Goal: Task Accomplishment & Management: Complete application form

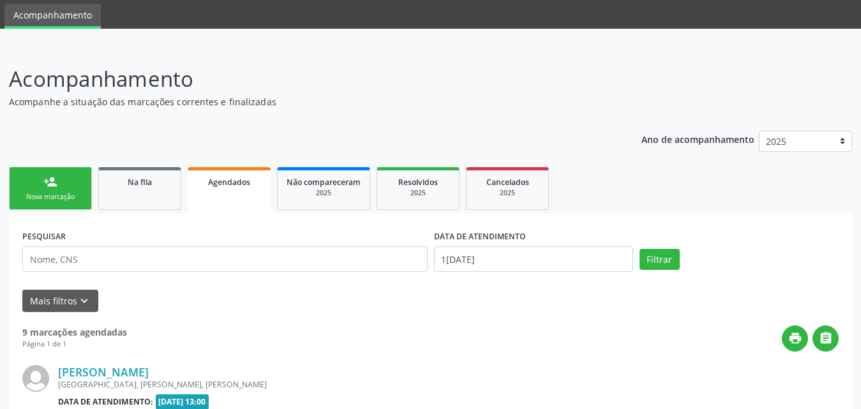
scroll to position [64, 0]
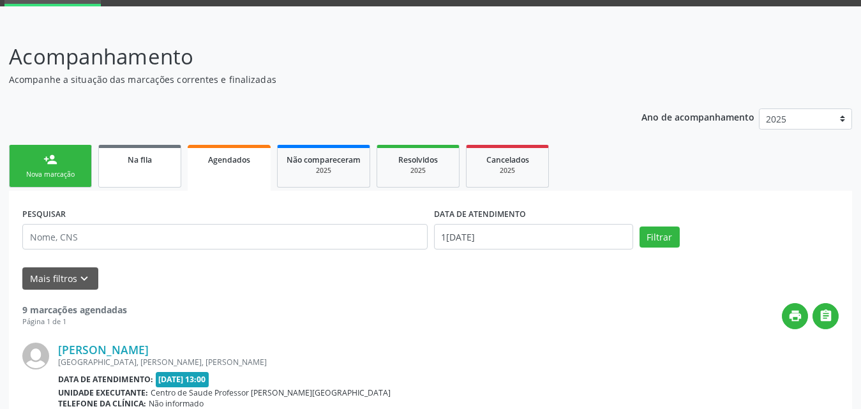
click at [138, 161] on span "Na fila" at bounding box center [140, 159] width 24 height 11
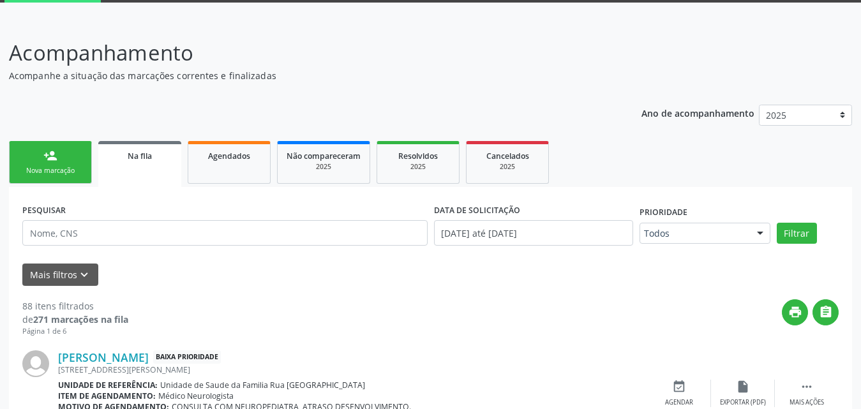
scroll to position [128, 0]
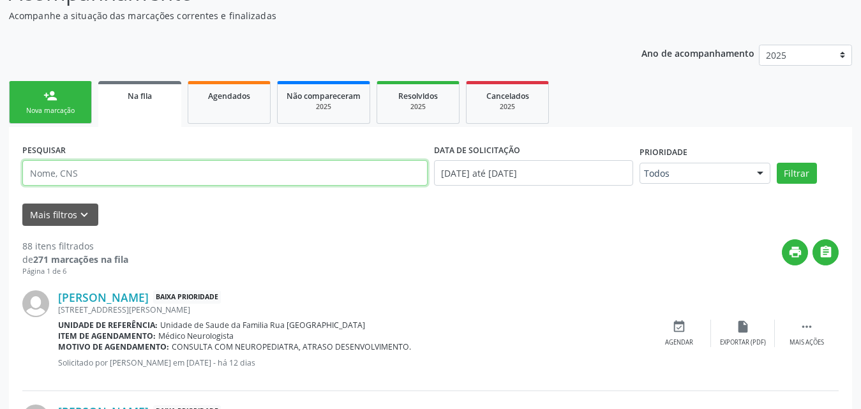
click at [209, 172] on input "text" at bounding box center [224, 173] width 405 height 26
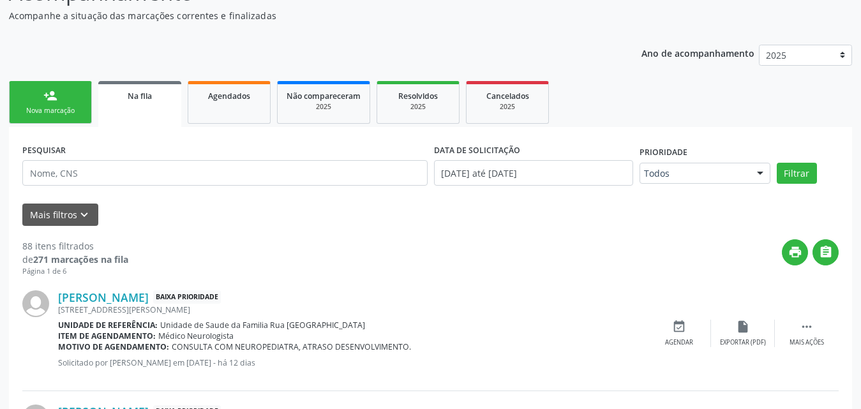
click at [393, 251] on div "print " at bounding box center [483, 258] width 710 height 38
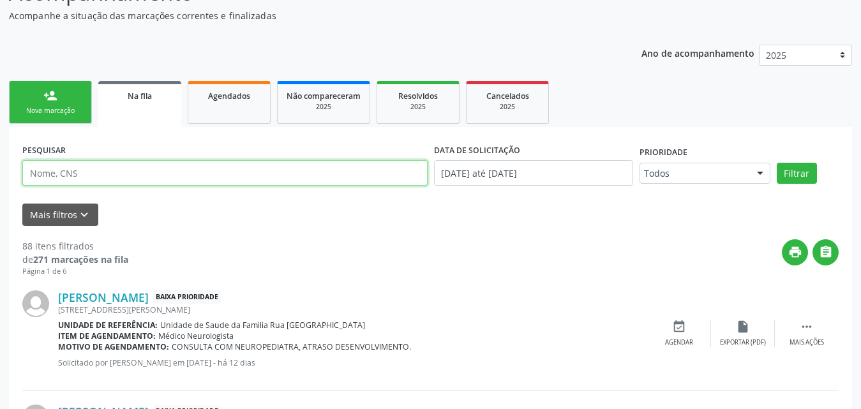
paste input "706807221089325"
type input "706807221089325"
click at [777, 163] on button "Filtrar" at bounding box center [797, 174] width 40 height 22
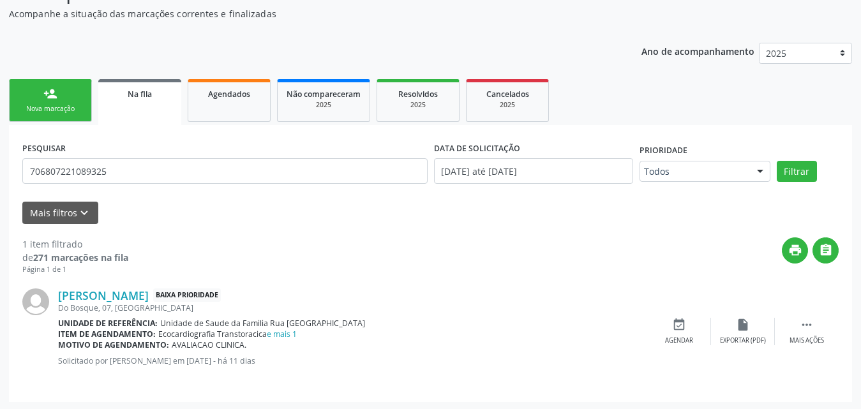
scroll to position [131, 0]
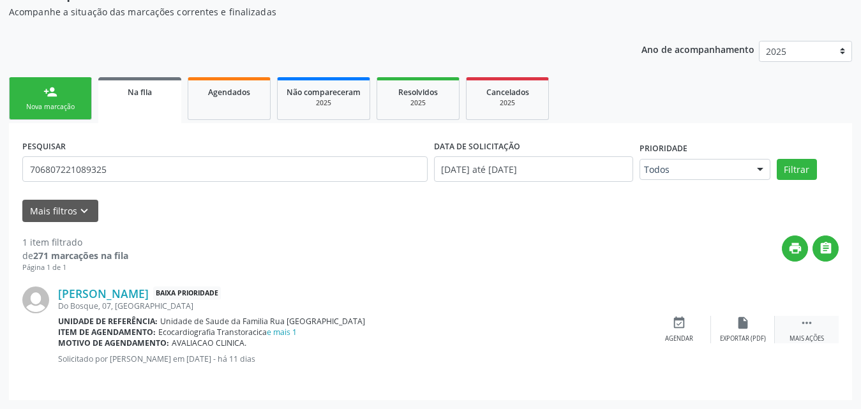
click at [817, 327] on div " Mais ações" at bounding box center [807, 329] width 64 height 27
click at [747, 332] on div "edit Editar" at bounding box center [743, 329] width 64 height 27
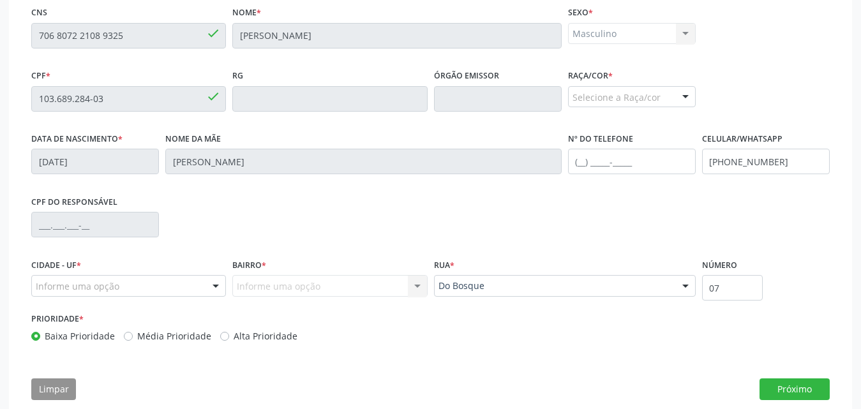
scroll to position [318, 0]
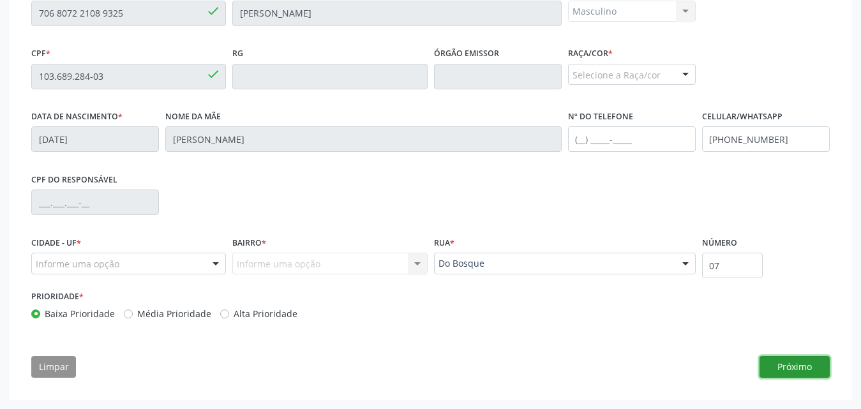
click at [810, 369] on button "Próximo" at bounding box center [794, 367] width 70 height 22
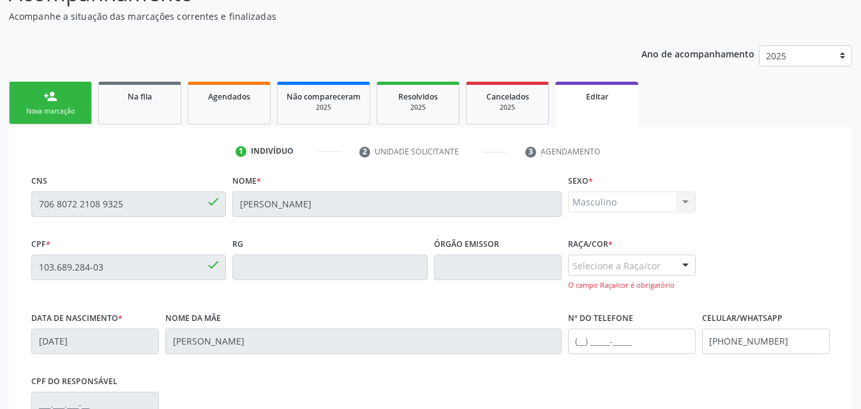
scroll to position [126, 0]
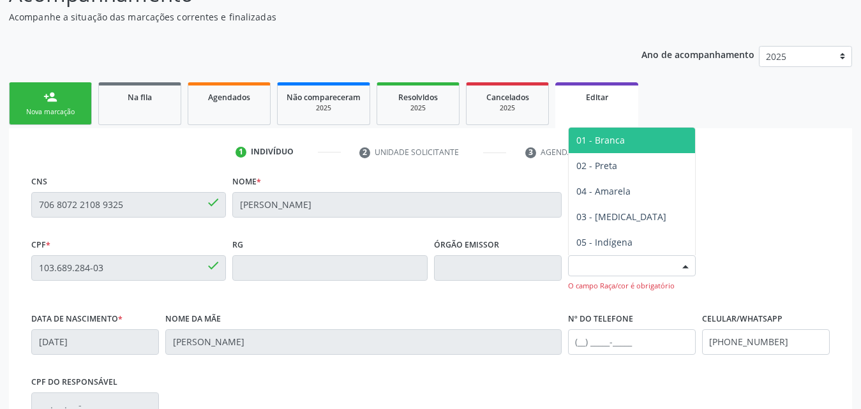
click at [683, 267] on div at bounding box center [685, 267] width 19 height 22
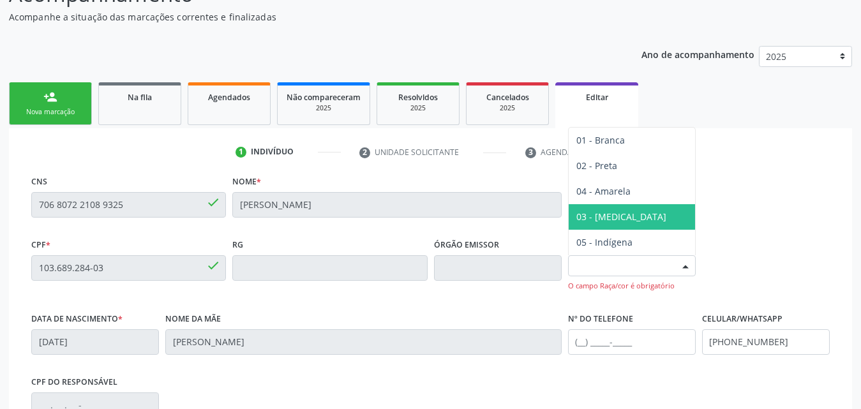
click at [629, 213] on span "03 - [MEDICAL_DATA]" at bounding box center [632, 217] width 126 height 26
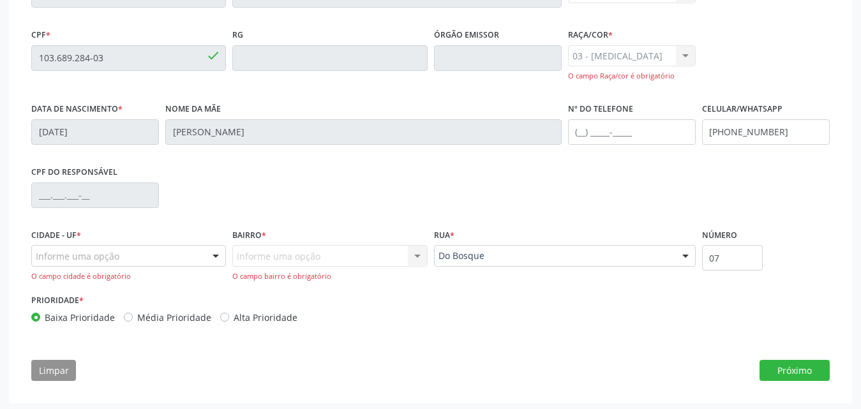
scroll to position [339, 0]
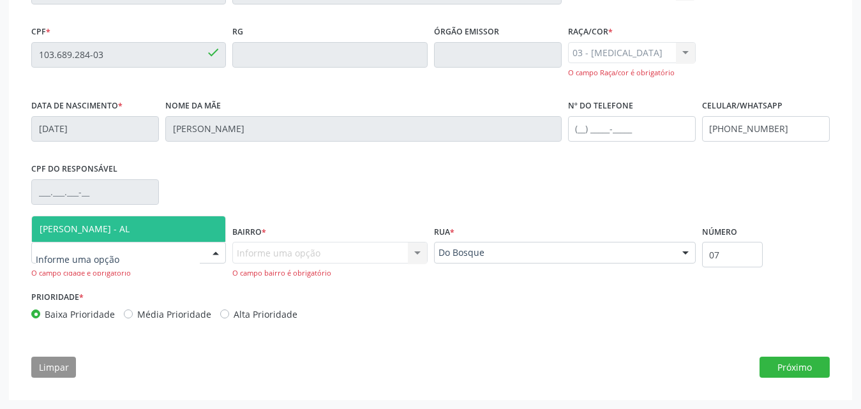
click at [212, 257] on div at bounding box center [215, 253] width 19 height 22
click at [151, 227] on span "[PERSON_NAME] - AL" at bounding box center [128, 229] width 193 height 26
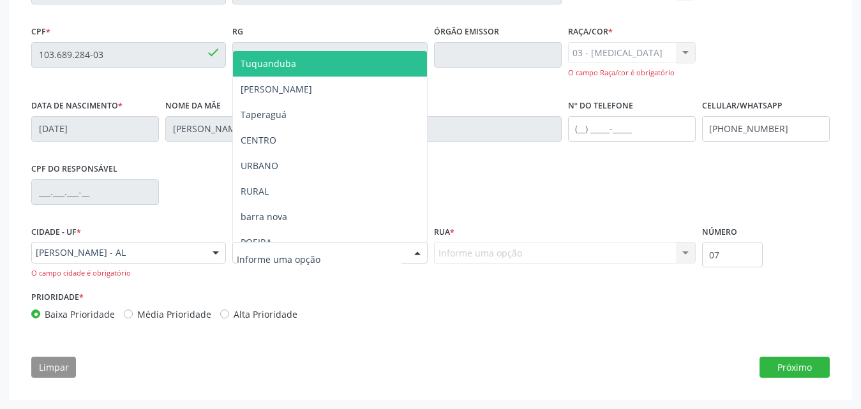
click at [385, 251] on div at bounding box center [329, 253] width 195 height 22
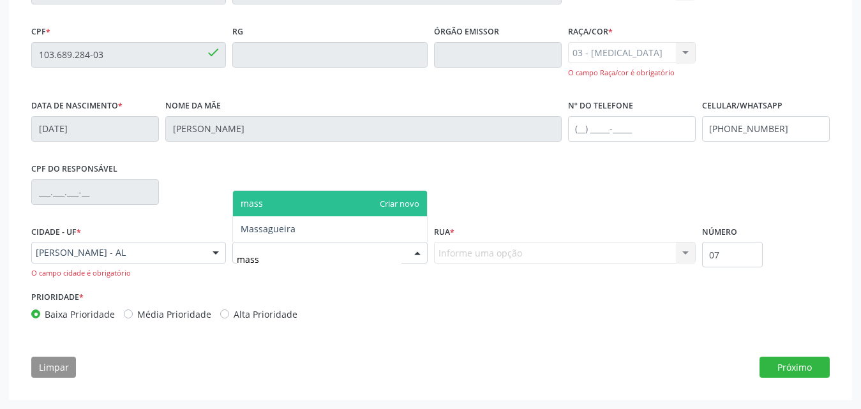
type input "massa"
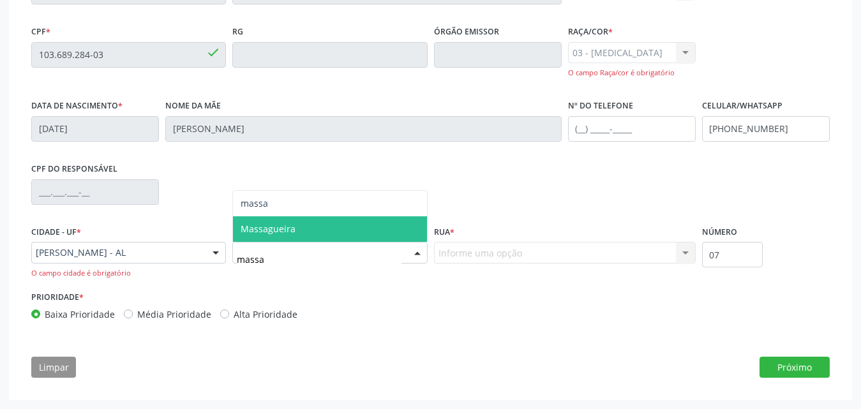
click at [323, 225] on span "Massagueira" at bounding box center [329, 229] width 193 height 26
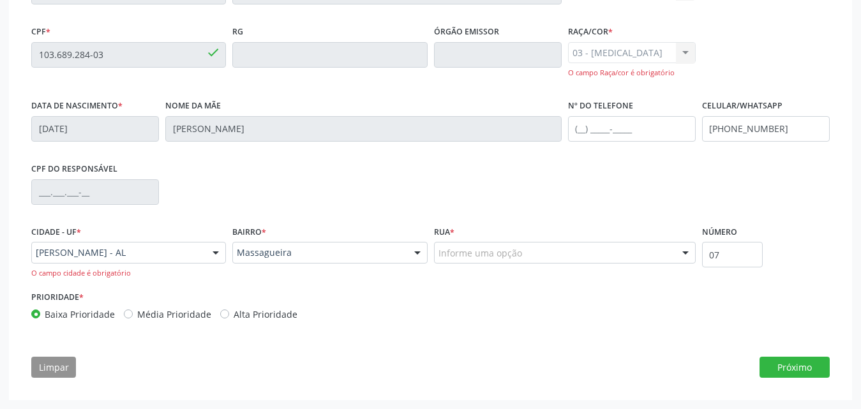
click at [576, 254] on div "Informe uma opção" at bounding box center [565, 253] width 262 height 22
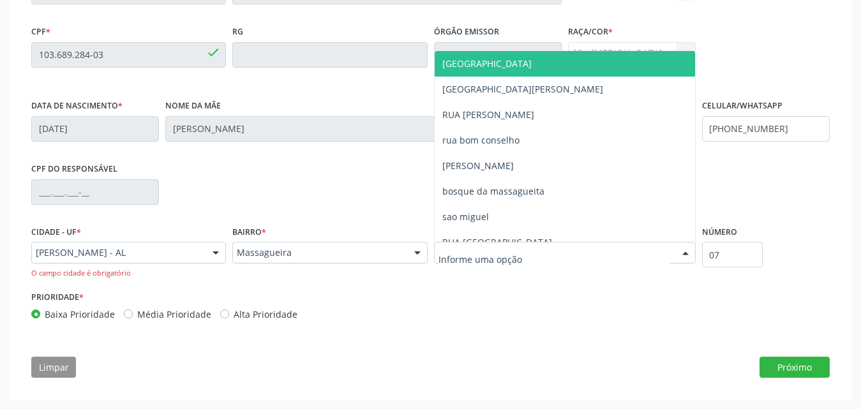
type input "e"
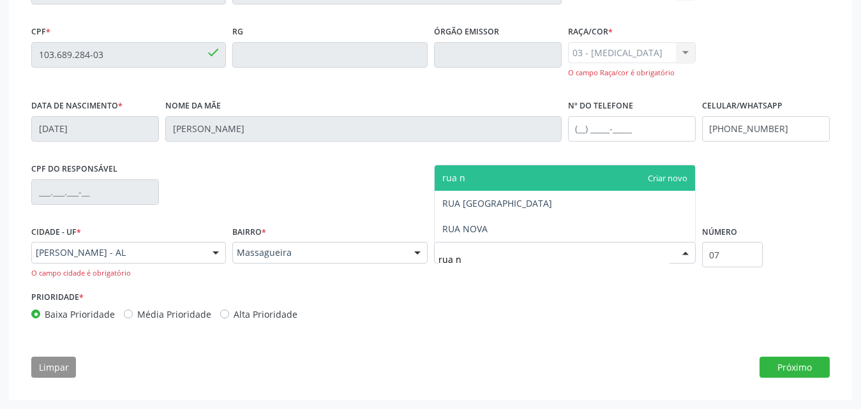
type input "rua no"
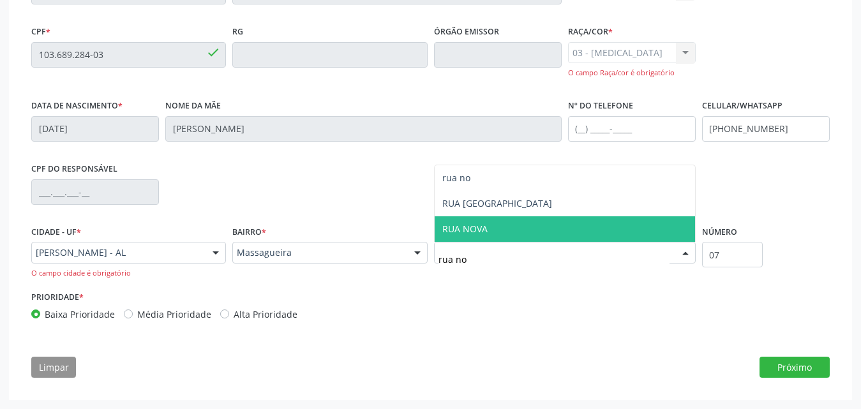
click at [542, 232] on span "RUA NOVA" at bounding box center [565, 229] width 260 height 26
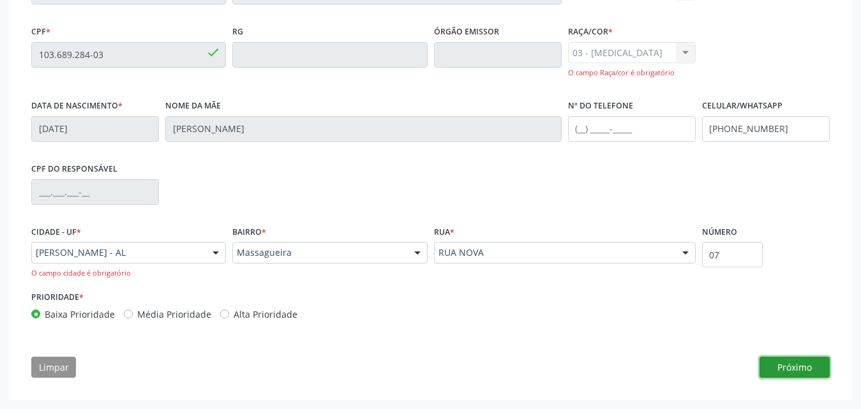
click at [809, 366] on button "Próximo" at bounding box center [794, 368] width 70 height 22
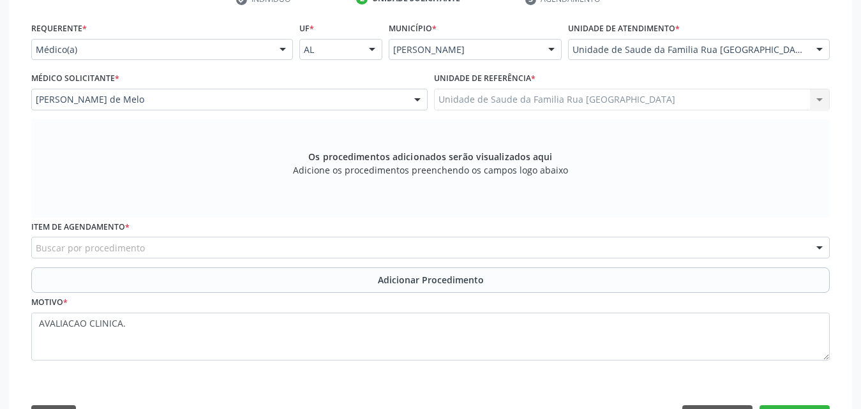
scroll to position [329, 0]
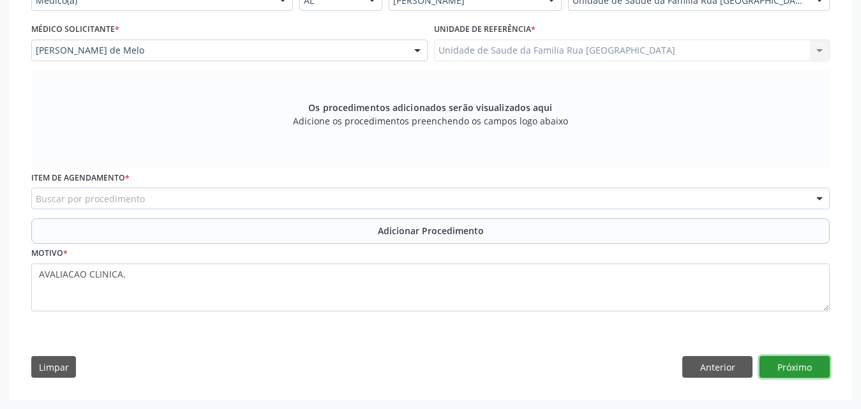
click at [782, 367] on button "Próximo" at bounding box center [794, 367] width 70 height 22
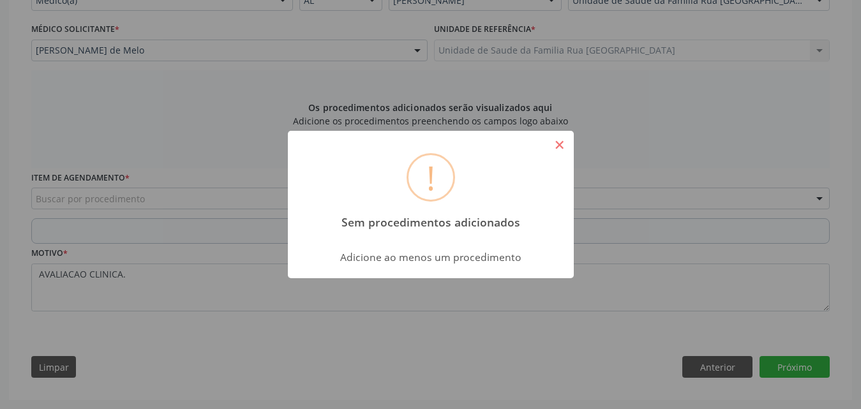
click at [567, 144] on button "×" at bounding box center [560, 145] width 22 height 22
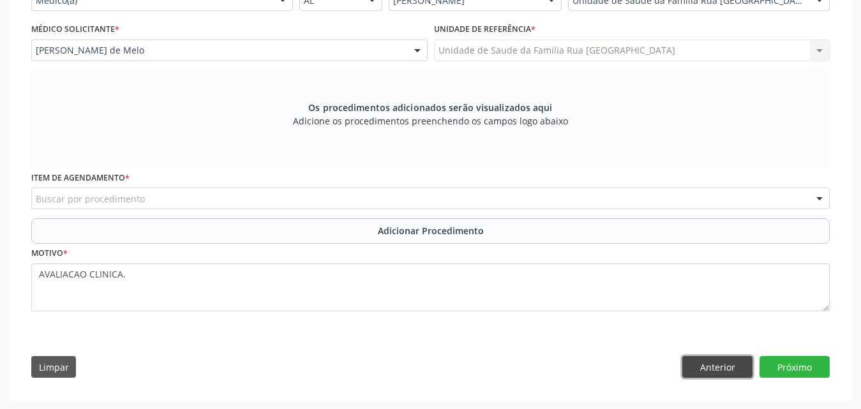
click at [716, 369] on button "Anterior" at bounding box center [717, 367] width 70 height 22
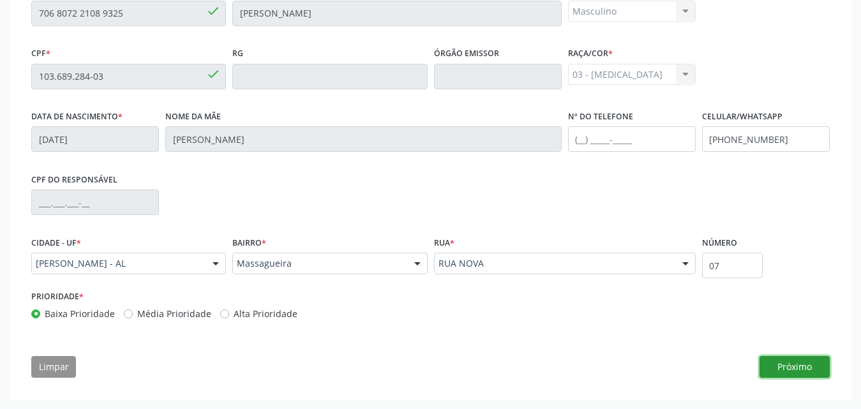
click at [791, 366] on button "Próximo" at bounding box center [794, 367] width 70 height 22
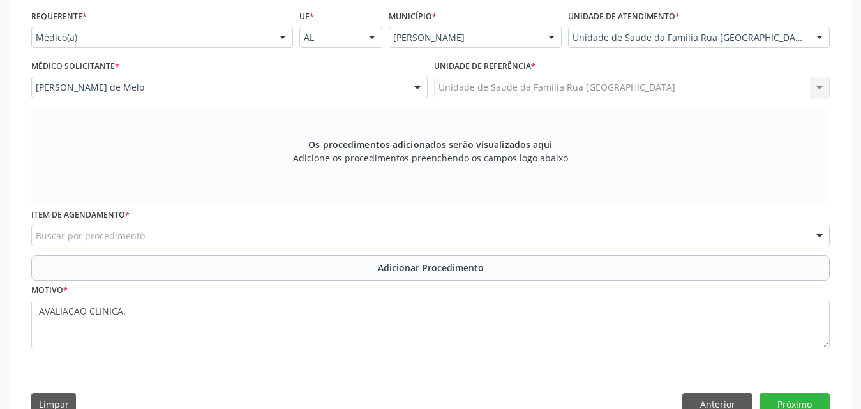
scroll to position [329, 0]
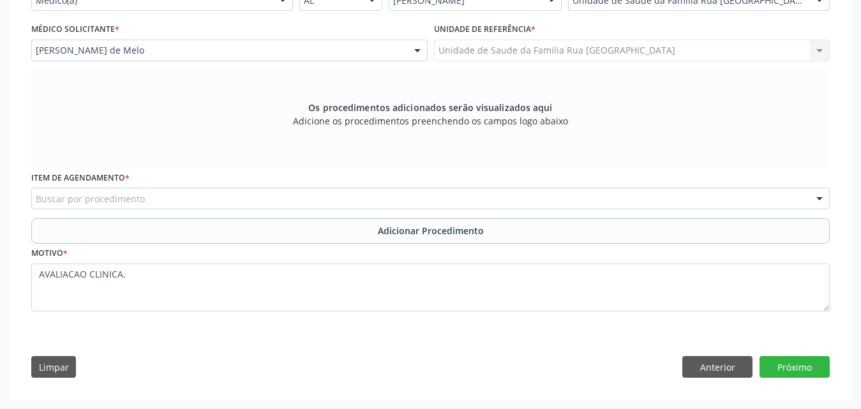
click at [426, 195] on div "Buscar por procedimento" at bounding box center [430, 199] width 798 height 22
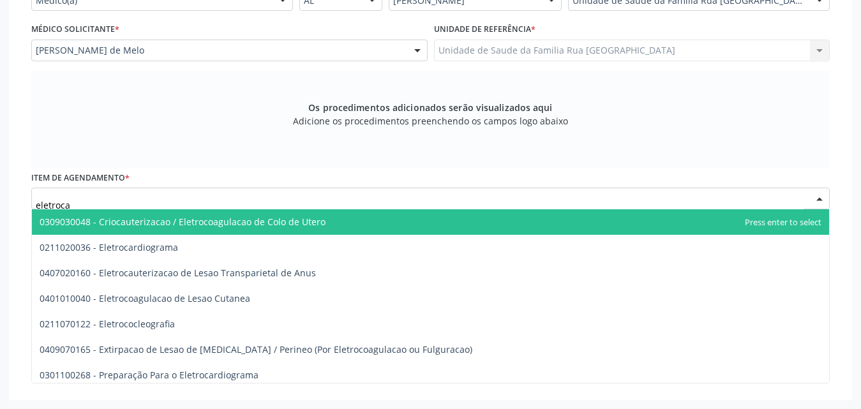
type input "eletrocar"
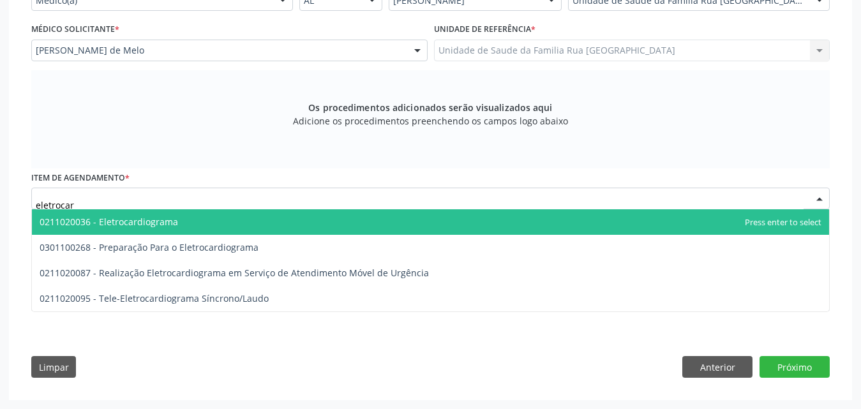
click at [173, 225] on span "0211020036 - Eletrocardiograma" at bounding box center [109, 222] width 138 height 12
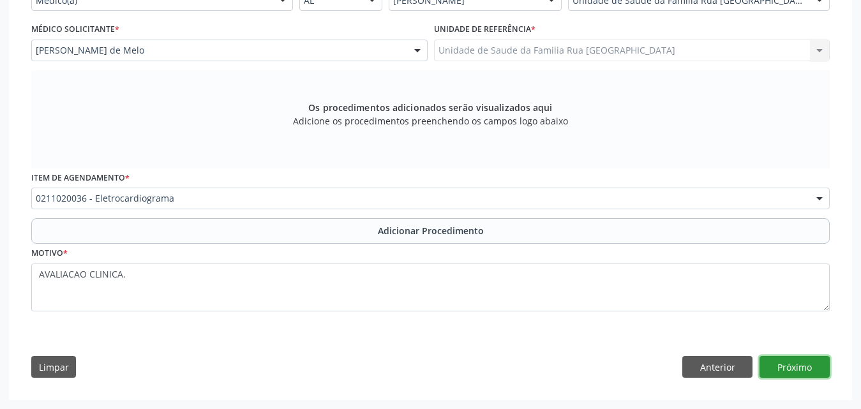
click at [791, 368] on button "Próximo" at bounding box center [794, 367] width 70 height 22
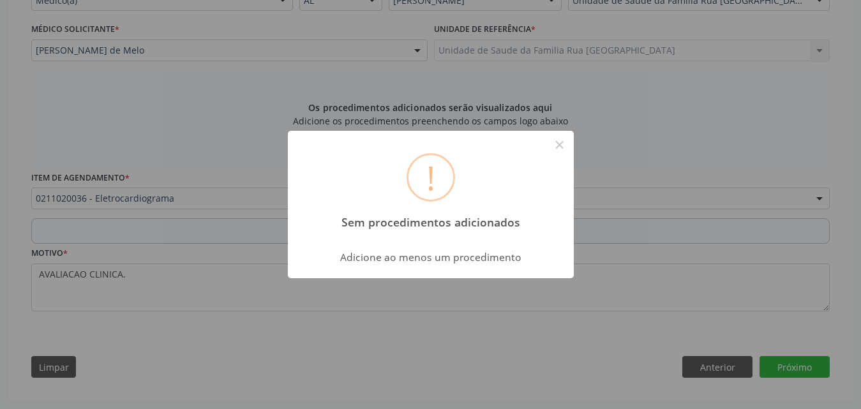
click at [572, 146] on div "! Sem procedimentos adicionados ×" at bounding box center [431, 186] width 286 height 110
click at [569, 147] on button "×" at bounding box center [560, 145] width 22 height 22
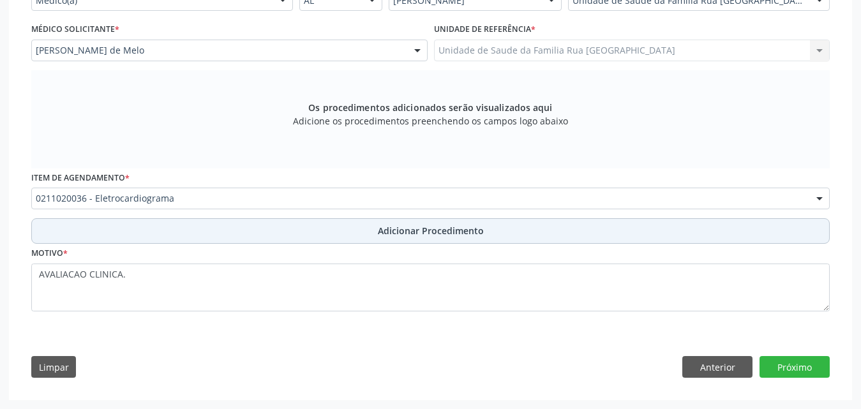
click at [441, 239] on button "Adicionar Procedimento" at bounding box center [430, 231] width 798 height 26
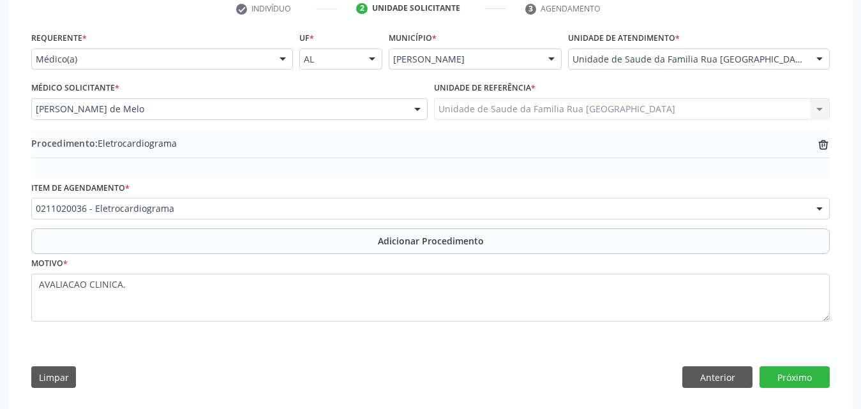
scroll to position [280, 0]
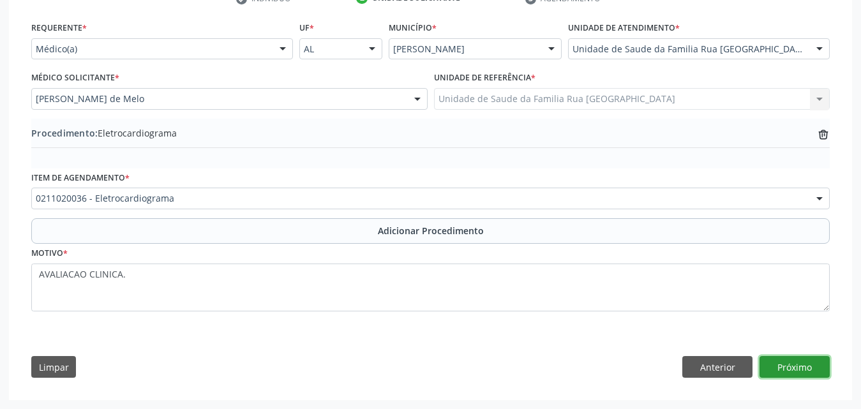
click at [787, 365] on button "Próximo" at bounding box center [794, 367] width 70 height 22
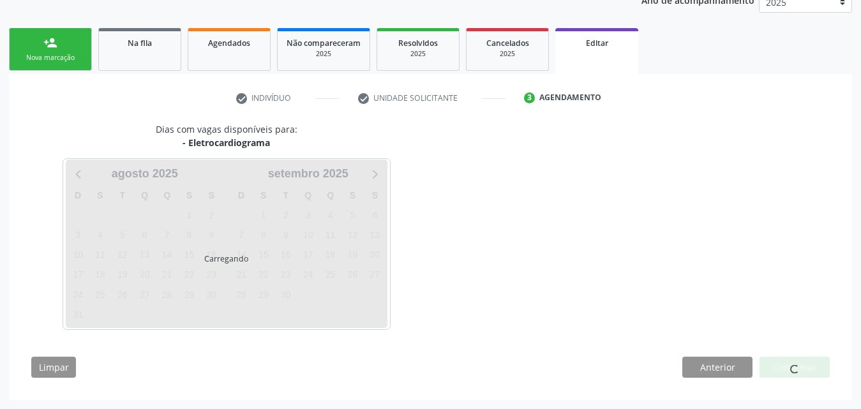
scroll to position [181, 0]
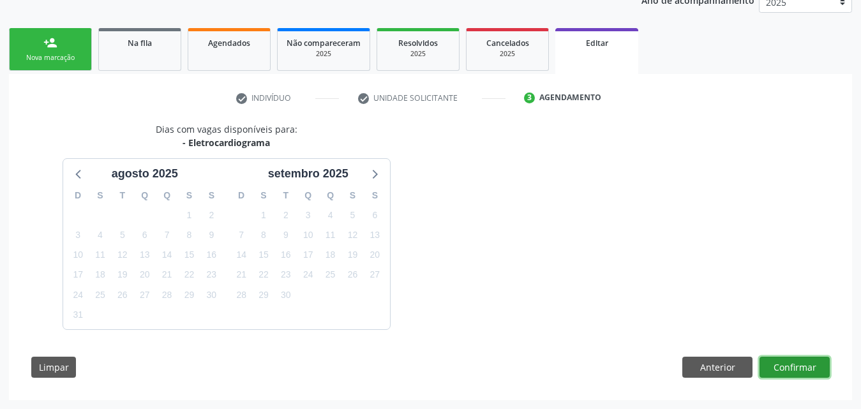
click at [784, 365] on button "Confirmar" at bounding box center [794, 368] width 70 height 22
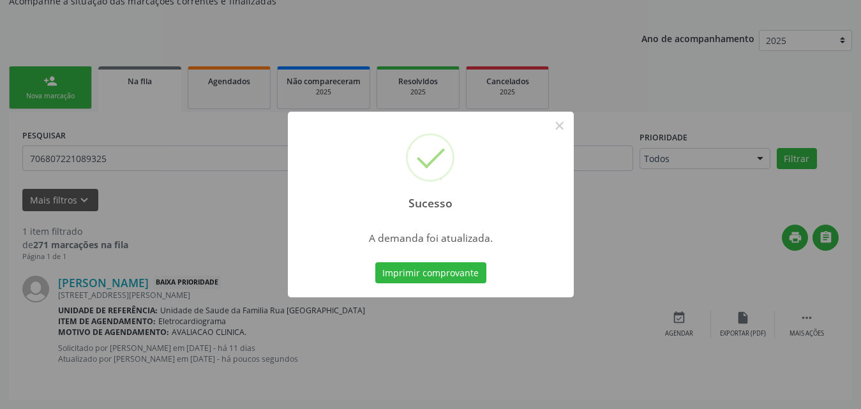
scroll to position [34, 0]
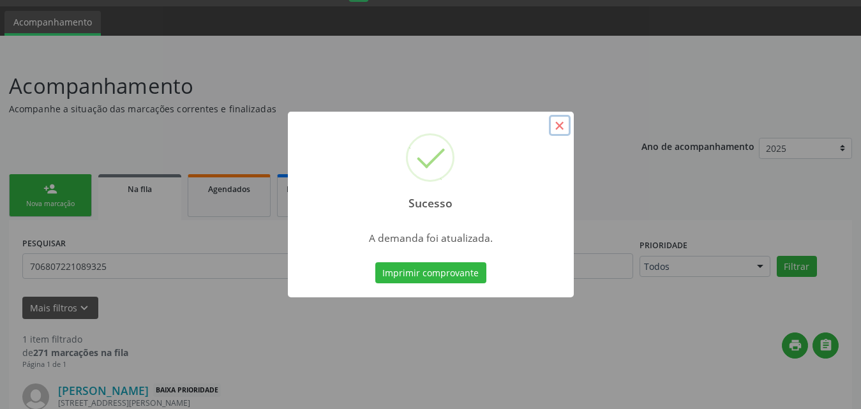
click at [561, 127] on button "×" at bounding box center [560, 126] width 22 height 22
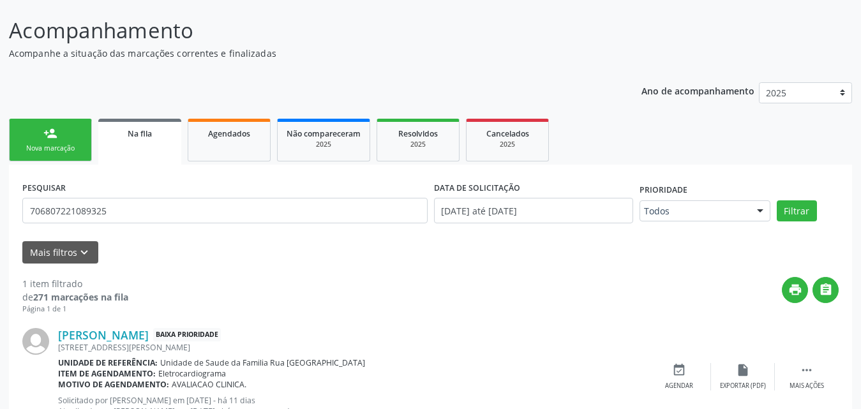
scroll to position [142, 0]
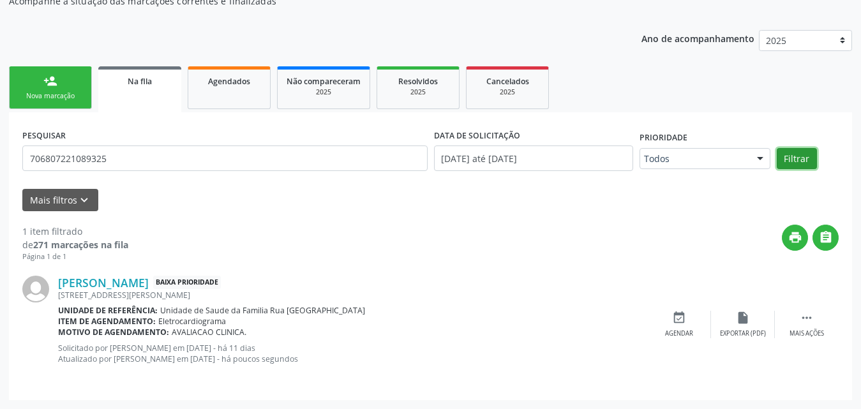
click at [800, 161] on button "Filtrar" at bounding box center [797, 159] width 40 height 22
click at [66, 202] on button "Mais filtros keyboard_arrow_down" at bounding box center [60, 200] width 76 height 22
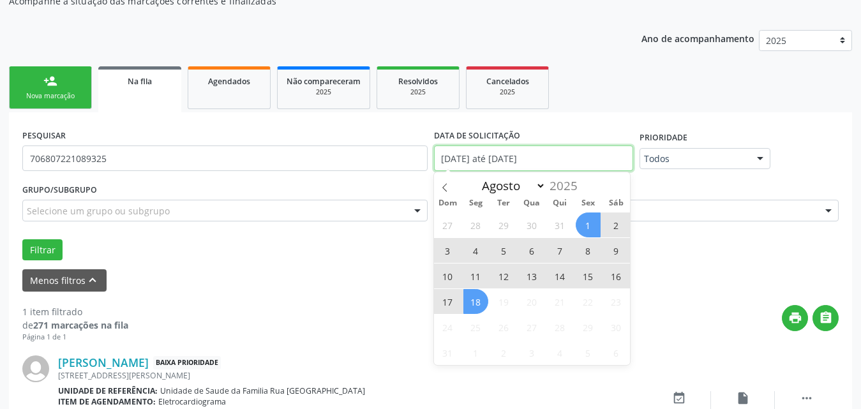
click at [606, 158] on input "01/08/2025 até 18/08/2025" at bounding box center [533, 158] width 199 height 26
click at [600, 87] on ul "person_add Nova marcação Na fila Agendados Não compareceram 2025 Resolvidos 202…" at bounding box center [430, 87] width 843 height 49
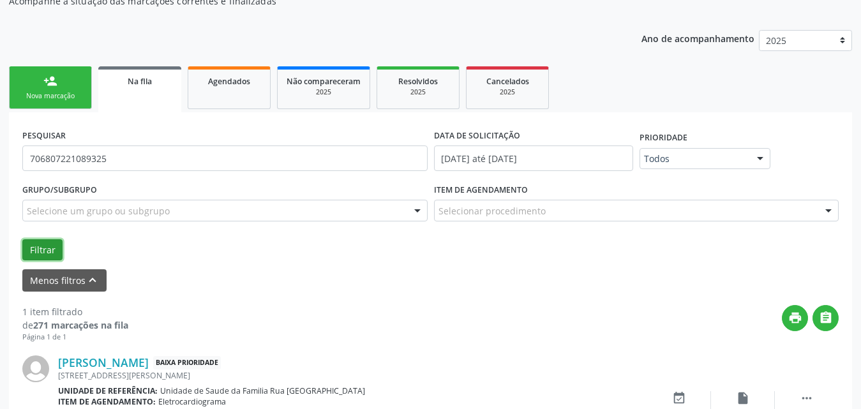
click at [48, 244] on button "Filtrar" at bounding box center [42, 250] width 40 height 22
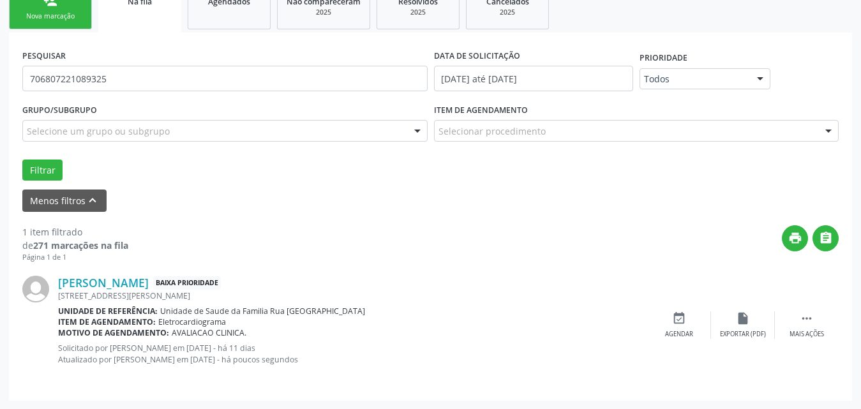
scroll to position [223, 0]
click at [66, 202] on button "Menos filtros keyboard_arrow_up" at bounding box center [64, 200] width 84 height 22
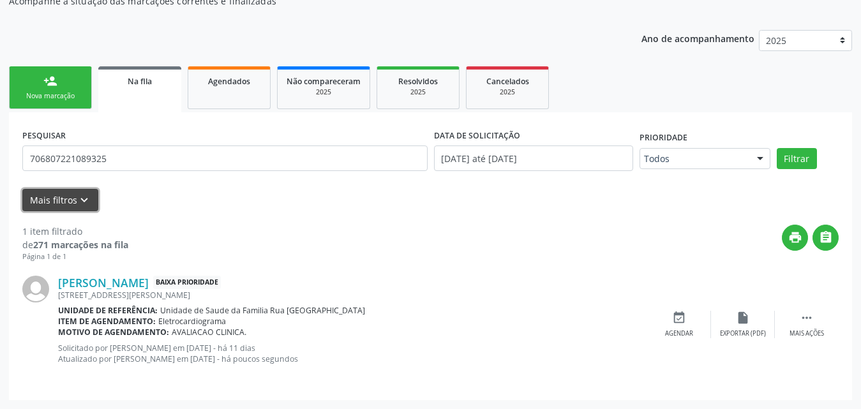
click at [78, 199] on icon "keyboard_arrow_down" at bounding box center [84, 200] width 14 height 14
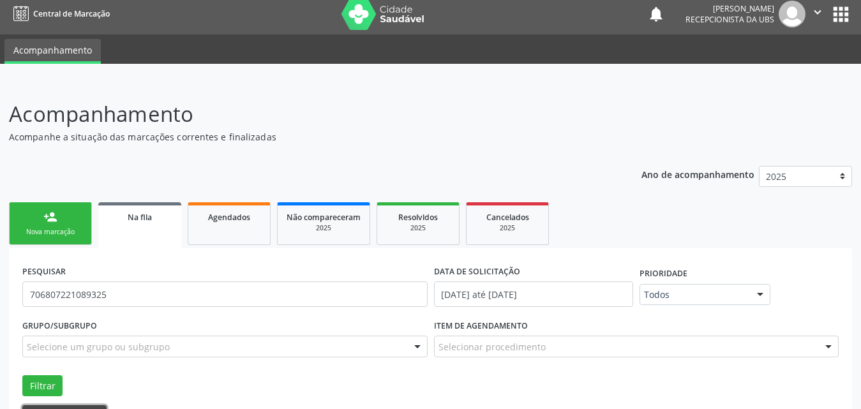
scroll to position [0, 0]
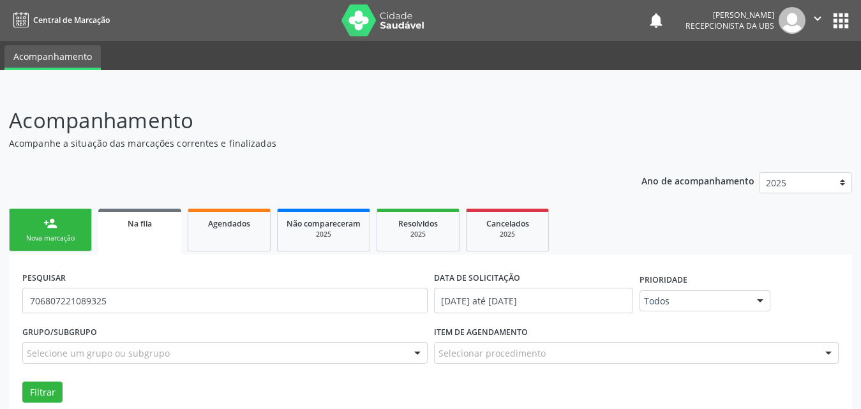
click at [62, 237] on div "Nova marcação" at bounding box center [51, 239] width 64 height 10
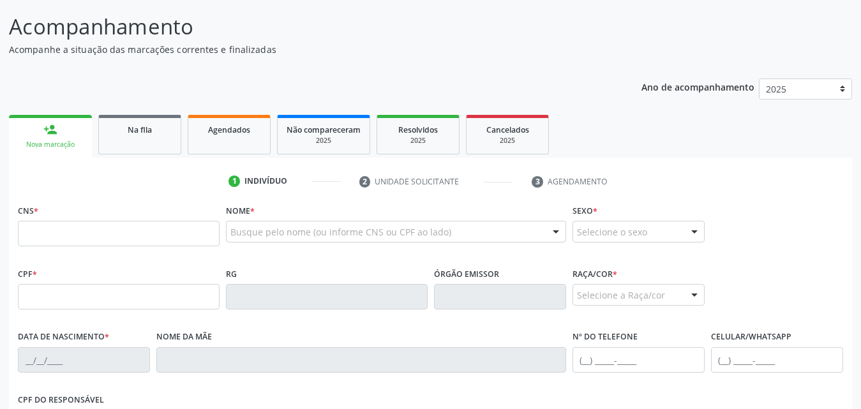
scroll to position [128, 0]
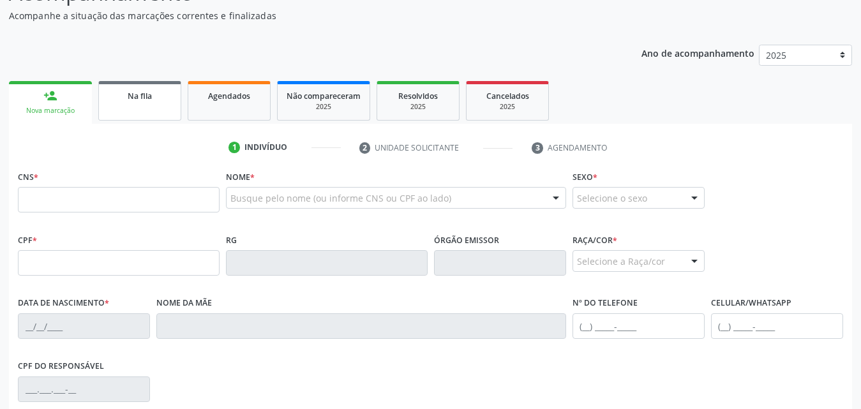
click at [157, 103] on link "Na fila" at bounding box center [139, 101] width 83 height 40
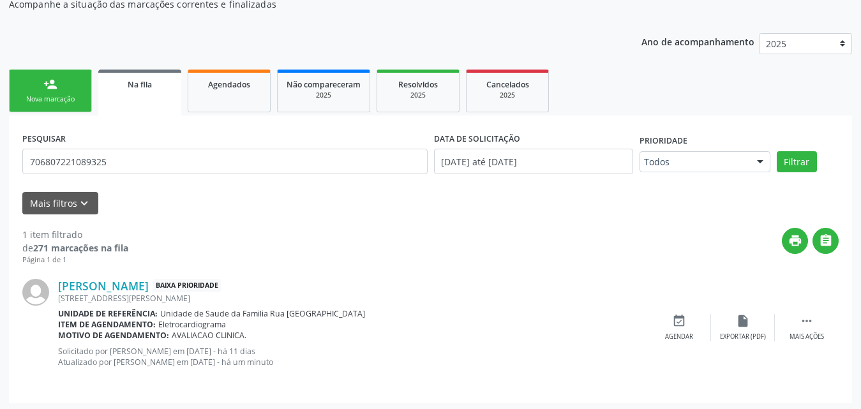
scroll to position [142, 0]
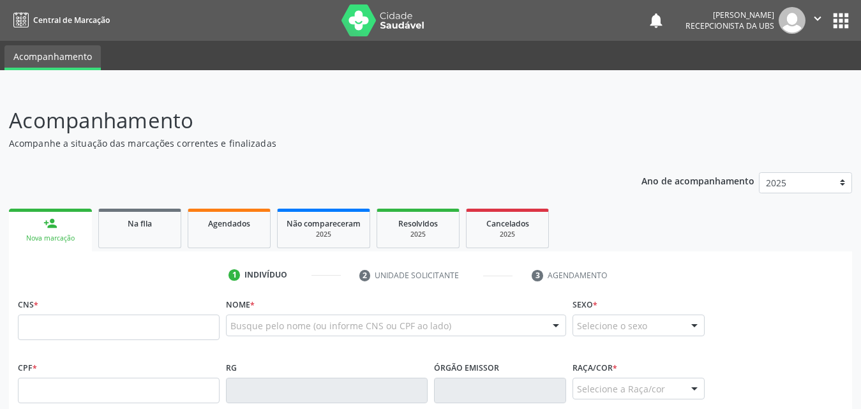
scroll to position [142, 0]
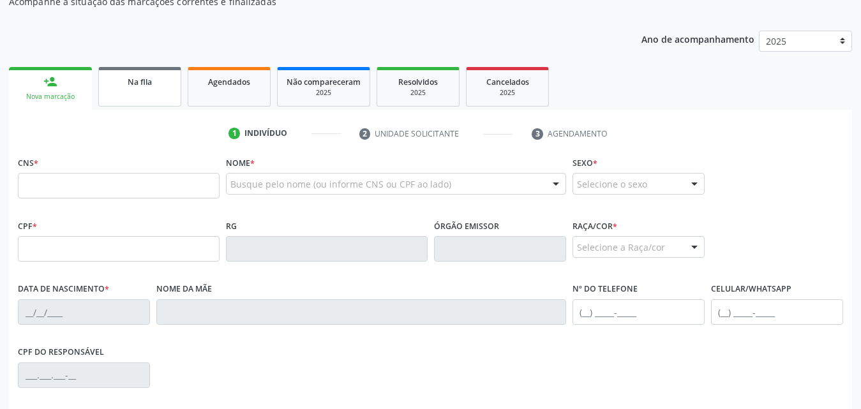
click at [163, 93] on link "Na fila" at bounding box center [139, 87] width 83 height 40
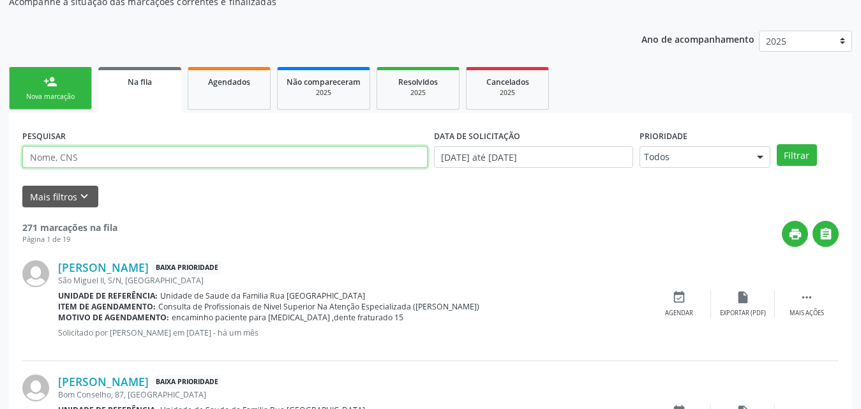
click at [225, 159] on input "text" at bounding box center [224, 157] width 405 height 22
type input "7068072210899325"
click at [777, 144] on button "Filtrar" at bounding box center [797, 155] width 40 height 22
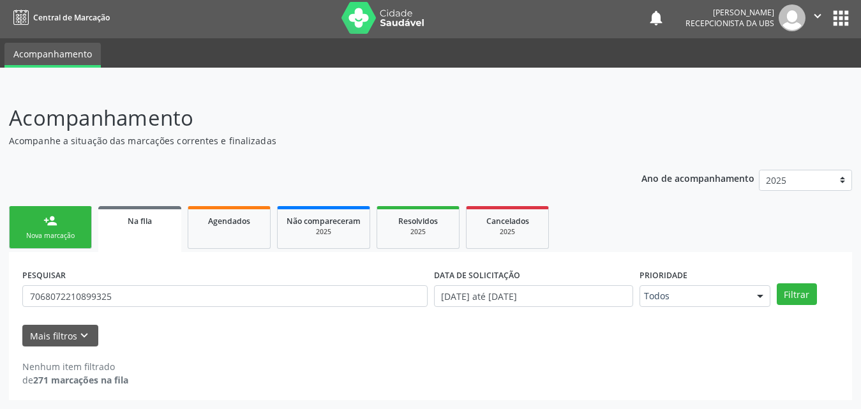
scroll to position [3, 0]
click at [77, 342] on icon "keyboard_arrow_down" at bounding box center [84, 336] width 14 height 14
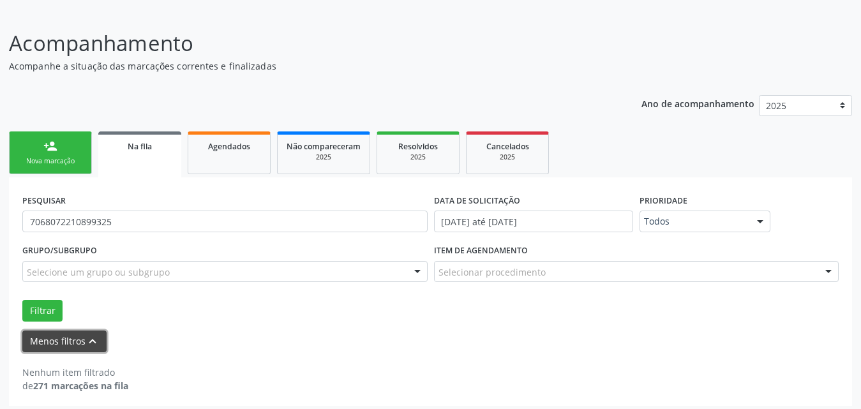
scroll to position [83, 0]
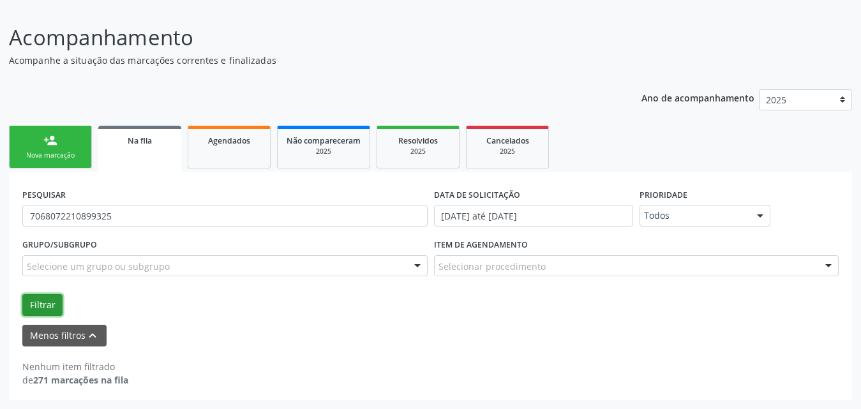
click at [50, 309] on button "Filtrar" at bounding box center [42, 305] width 40 height 22
click at [140, 148] on link "Na fila" at bounding box center [139, 149] width 83 height 46
click at [138, 143] on span "Na fila" at bounding box center [140, 140] width 24 height 11
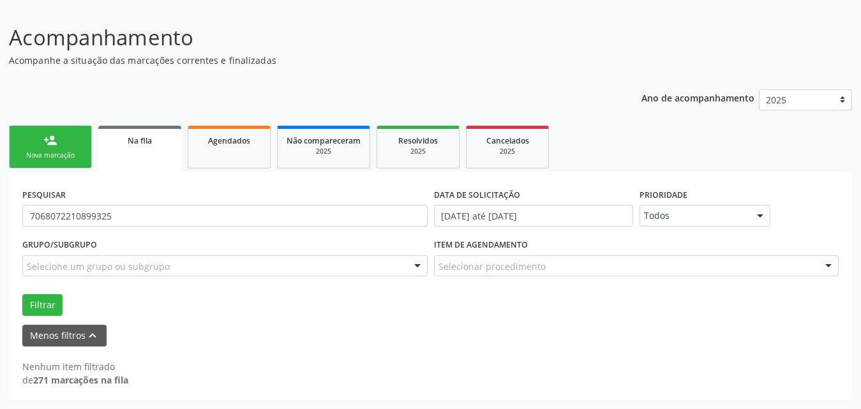
click at [158, 137] on div "Na fila" at bounding box center [139, 139] width 65 height 13
click at [43, 301] on button "Filtrar" at bounding box center [42, 305] width 40 height 22
click at [63, 333] on button "Menos filtros keyboard_arrow_up" at bounding box center [64, 336] width 84 height 22
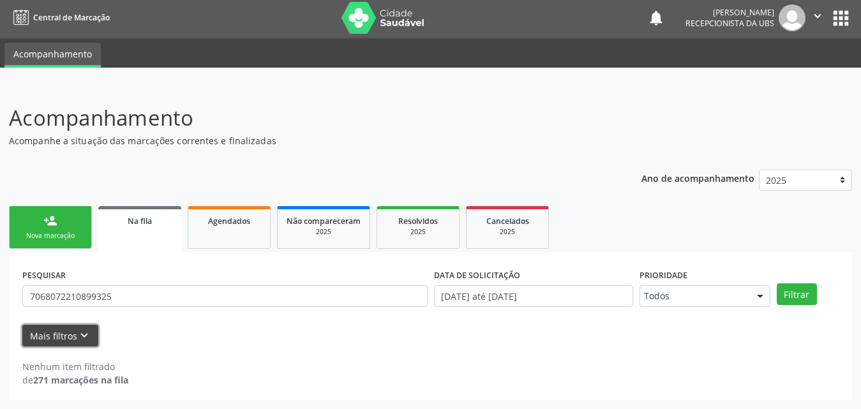
click at [59, 331] on button "Mais filtros keyboard_arrow_down" at bounding box center [60, 336] width 76 height 22
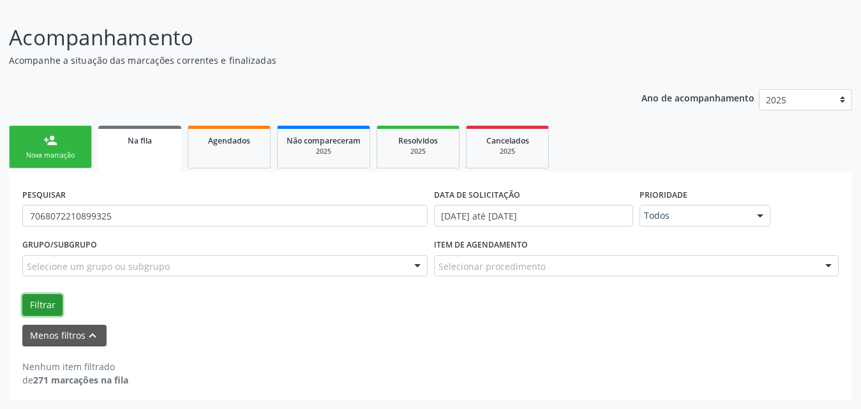
click at [50, 303] on button "Filtrar" at bounding box center [42, 305] width 40 height 22
click at [234, 147] on link "Agendados" at bounding box center [229, 147] width 83 height 43
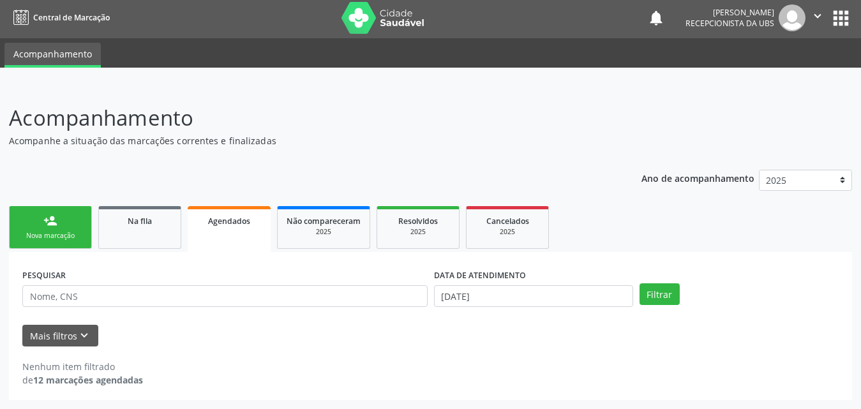
scroll to position [3, 0]
click at [160, 227] on div "Na fila" at bounding box center [140, 220] width 64 height 13
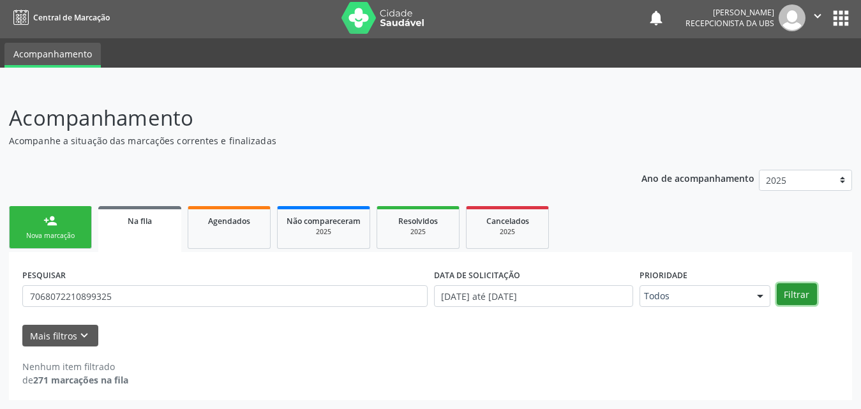
click at [789, 297] on button "Filtrar" at bounding box center [797, 294] width 40 height 22
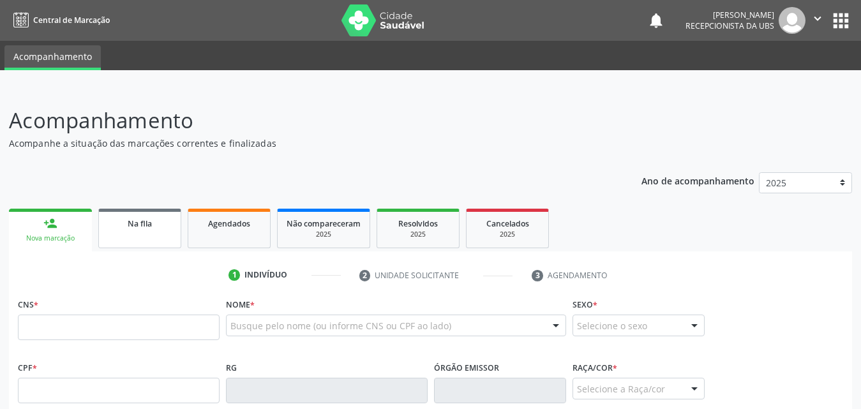
click at [154, 230] on link "Na fila" at bounding box center [139, 229] width 83 height 40
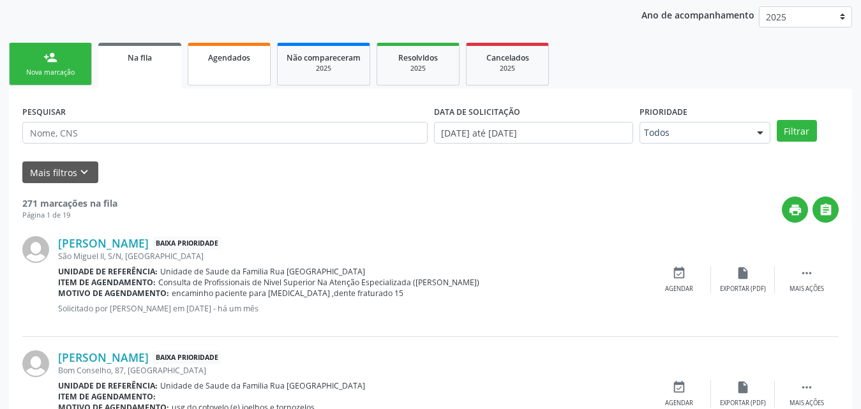
scroll to position [43, 0]
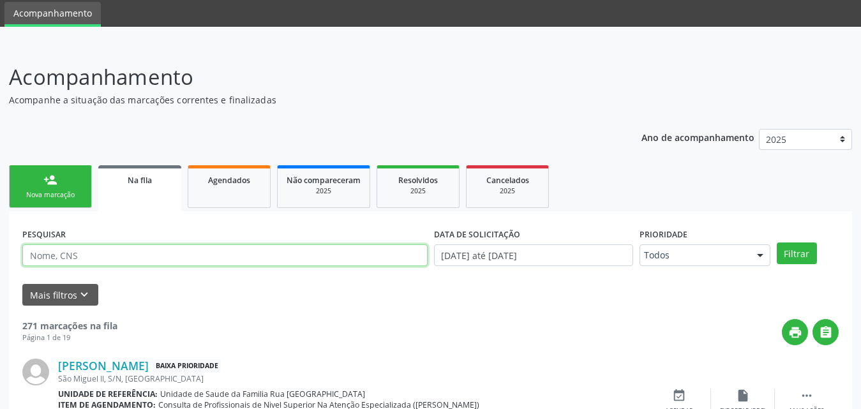
click at [155, 254] on input "text" at bounding box center [224, 255] width 405 height 22
type input "706807221089325"
click at [777, 242] on button "Filtrar" at bounding box center [797, 253] width 40 height 22
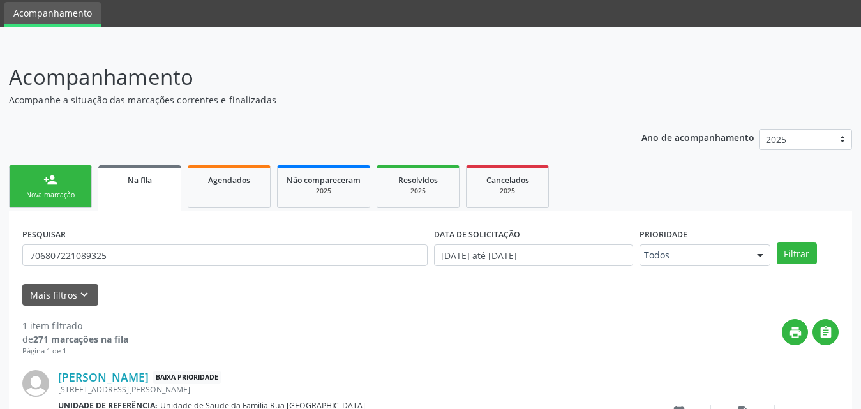
scroll to position [138, 0]
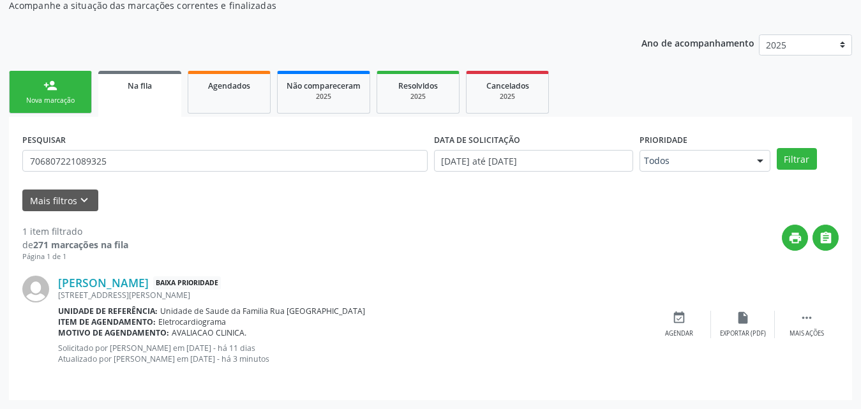
click at [61, 97] on div "Nova marcação" at bounding box center [51, 101] width 64 height 10
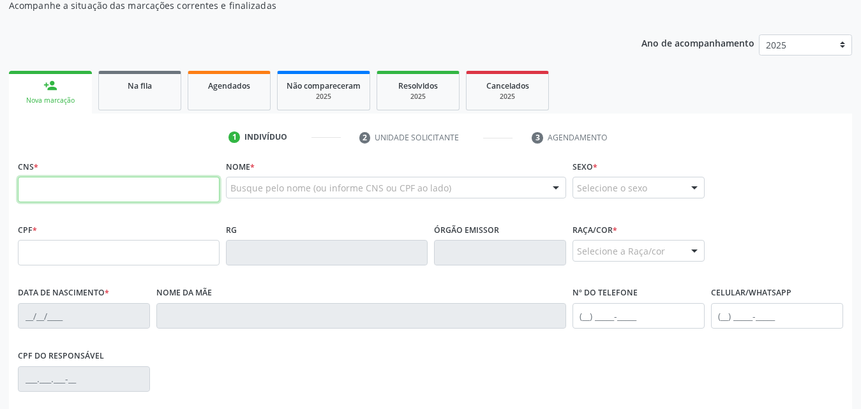
click at [128, 191] on input "text" at bounding box center [119, 190] width 202 height 26
type input "706 8072 2108 9325"
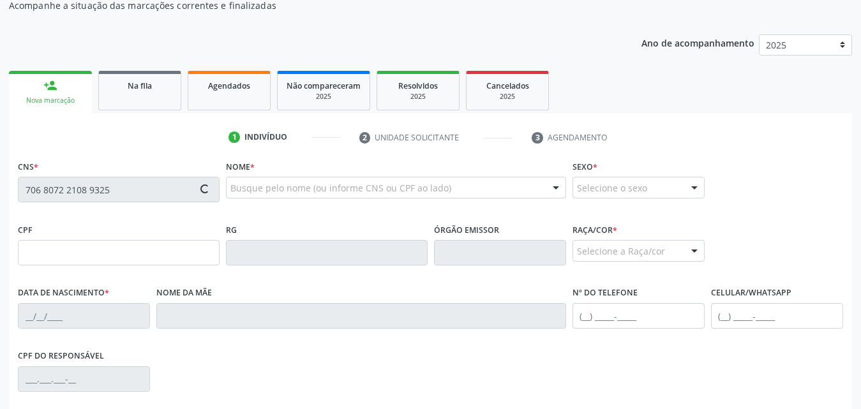
type input "103.689.284-03"
type input "[DATE]"
type input "[PERSON_NAME]"
type input "[PHONE_NUMBER]"
type input "07"
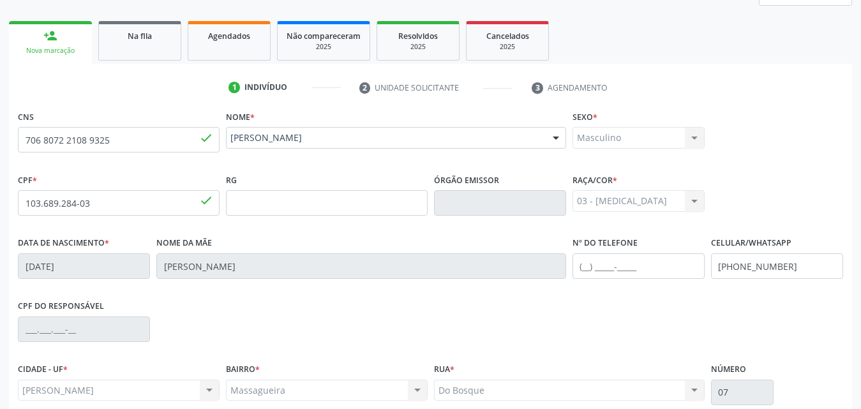
scroll to position [301, 0]
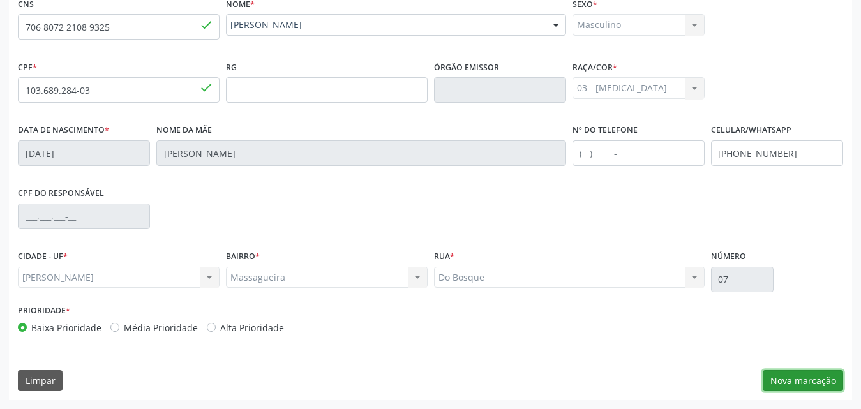
click at [784, 382] on button "Nova marcação" at bounding box center [803, 381] width 80 height 22
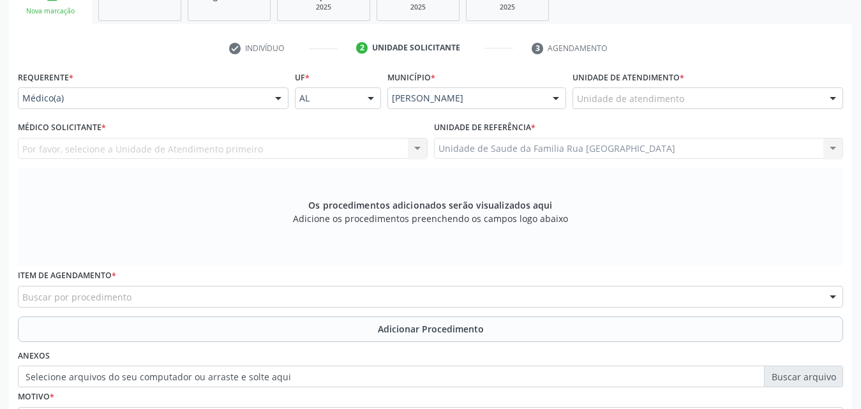
scroll to position [173, 0]
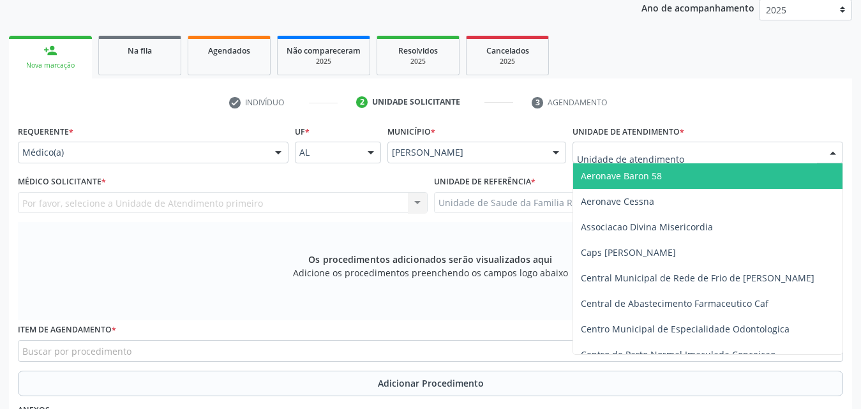
click at [786, 155] on div at bounding box center [707, 153] width 271 height 22
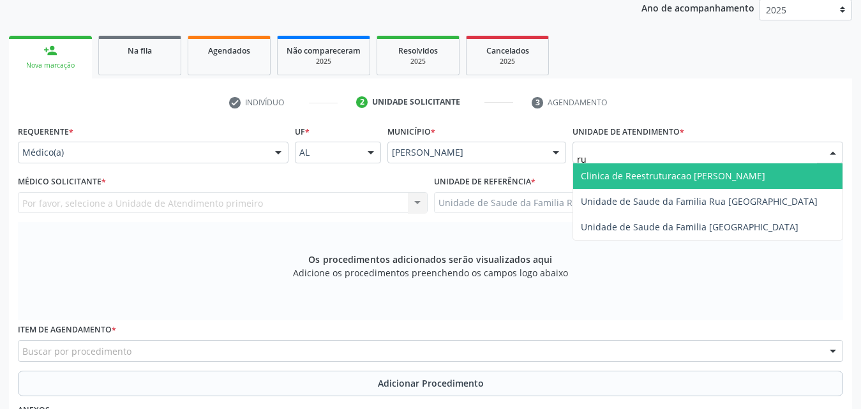
type input "rua"
click at [681, 174] on span "Unidade de Saude da Familia Rua [GEOGRAPHIC_DATA]" at bounding box center [699, 176] width 237 height 12
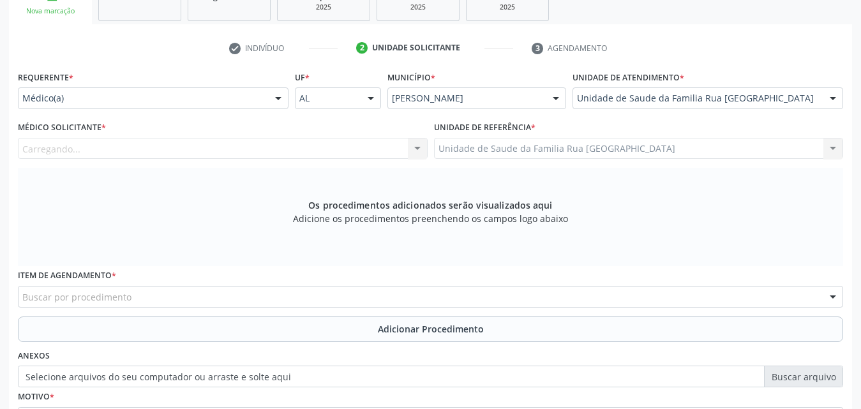
scroll to position [301, 0]
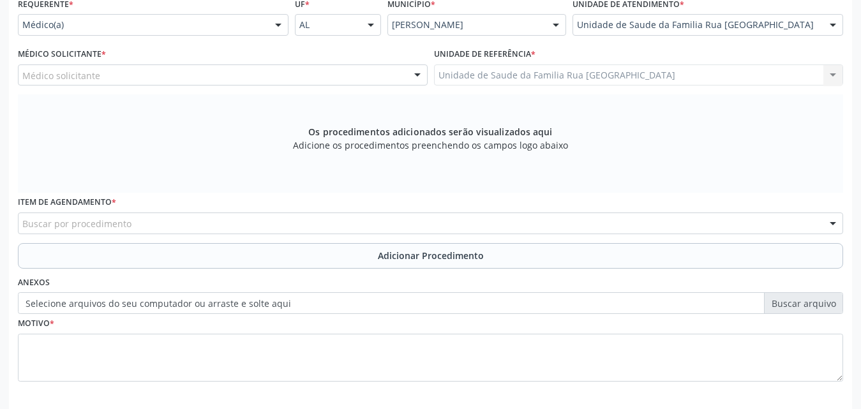
click at [216, 71] on div "Médico solicitante" at bounding box center [223, 75] width 410 height 22
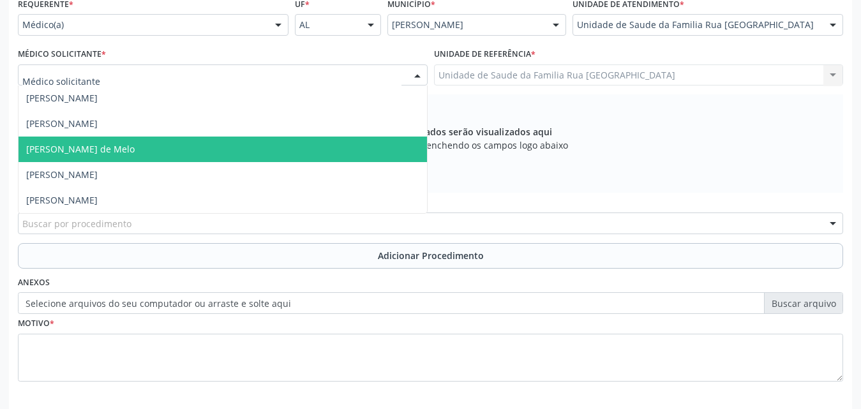
drag, startPoint x: 135, startPoint y: 142, endPoint x: 186, endPoint y: 143, distance: 51.1
click at [137, 143] on span "Rodrigo Paranhos de Melo" at bounding box center [223, 150] width 408 height 26
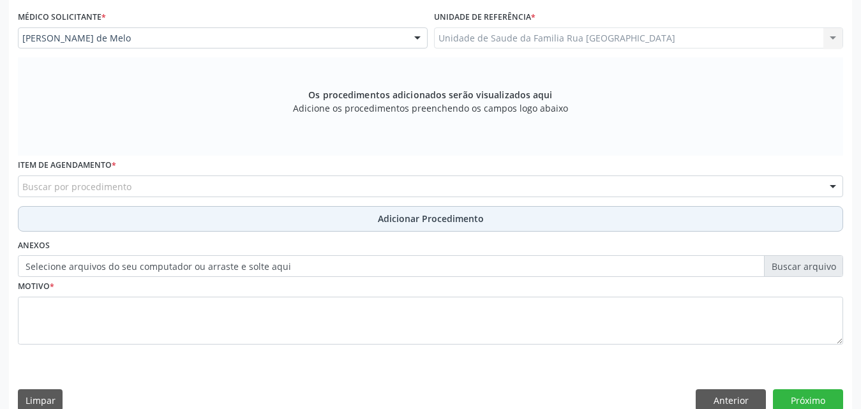
scroll to position [357, 0]
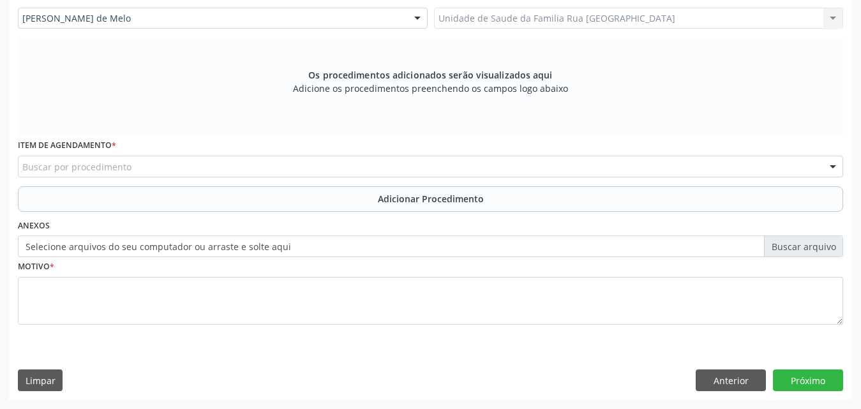
click at [274, 172] on div "Buscar por procedimento" at bounding box center [430, 167] width 825 height 22
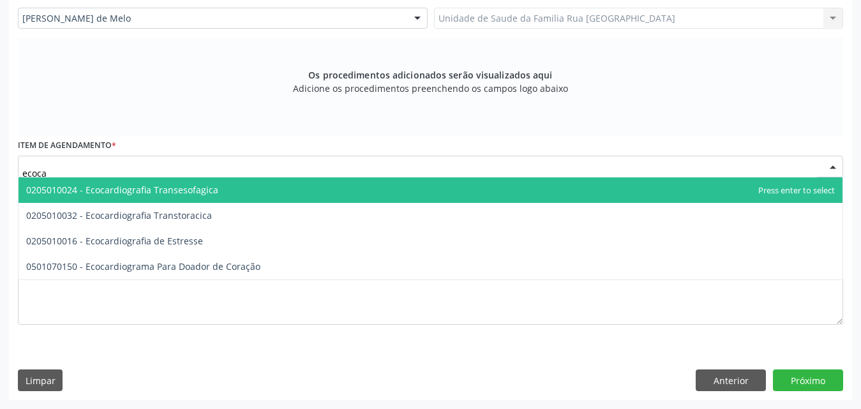
type input "ecocar"
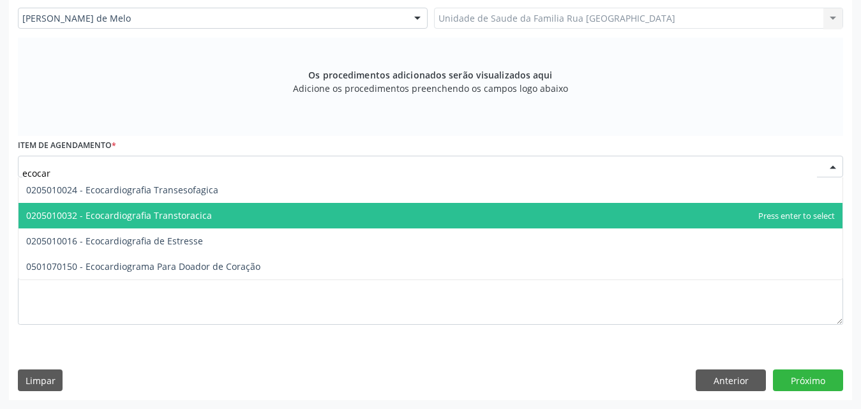
click at [187, 212] on span "0205010032 - Ecocardiografia Transtoracica" at bounding box center [119, 215] width 186 height 12
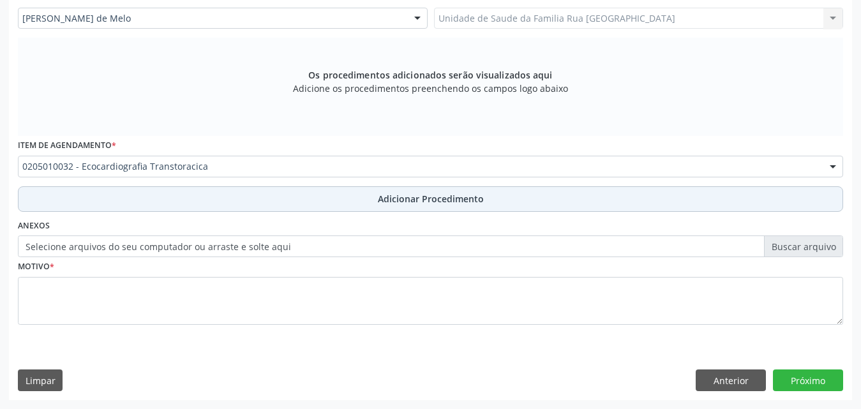
click at [417, 190] on button "Adicionar Procedimento" at bounding box center [430, 199] width 825 height 26
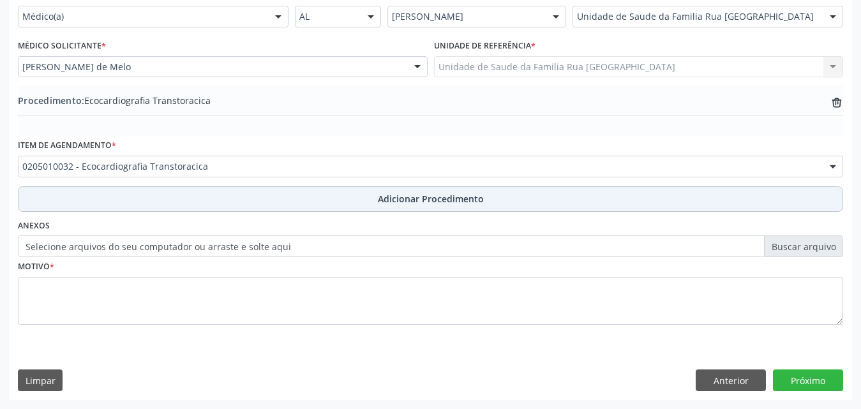
scroll to position [309, 0]
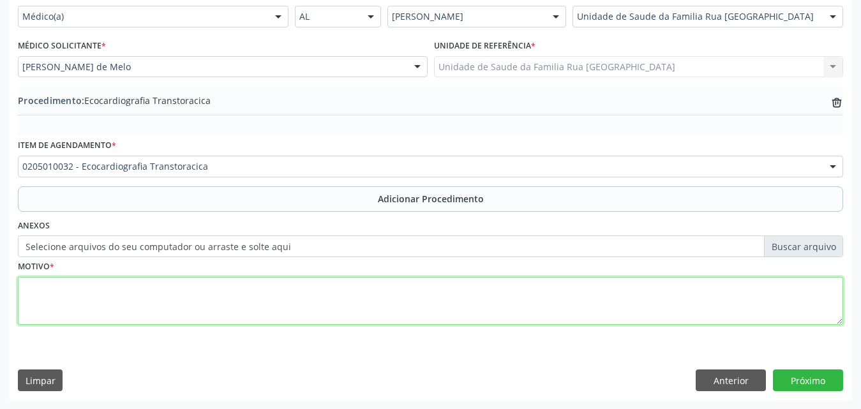
click at [122, 303] on textarea at bounding box center [430, 301] width 825 height 48
type textarea "avaliação clinica"
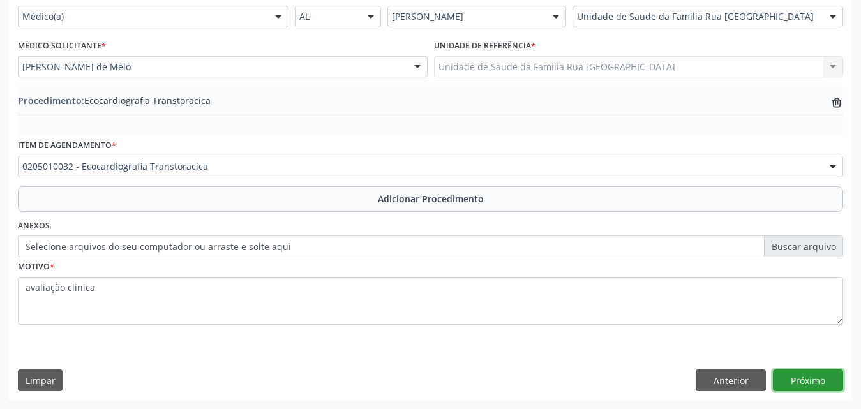
click at [814, 382] on button "Próximo" at bounding box center [808, 380] width 70 height 22
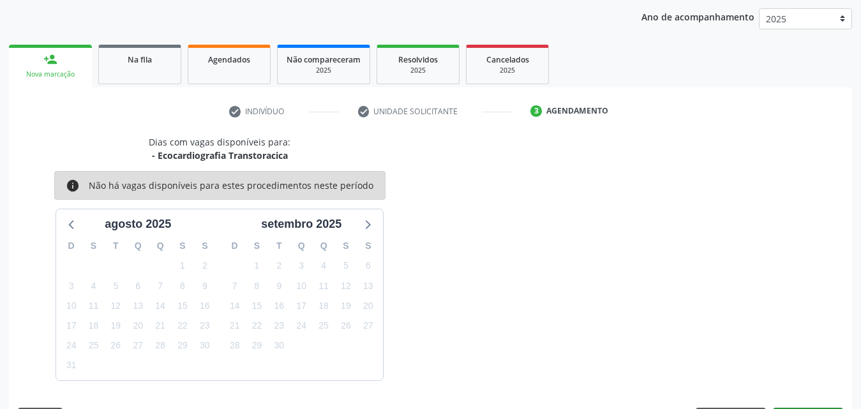
scroll to position [202, 0]
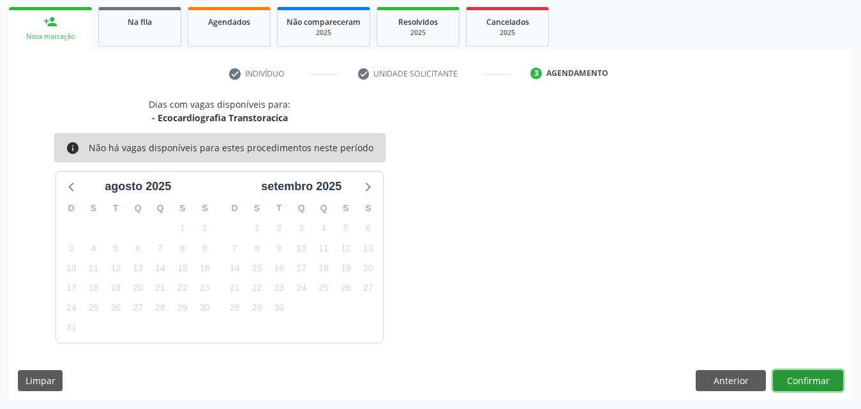
click at [806, 376] on button "Confirmar" at bounding box center [808, 381] width 70 height 22
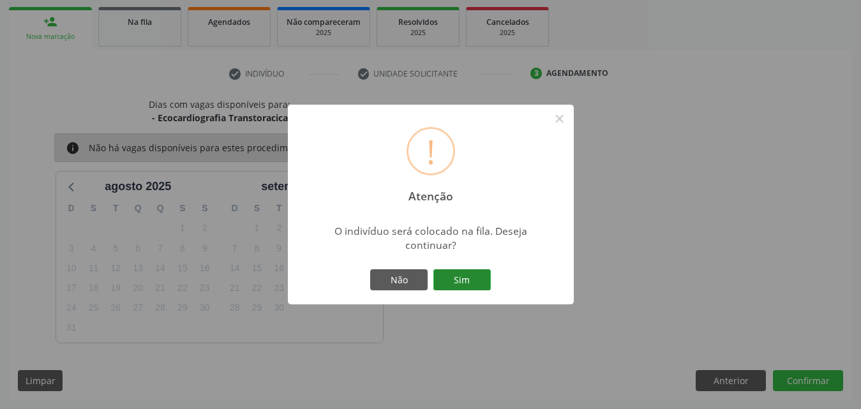
click at [480, 278] on button "Sim" at bounding box center [461, 280] width 57 height 22
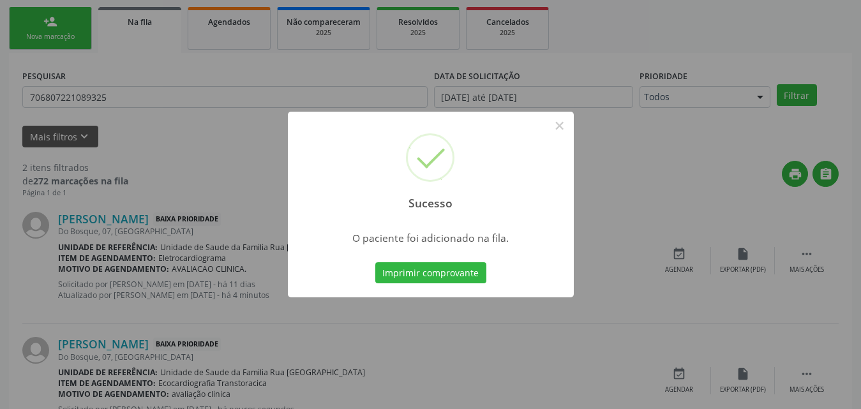
scroll to position [30, 0]
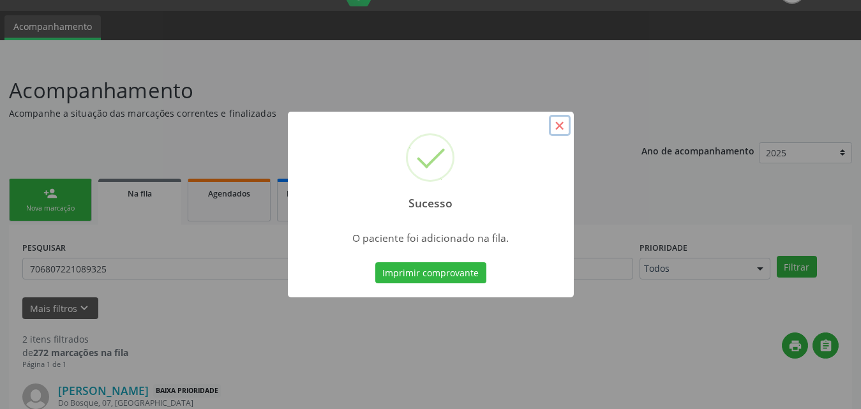
click at [566, 117] on button "×" at bounding box center [560, 126] width 22 height 22
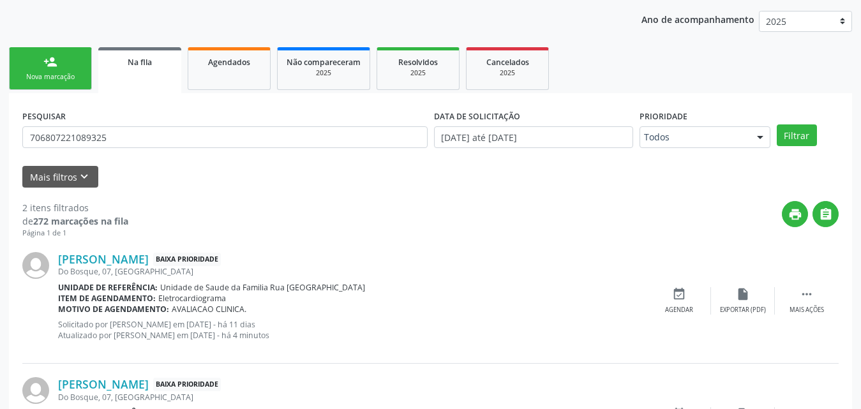
scroll to position [253, 0]
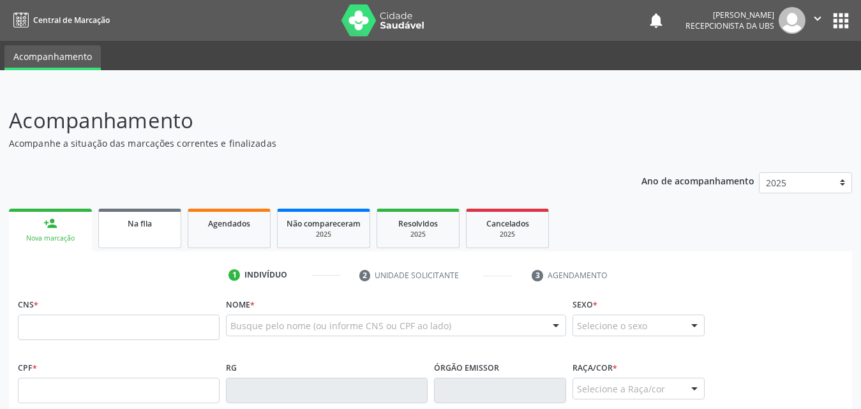
click at [153, 228] on div "Na fila" at bounding box center [140, 222] width 64 height 13
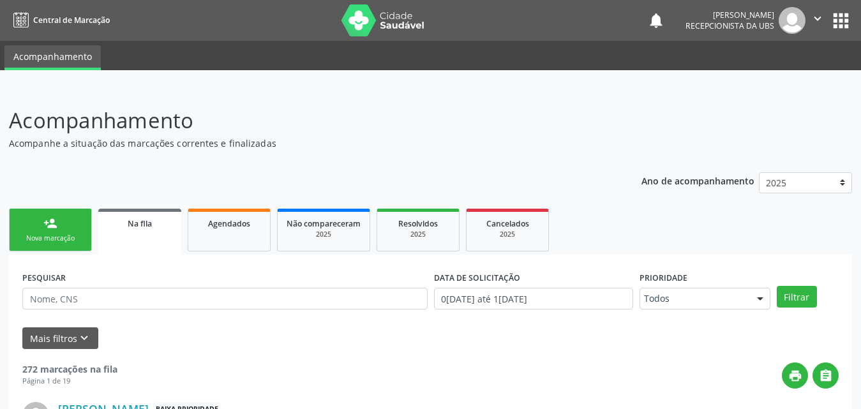
click at [151, 241] on link "Na fila" at bounding box center [139, 232] width 83 height 46
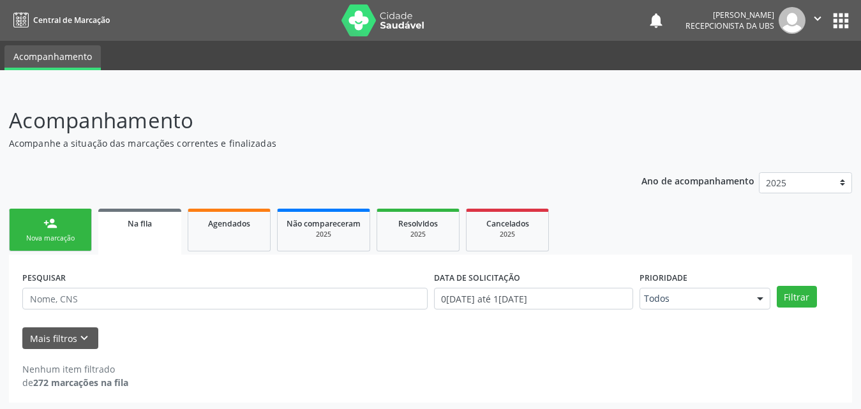
click at [146, 225] on span "Na fila" at bounding box center [140, 223] width 24 height 11
click at [150, 229] on div "Na fila" at bounding box center [139, 222] width 65 height 13
click at [259, 232] on link "Agendados" at bounding box center [229, 230] width 83 height 43
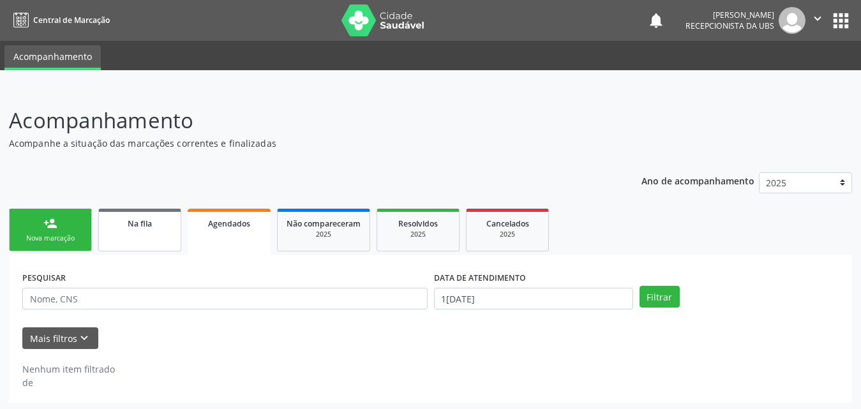
click at [142, 230] on link "Na fila" at bounding box center [139, 230] width 83 height 43
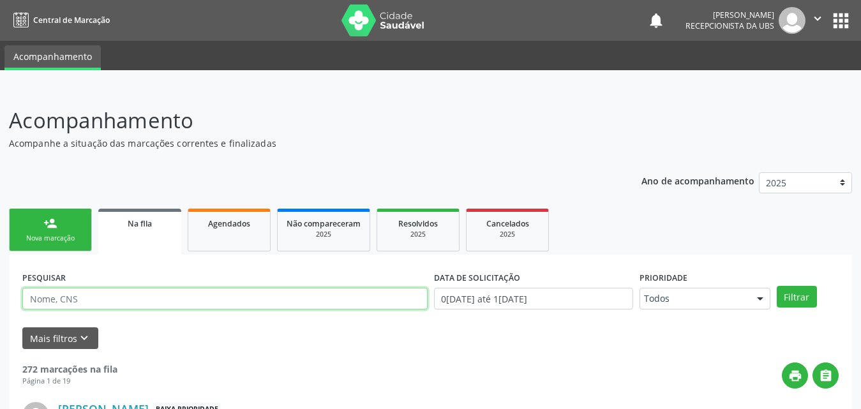
click at [182, 297] on input "text" at bounding box center [224, 299] width 405 height 22
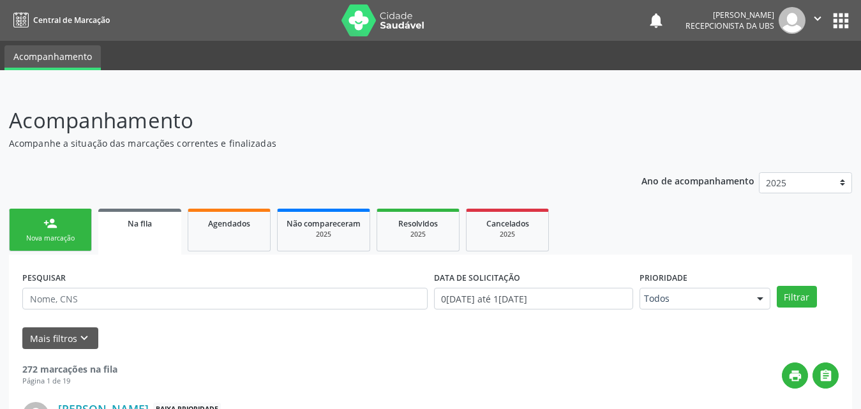
click at [215, 342] on div "Mais filtros keyboard_arrow_down" at bounding box center [430, 338] width 823 height 22
click at [140, 237] on link "Na fila" at bounding box center [139, 232] width 83 height 46
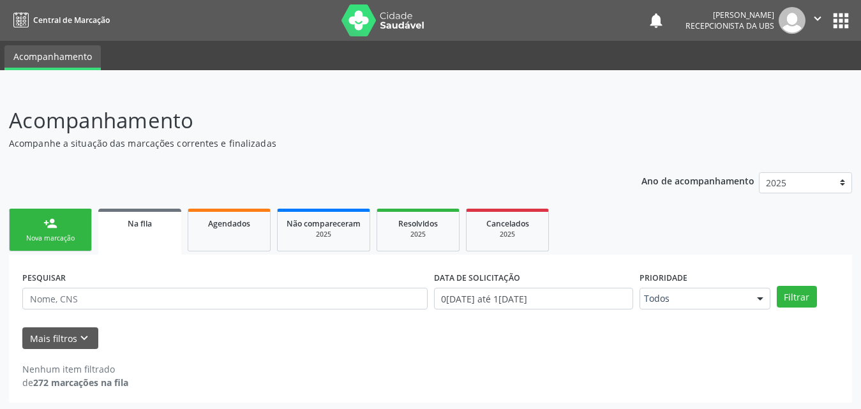
click at [140, 237] on link "Na fila" at bounding box center [139, 232] width 83 height 46
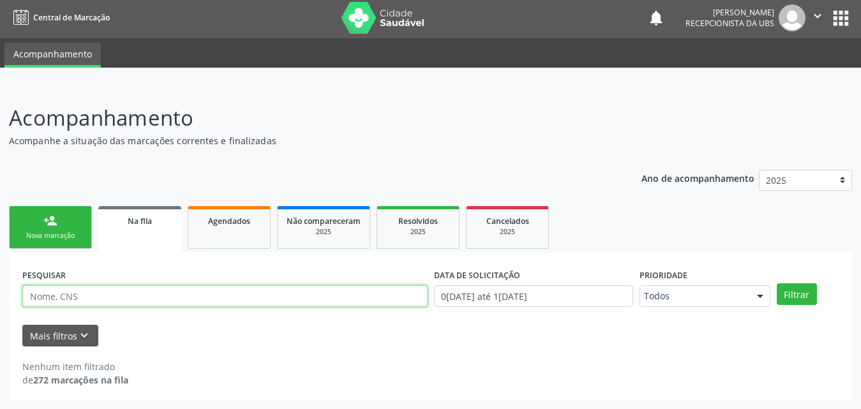
click at [154, 299] on input "text" at bounding box center [224, 296] width 405 height 22
click at [777, 283] on button "Filtrar" at bounding box center [797, 294] width 40 height 22
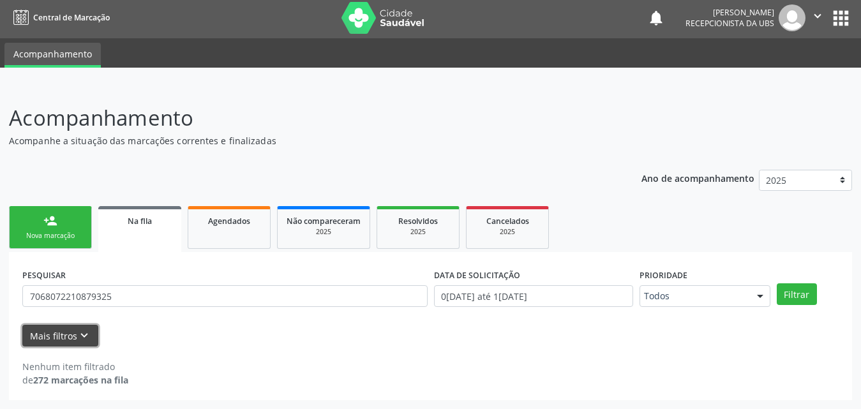
click at [56, 332] on button "Mais filtros keyboard_arrow_down" at bounding box center [60, 336] width 76 height 22
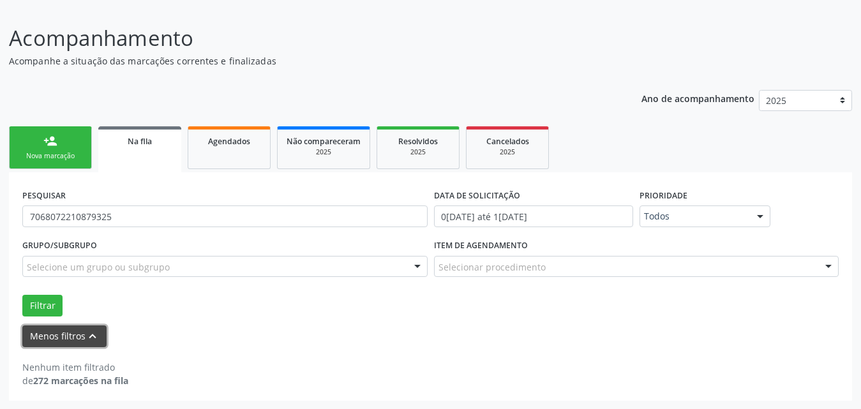
scroll to position [83, 0]
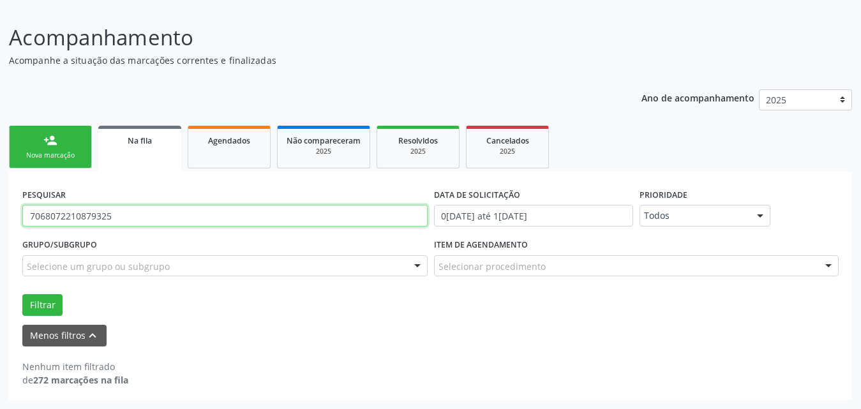
click at [155, 220] on input "7068072210879325" at bounding box center [224, 216] width 405 height 22
click at [22, 294] on button "Filtrar" at bounding box center [42, 305] width 40 height 22
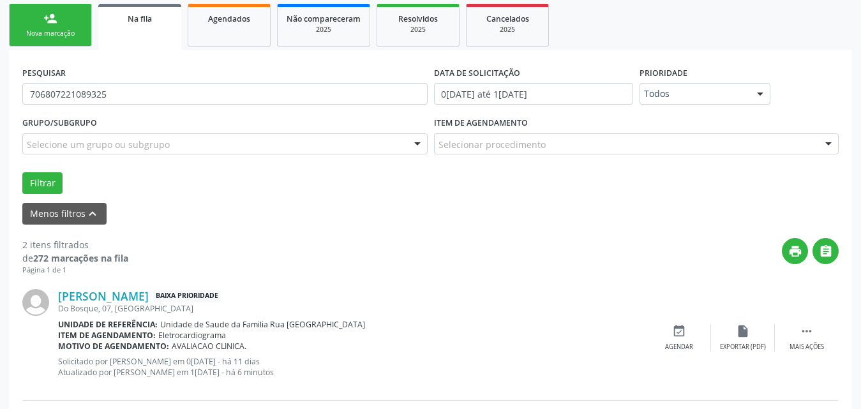
scroll to position [77, 0]
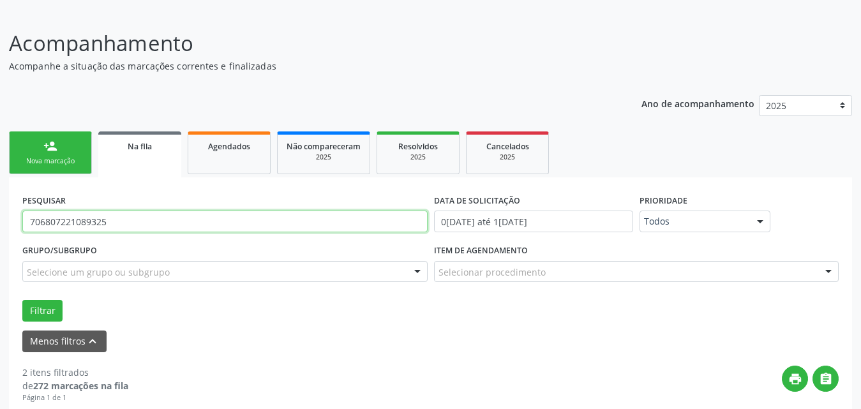
click at [220, 225] on input "706807221089325" at bounding box center [224, 222] width 405 height 22
type input "7"
type input "7060033113153344"
click at [22, 300] on button "Filtrar" at bounding box center [42, 311] width 40 height 22
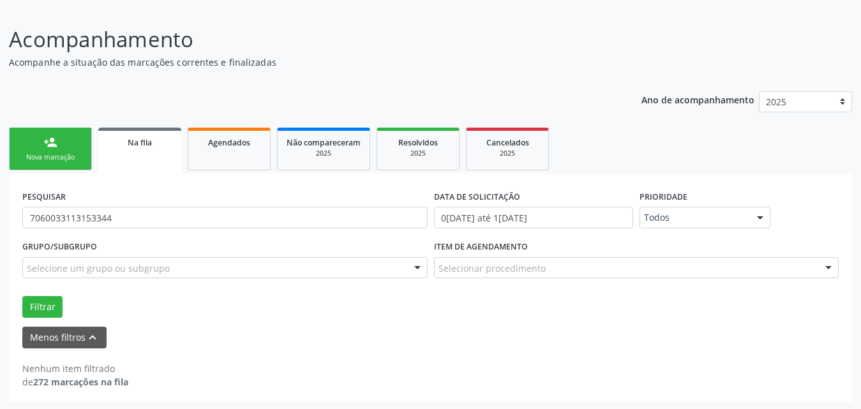
scroll to position [83, 0]
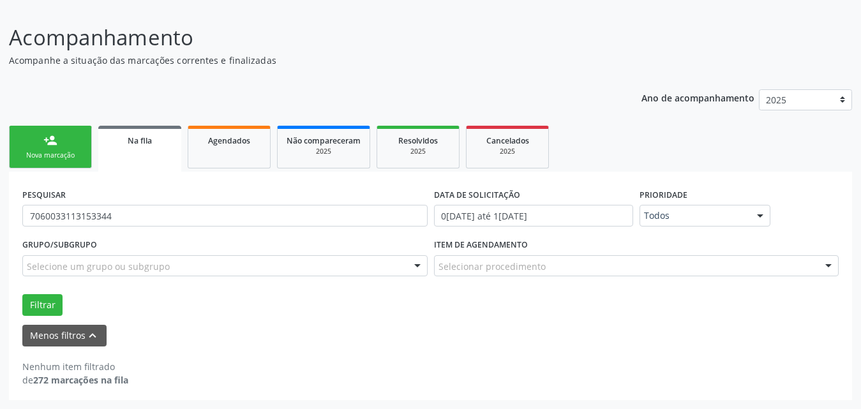
click at [135, 149] on link "Na fila" at bounding box center [139, 149] width 83 height 46
click at [48, 305] on button "Filtrar" at bounding box center [42, 305] width 40 height 22
click at [54, 331] on button "Menos filtros keyboard_arrow_up" at bounding box center [64, 336] width 84 height 22
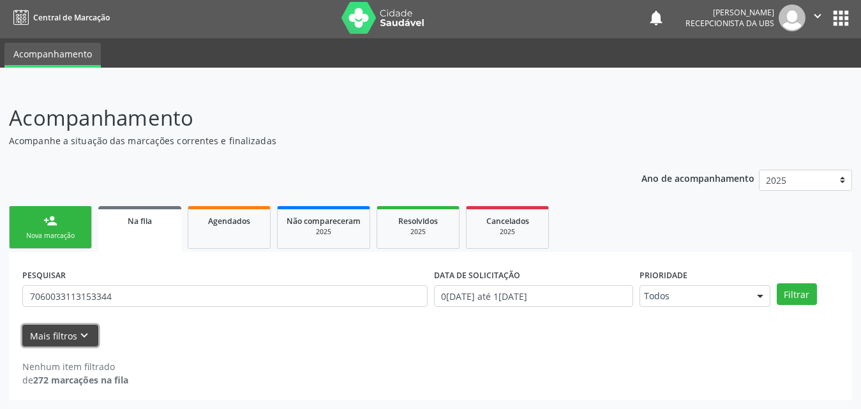
click at [73, 329] on button "Mais filtros keyboard_arrow_down" at bounding box center [60, 336] width 76 height 22
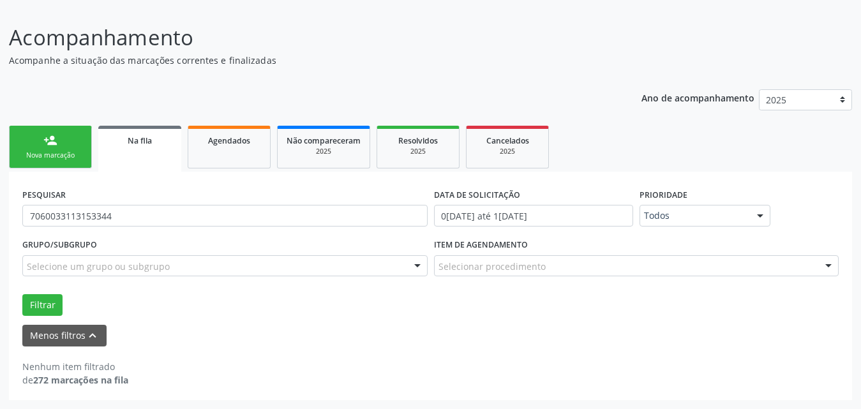
click at [154, 143] on div "Na fila" at bounding box center [139, 139] width 65 height 13
click at [214, 148] on link "Agendados" at bounding box center [229, 147] width 83 height 43
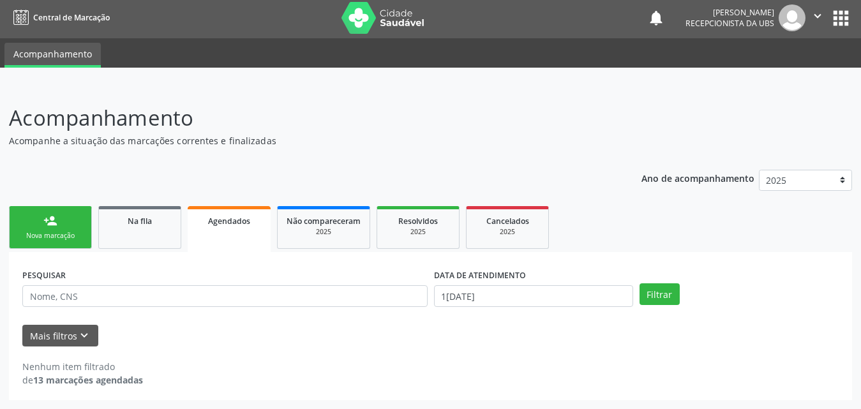
scroll to position [3, 0]
click at [140, 223] on span "Na fila" at bounding box center [140, 221] width 24 height 11
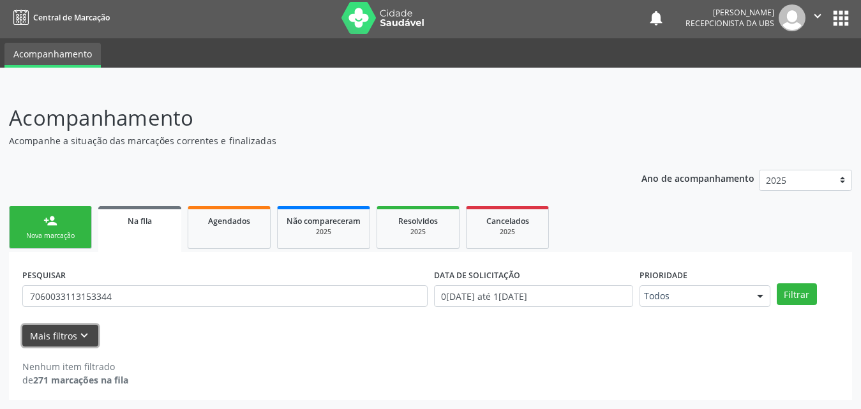
click at [80, 336] on icon "keyboard_arrow_down" at bounding box center [84, 336] width 14 height 14
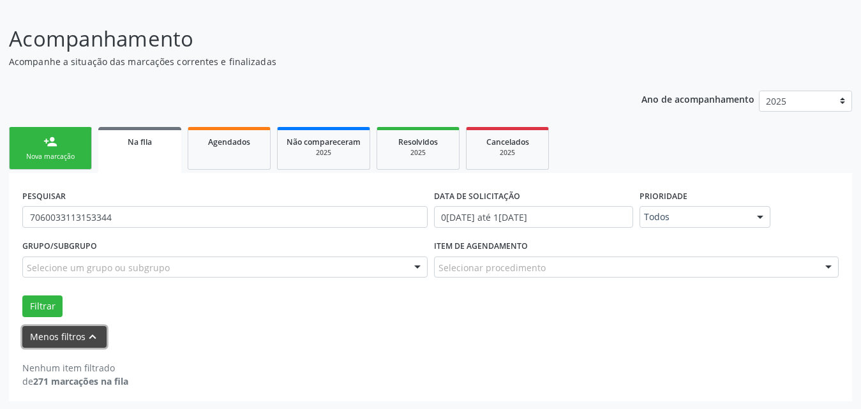
scroll to position [83, 0]
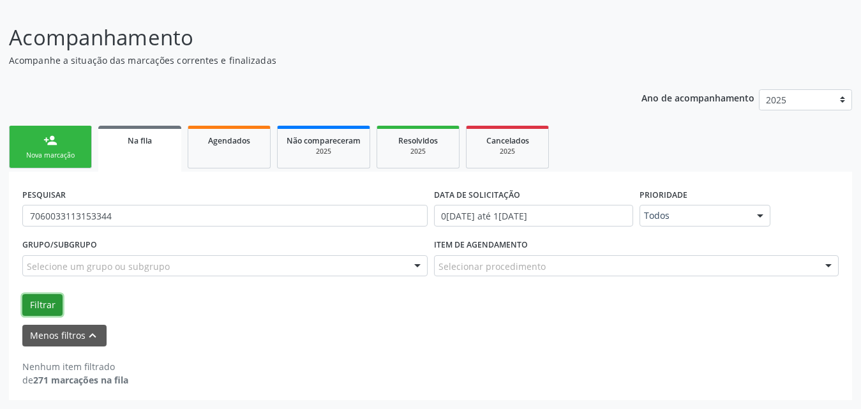
click at [54, 299] on button "Filtrar" at bounding box center [42, 305] width 40 height 22
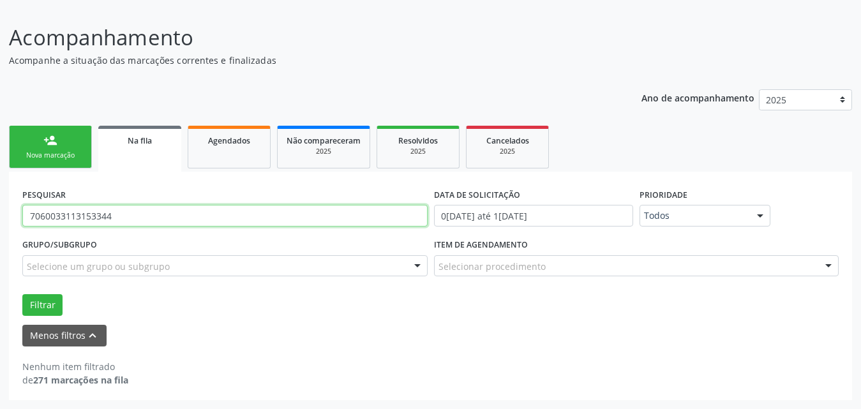
click at [183, 220] on input "7060033113153344" at bounding box center [224, 216] width 405 height 22
type input "7"
type input "706003311315344"
click at [22, 294] on button "Filtrar" at bounding box center [42, 305] width 40 height 22
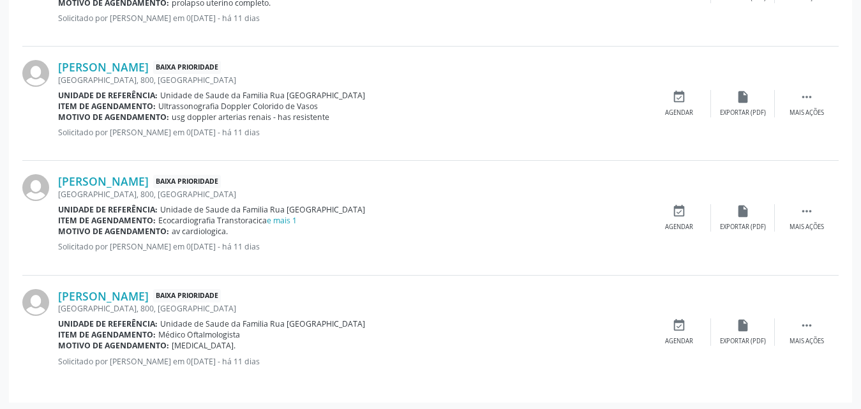
scroll to position [551, 0]
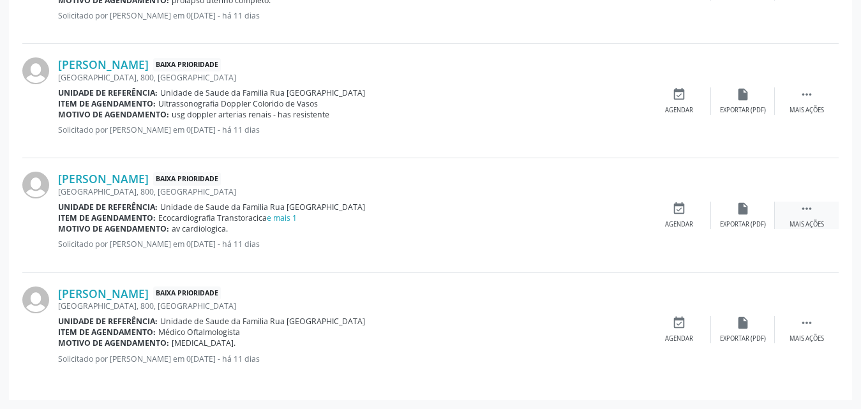
click at [799, 223] on div "Mais ações" at bounding box center [806, 224] width 34 height 9
click at [736, 222] on div "Editar" at bounding box center [743, 224] width 20 height 9
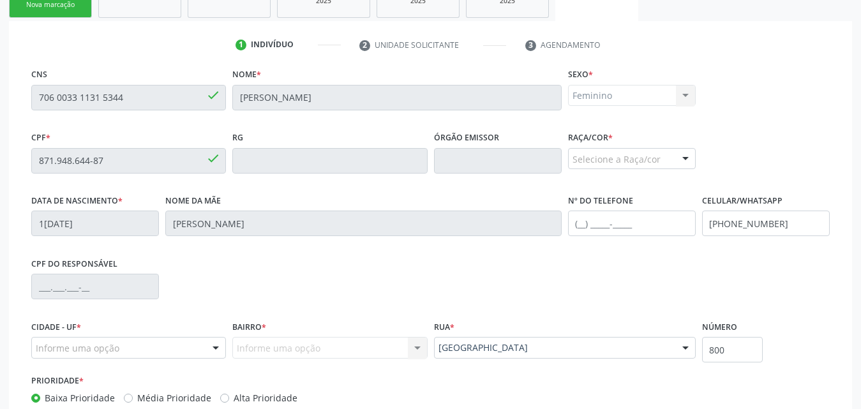
scroll to position [318, 0]
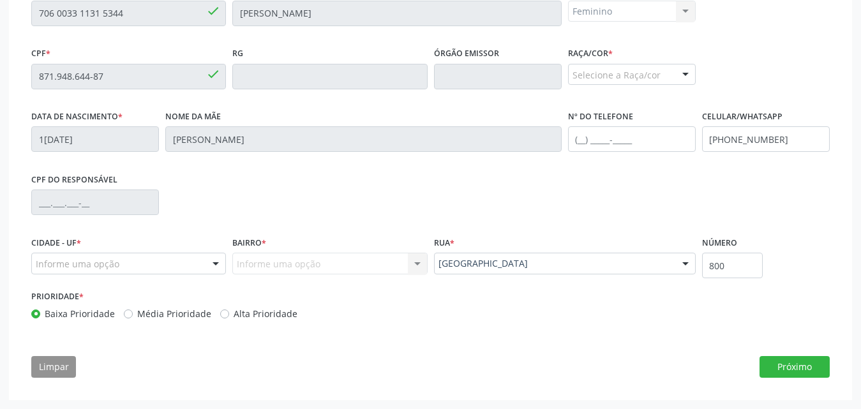
click at [221, 268] on div at bounding box center [215, 264] width 19 height 22
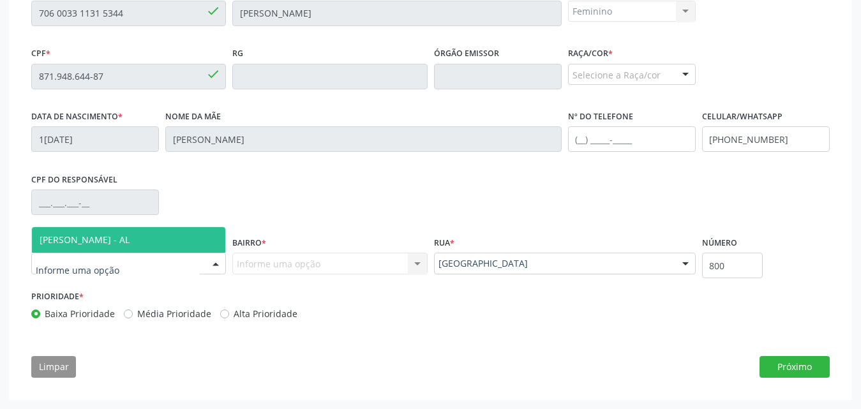
click at [151, 239] on span "[PERSON_NAME] - AL" at bounding box center [128, 240] width 193 height 26
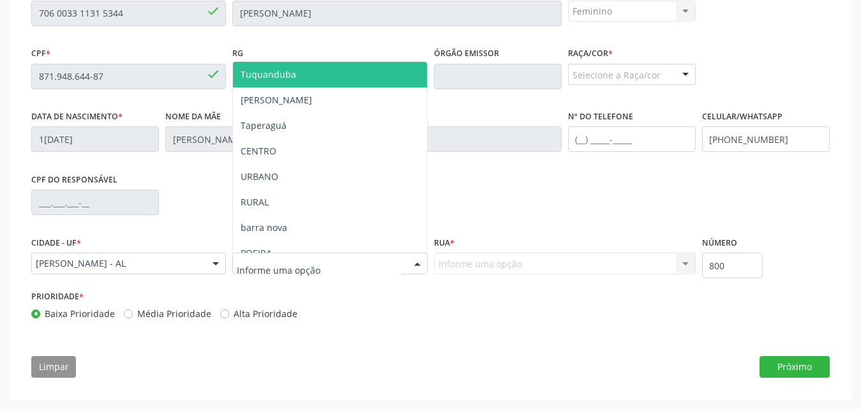
click at [415, 272] on div at bounding box center [417, 264] width 19 height 22
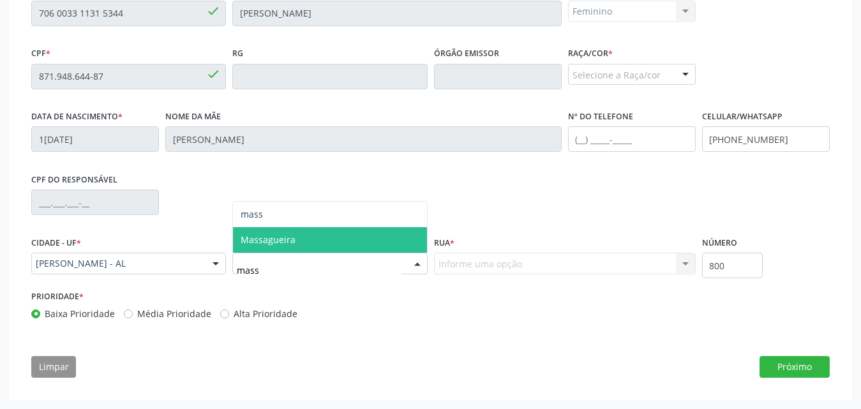
type input "massa"
click at [303, 238] on span "Massagueira" at bounding box center [329, 240] width 193 height 26
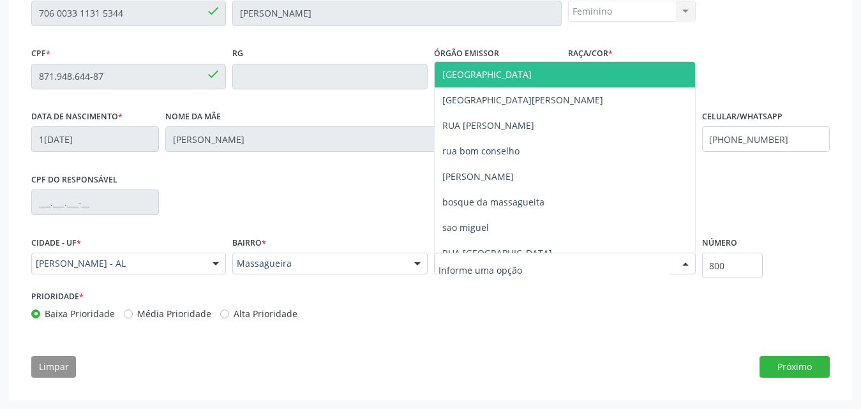
click at [622, 269] on div at bounding box center [565, 264] width 262 height 22
type input "r"
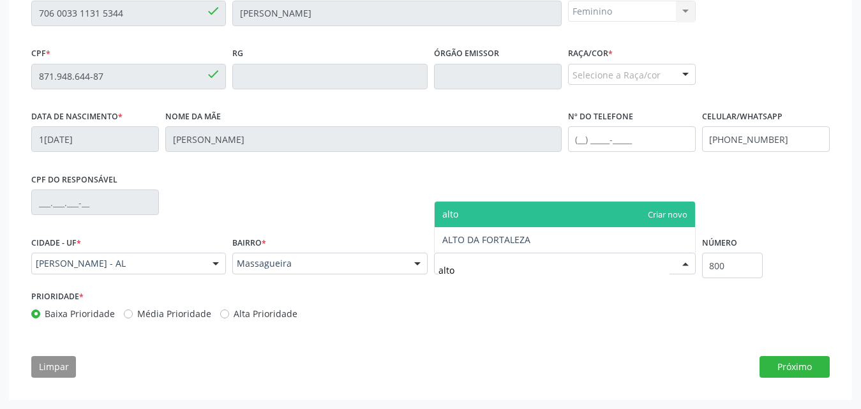
type input "alto"
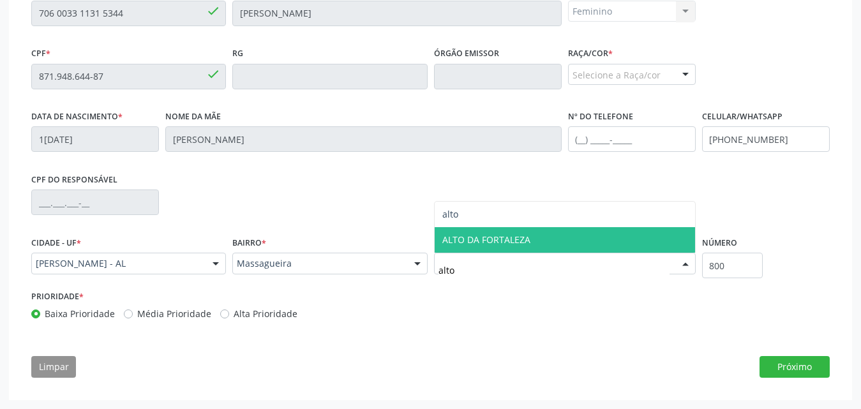
click at [561, 240] on span "ALTO DA FORTALEZA" at bounding box center [565, 240] width 260 height 26
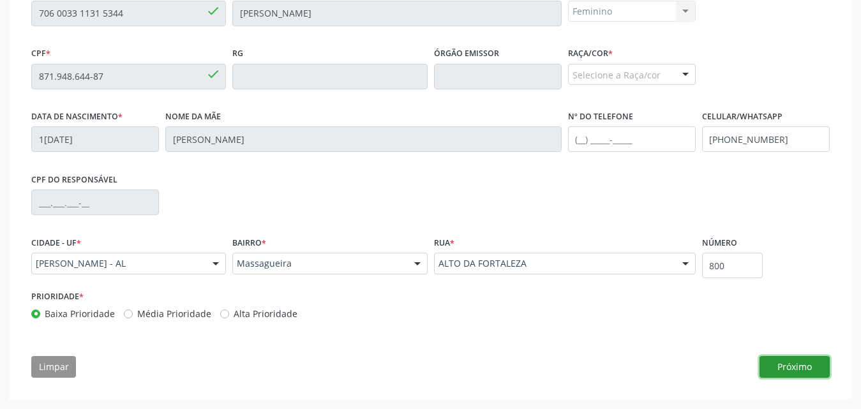
click at [790, 361] on button "Próximo" at bounding box center [794, 367] width 70 height 22
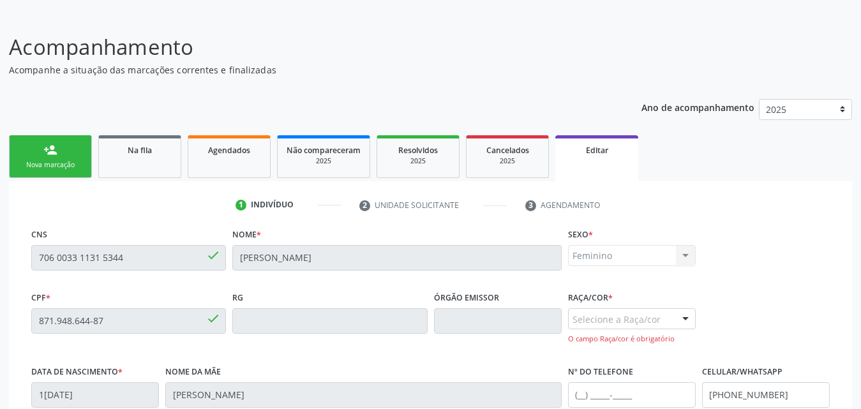
scroll to position [137, 0]
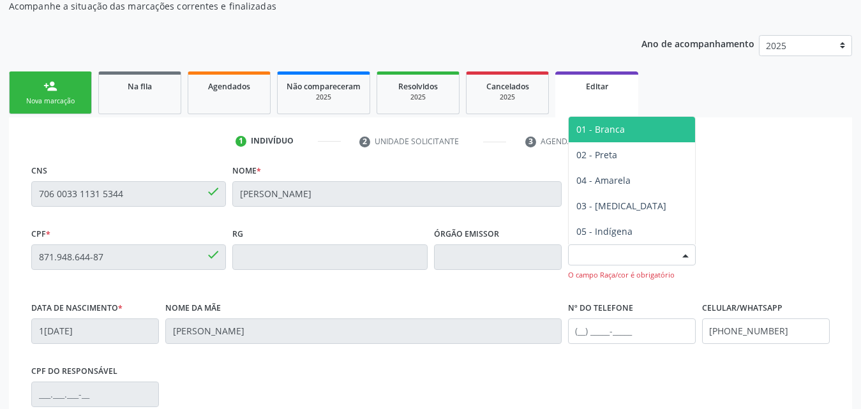
click at [687, 251] on div at bounding box center [685, 256] width 19 height 22
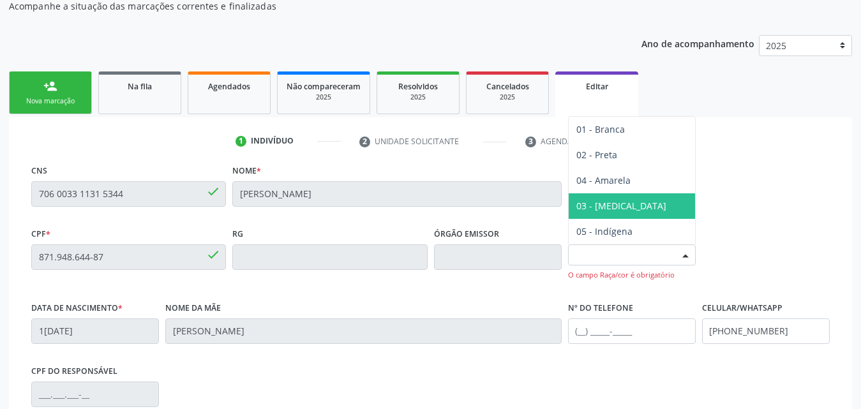
drag, startPoint x: 621, startPoint y: 198, endPoint x: 641, endPoint y: 208, distance: 22.0
click at [624, 200] on span "03 - Parda" at bounding box center [632, 206] width 126 height 26
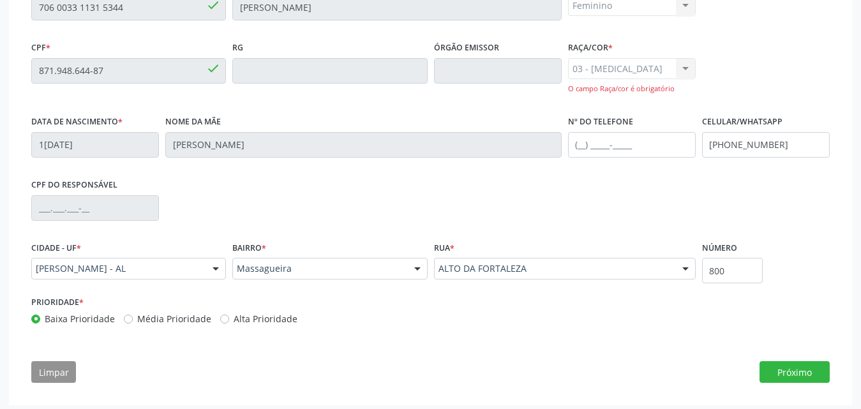
scroll to position [329, 0]
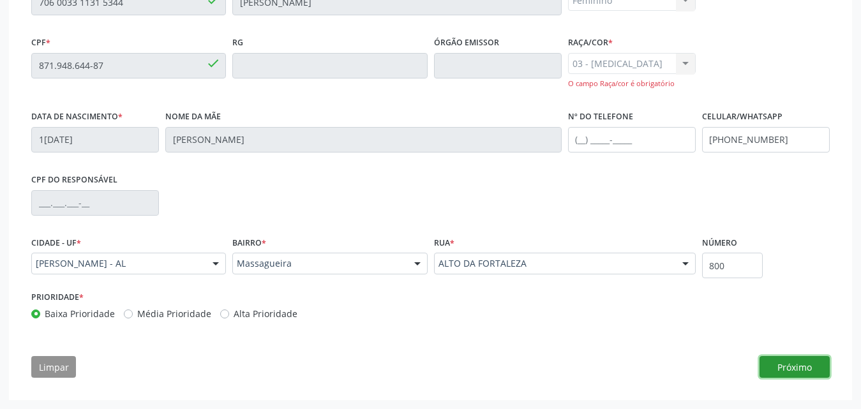
click at [798, 366] on button "Próximo" at bounding box center [794, 367] width 70 height 22
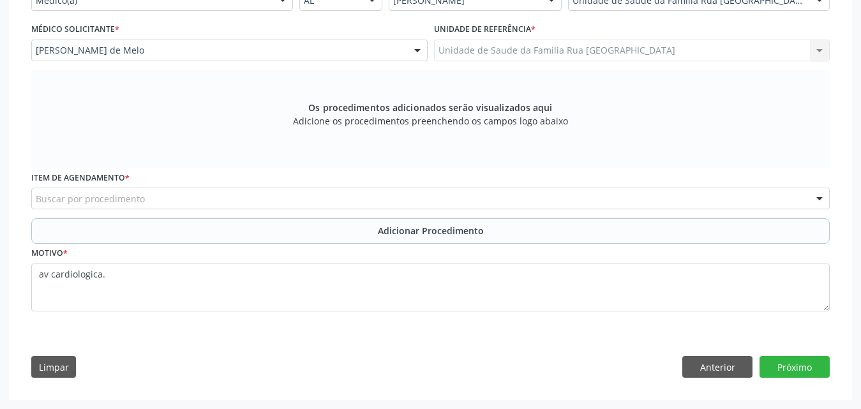
click at [227, 199] on div "Buscar por procedimento" at bounding box center [430, 199] width 798 height 22
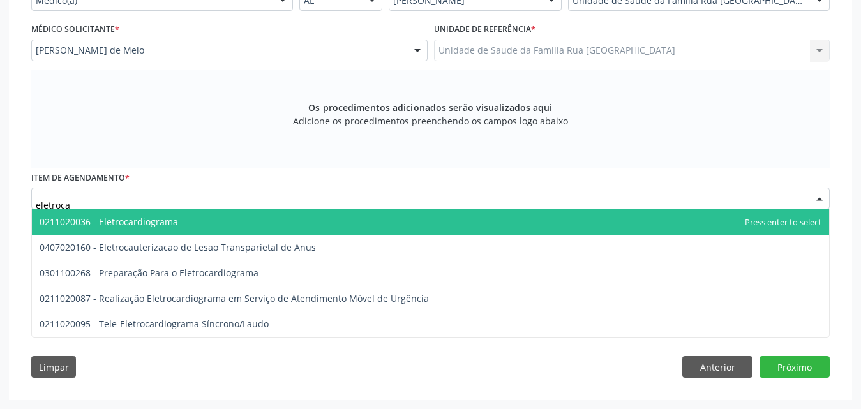
type input "eletrocar"
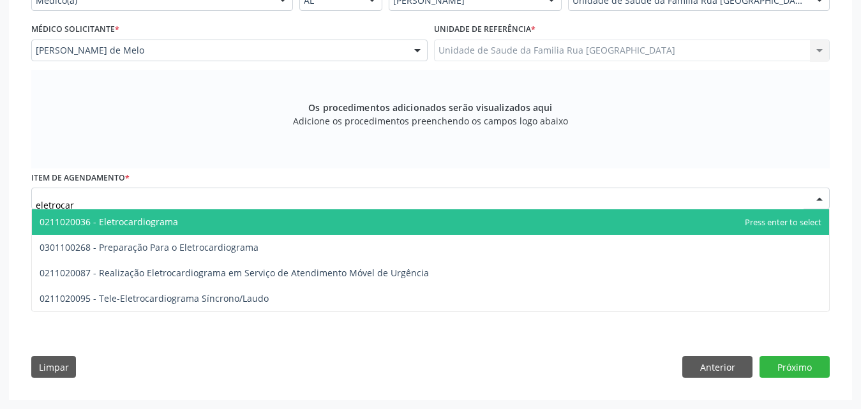
click at [163, 221] on span "0211020036 - Eletrocardiograma" at bounding box center [109, 222] width 138 height 12
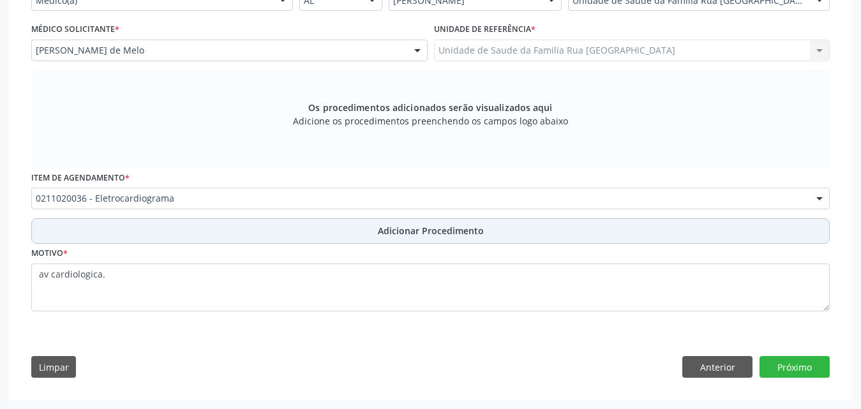
click at [425, 232] on span "Adicionar Procedimento" at bounding box center [431, 230] width 106 height 13
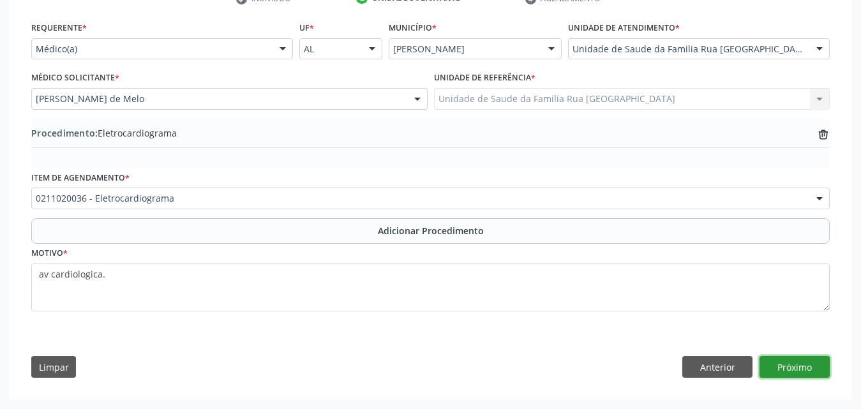
click at [791, 368] on button "Próximo" at bounding box center [794, 367] width 70 height 22
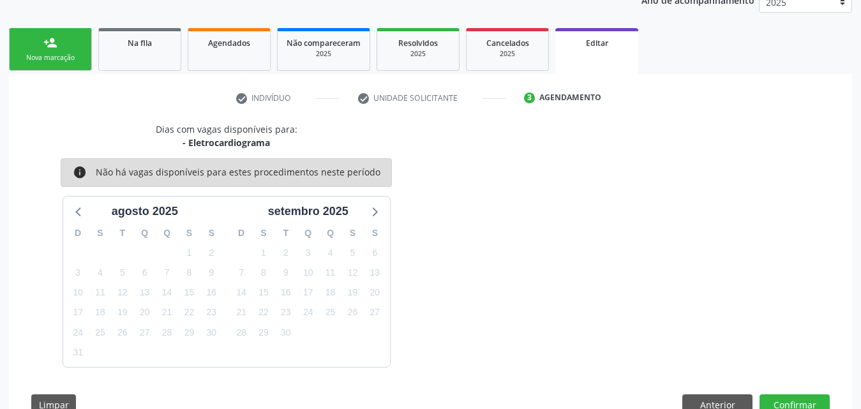
scroll to position [218, 0]
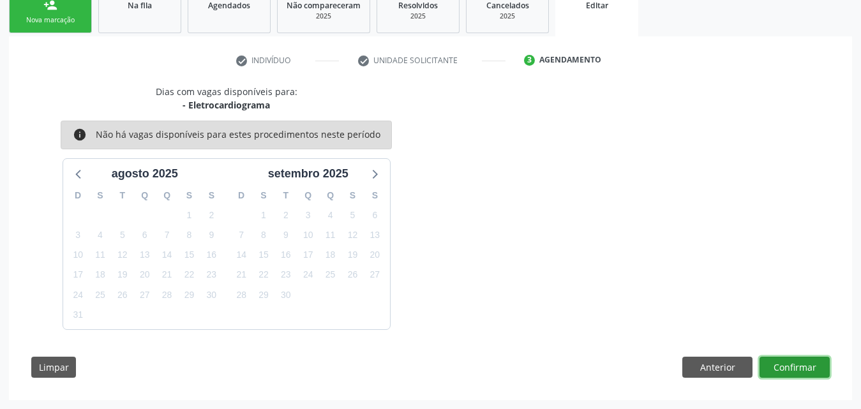
click at [791, 368] on button "Confirmar" at bounding box center [794, 368] width 70 height 22
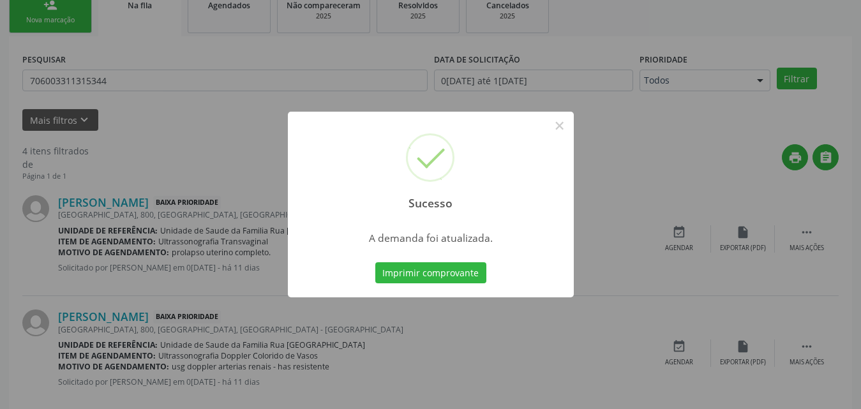
scroll to position [30, 0]
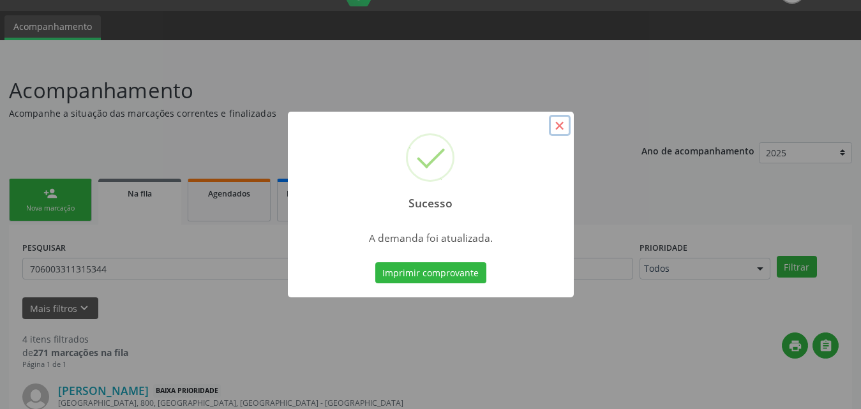
click at [557, 126] on button "×" at bounding box center [560, 126] width 22 height 22
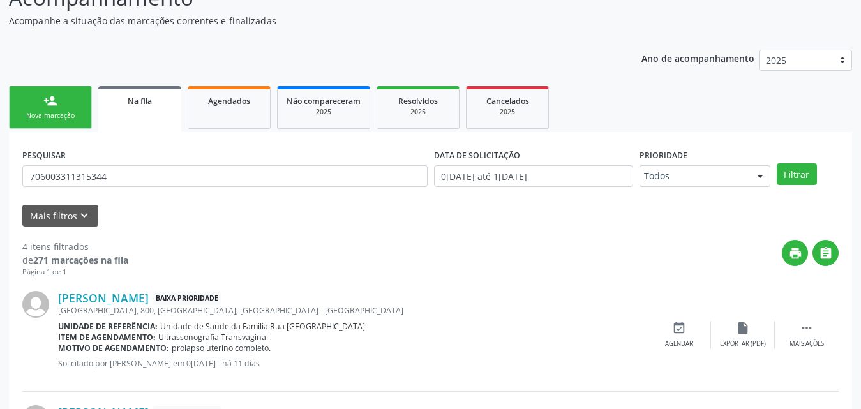
scroll to position [0, 0]
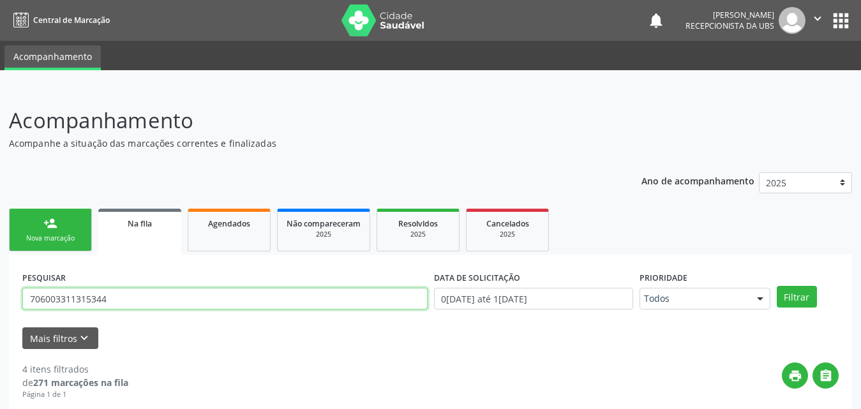
click at [114, 301] on input "706003311315344" at bounding box center [224, 299] width 405 height 22
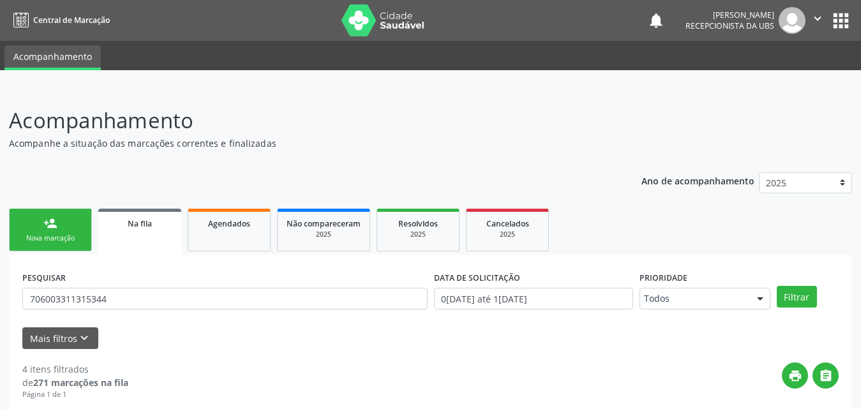
click at [67, 230] on link "person_add Nova marcação" at bounding box center [50, 230] width 83 height 43
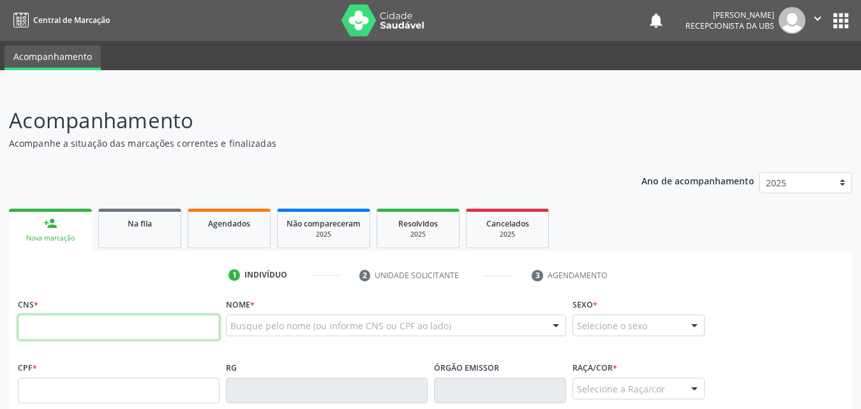
paste input "706 8072 2108 9325"
type input "706 8072 2108 9325"
type input "103.689.284-03"
type input "04/05/1994"
type input "Ana Cristina da Silva Lima"
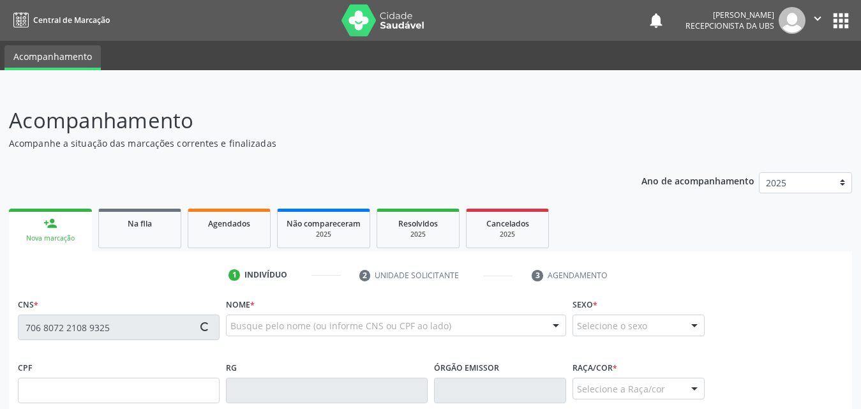
type input "(82) 98769-2934"
type input "07"
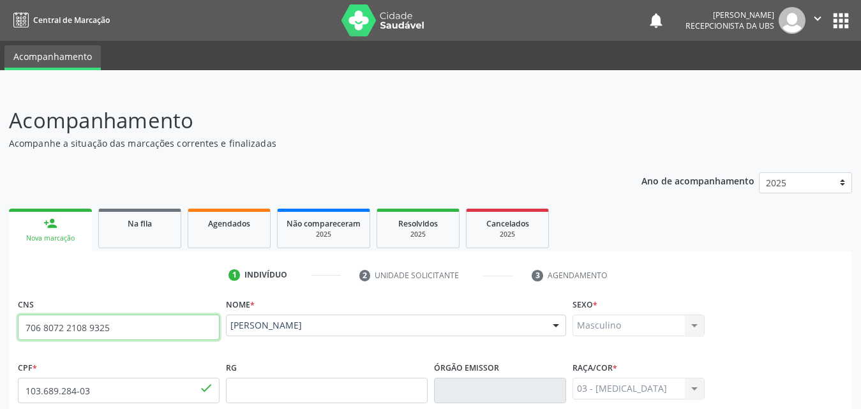
click at [128, 325] on input "706 8072 2108 9325" at bounding box center [119, 328] width 202 height 26
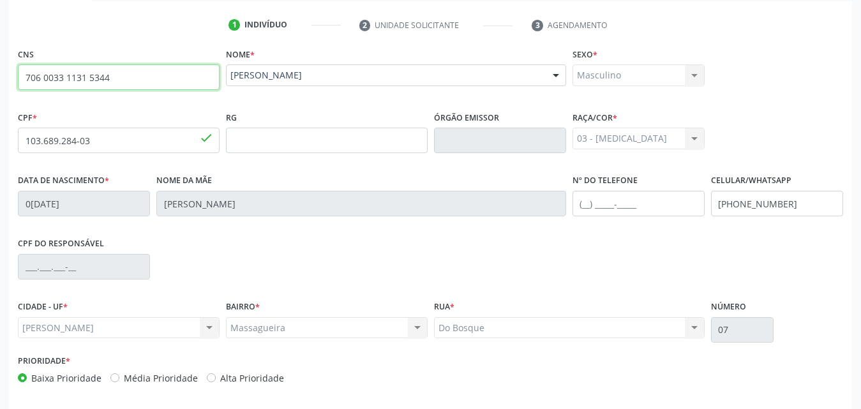
scroll to position [301, 0]
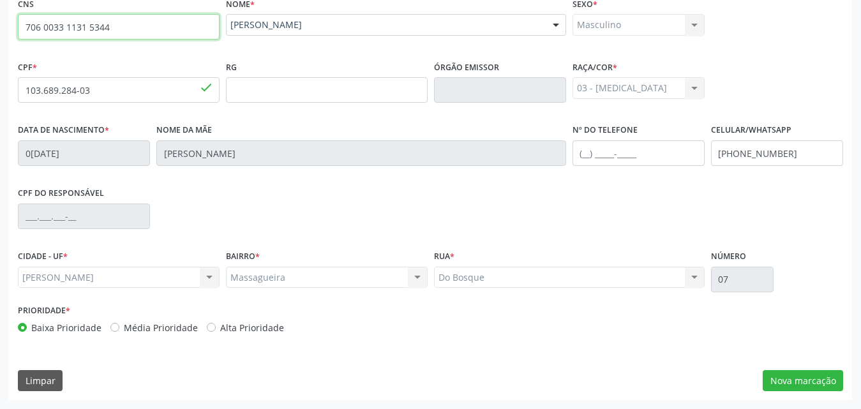
type input "706 0033 1131 5344"
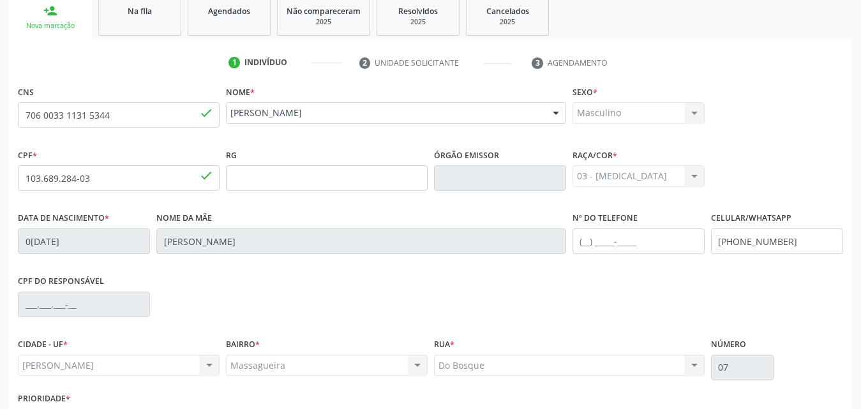
scroll to position [45, 0]
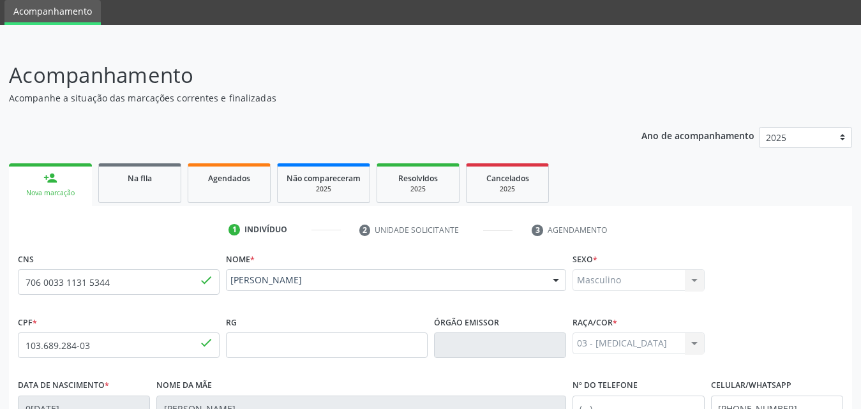
click at [48, 184] on div "person_add" at bounding box center [50, 178] width 14 height 14
click at [165, 186] on link "Na fila" at bounding box center [139, 183] width 83 height 40
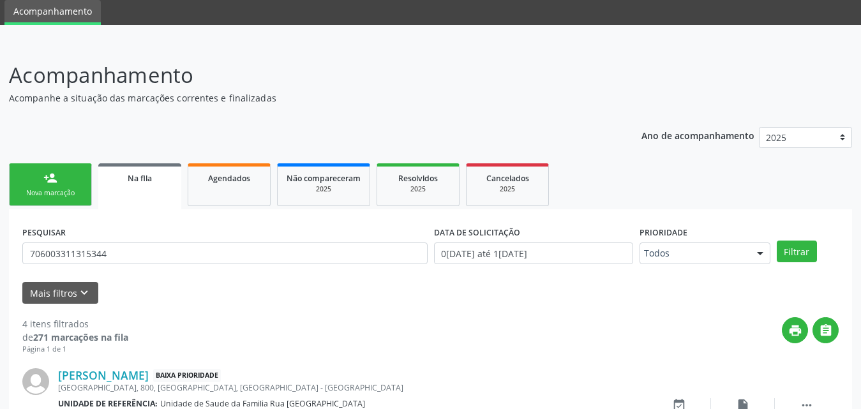
click at [68, 186] on link "person_add Nova marcação" at bounding box center [50, 184] width 83 height 43
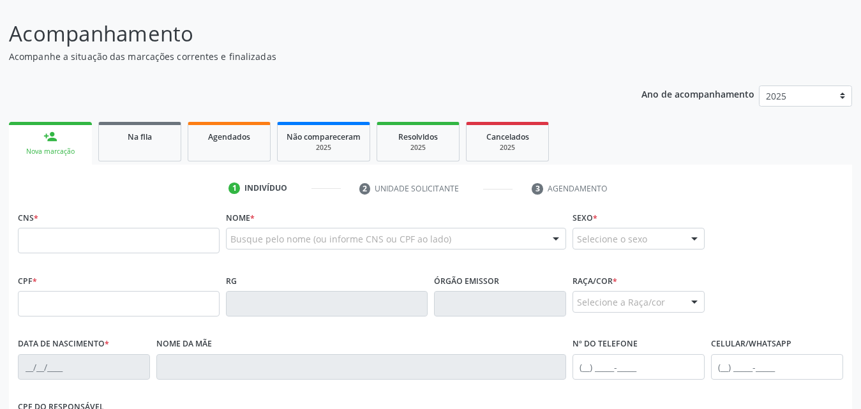
scroll to position [109, 0]
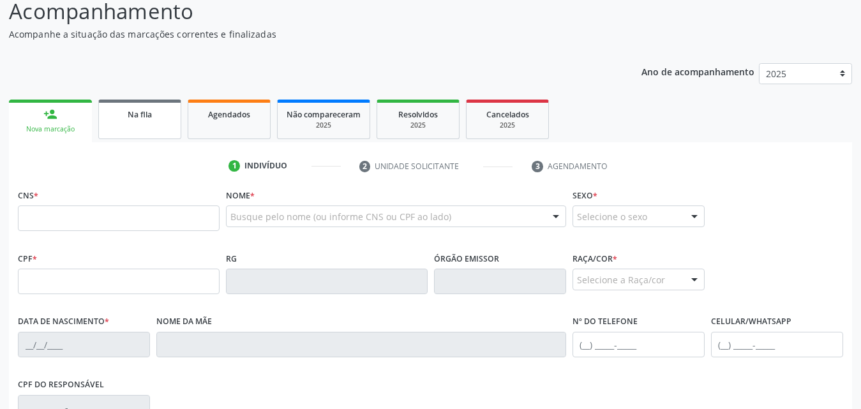
click at [154, 108] on div "Na fila" at bounding box center [140, 113] width 64 height 13
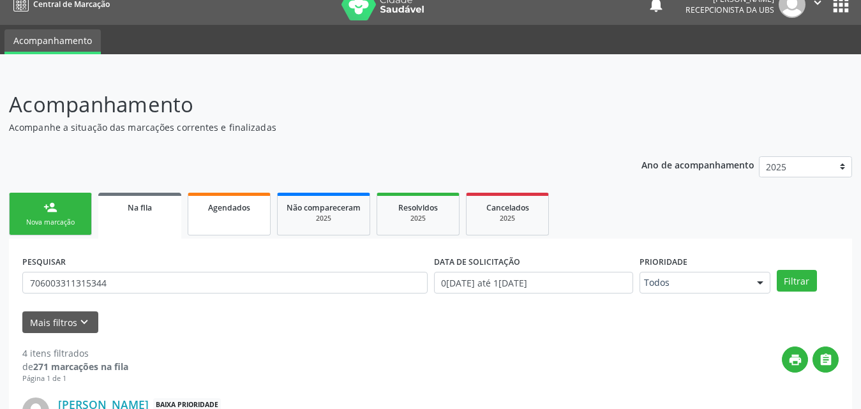
scroll to position [0, 0]
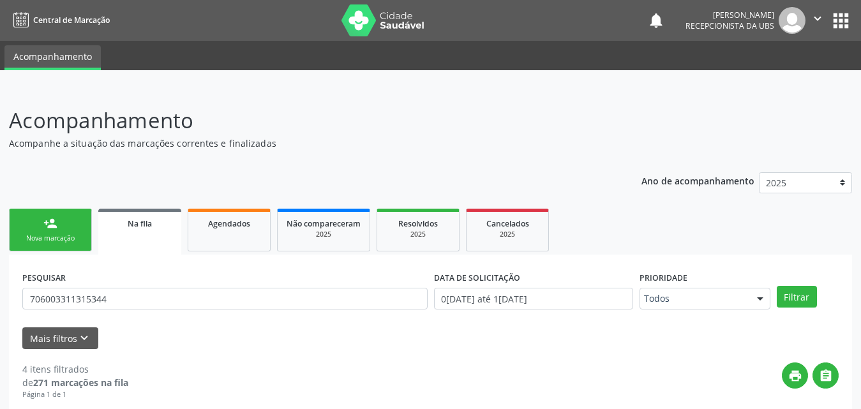
click at [65, 237] on div "Nova marcação" at bounding box center [51, 239] width 64 height 10
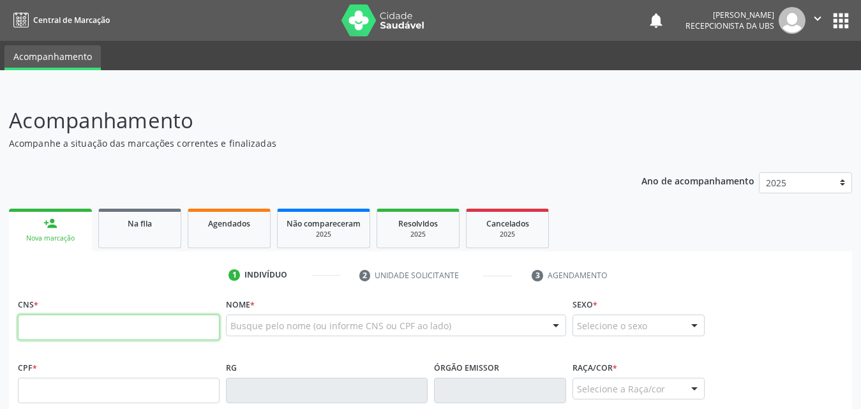
click at [126, 334] on input "text" at bounding box center [119, 328] width 202 height 26
type input "706 0033 1131 5344"
type input "871.948.644-87"
type input "15/04/1973"
type input "Doraci Maria Oliveira da Silva"
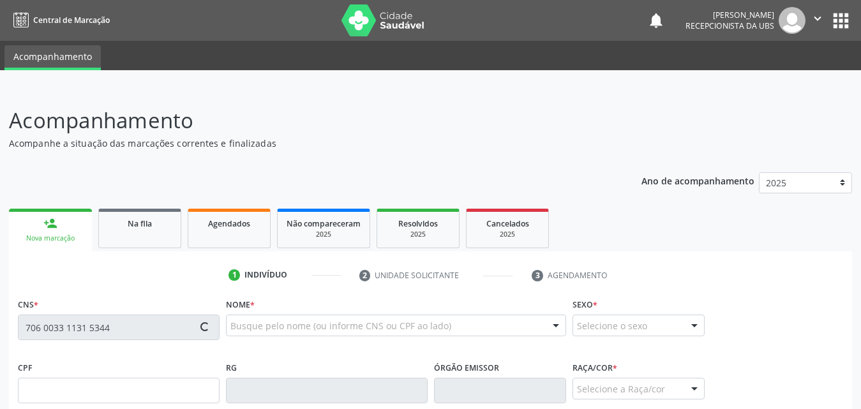
type input "(82) 98871-2737"
type input "800"
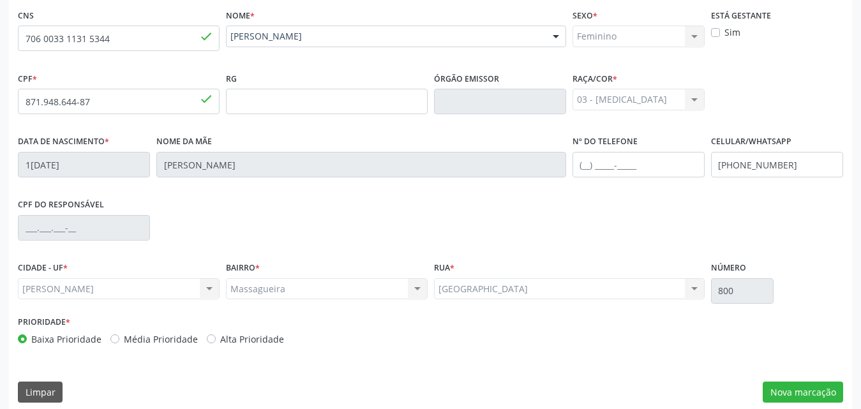
scroll to position [301, 0]
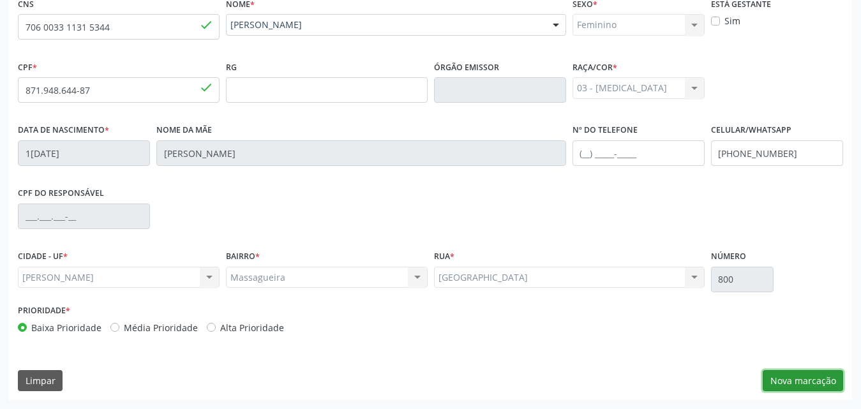
click at [817, 379] on button "Nova marcação" at bounding box center [803, 381] width 80 height 22
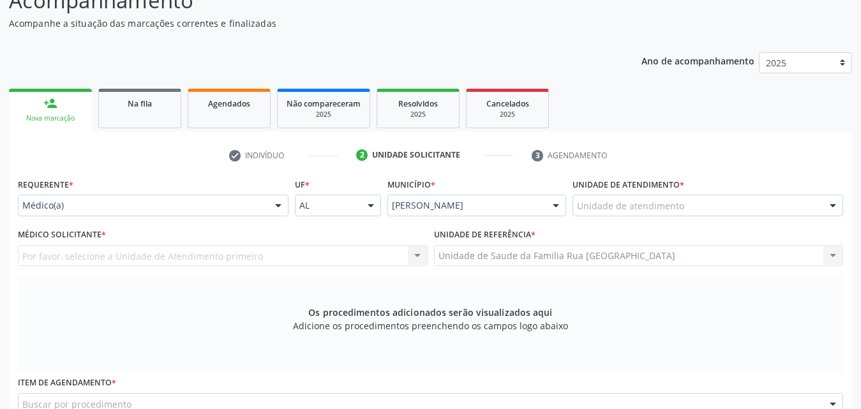
scroll to position [109, 0]
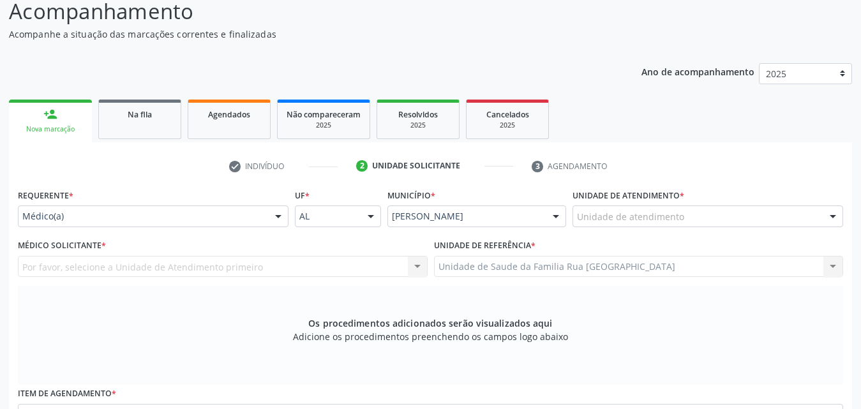
click at [682, 221] on div "Unidade de atendimento" at bounding box center [707, 216] width 271 height 22
type input "rua"
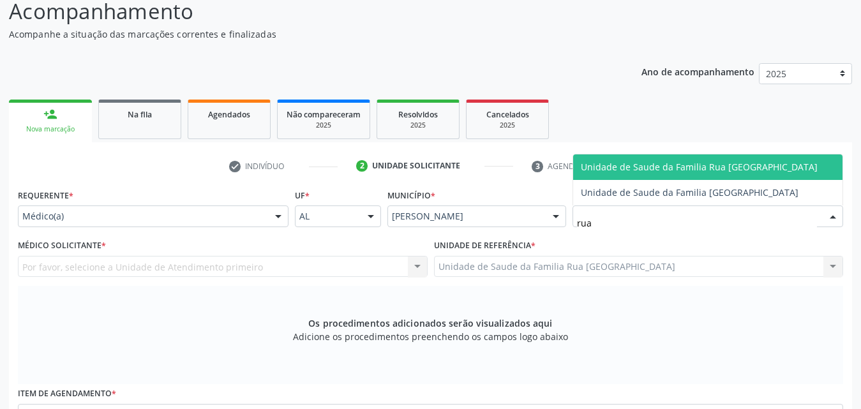
click at [708, 167] on span "Unidade de Saude da Familia Rua [GEOGRAPHIC_DATA]" at bounding box center [699, 167] width 237 height 12
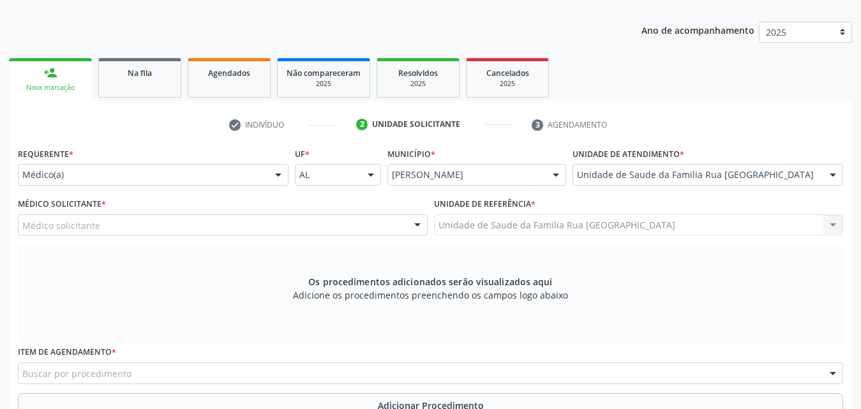
scroll to position [173, 0]
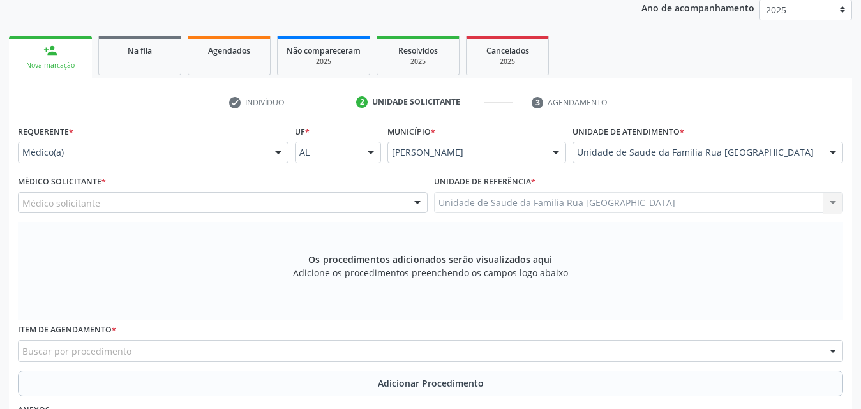
click at [290, 201] on div "Médico solicitante" at bounding box center [223, 203] width 410 height 22
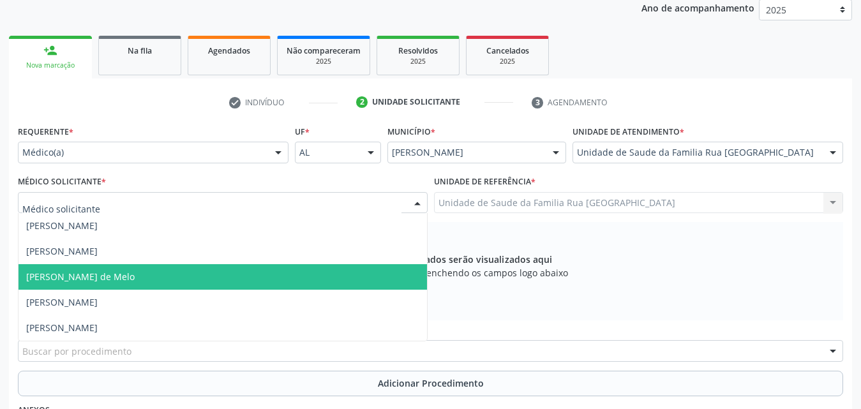
click at [133, 278] on span "Rodrigo Paranhos de Melo" at bounding box center [80, 277] width 108 height 12
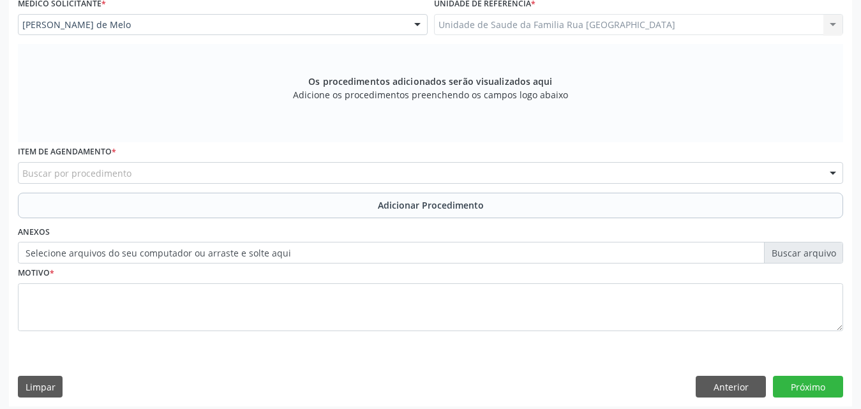
scroll to position [357, 0]
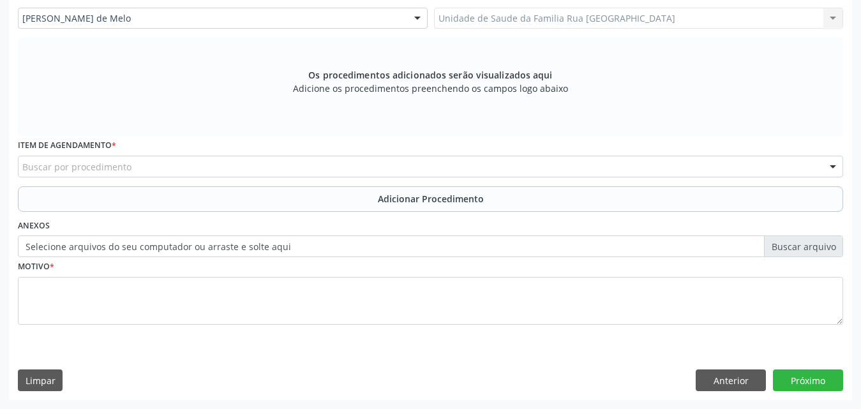
click at [278, 165] on div "Buscar por procedimento" at bounding box center [430, 167] width 825 height 22
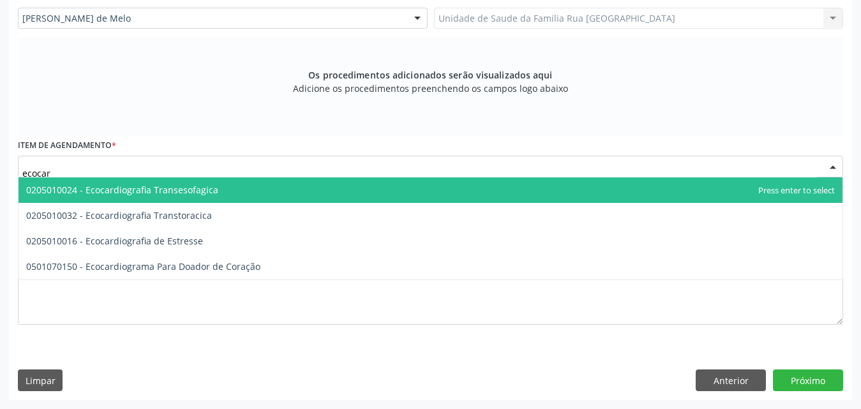
type input "ecocard"
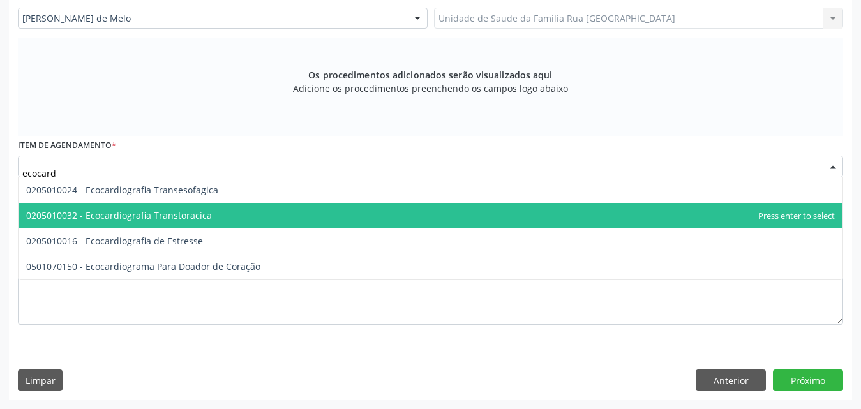
click at [194, 216] on span "0205010032 - Ecocardiografia Transtoracica" at bounding box center [119, 215] width 186 height 12
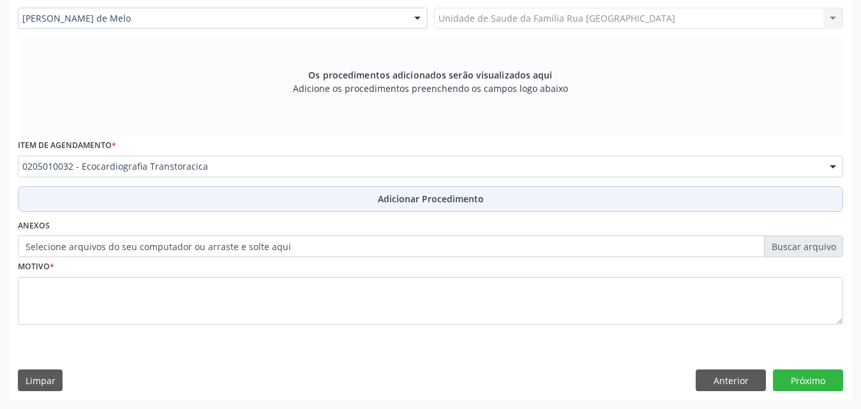
click at [401, 202] on span "Adicionar Procedimento" at bounding box center [431, 198] width 106 height 13
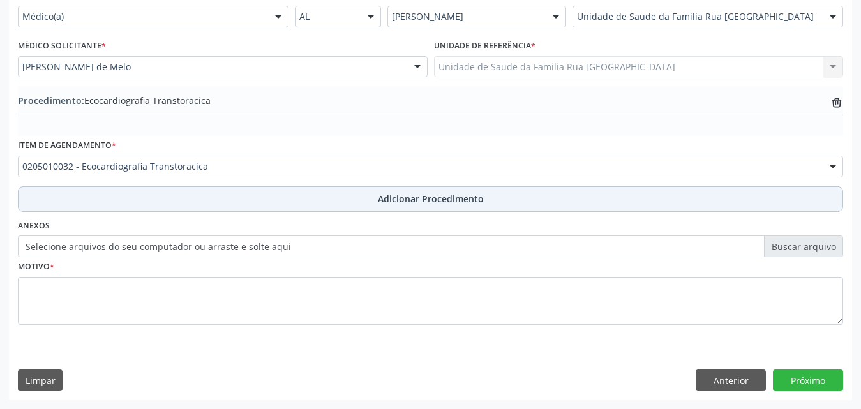
scroll to position [309, 0]
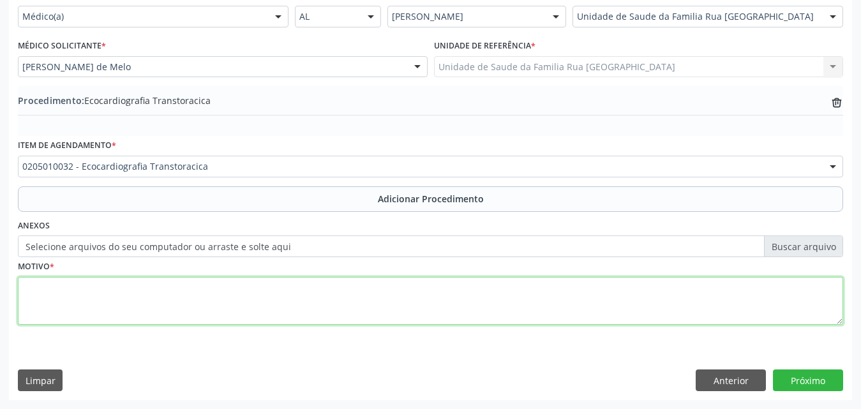
click at [167, 301] on textarea at bounding box center [430, 301] width 825 height 48
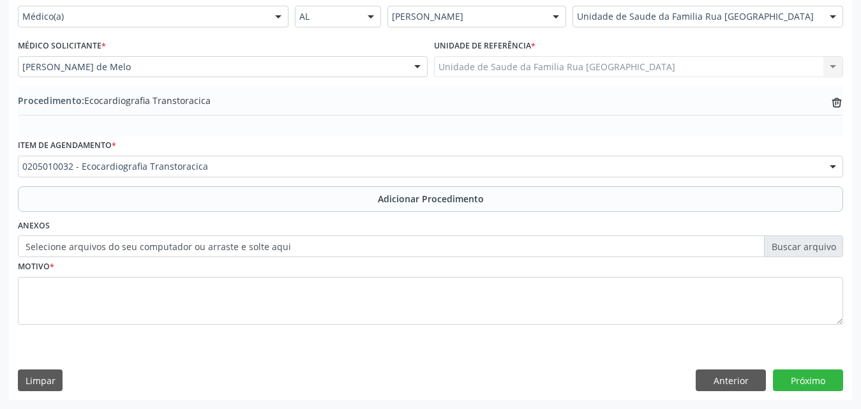
click at [815, 246] on label "Selecione arquivos do seu computador ou arraste e solte aqui" at bounding box center [430, 246] width 825 height 22
click at [815, 246] on input "Selecione arquivos do seu computador ou arraste e solte aqui" at bounding box center [430, 246] width 825 height 22
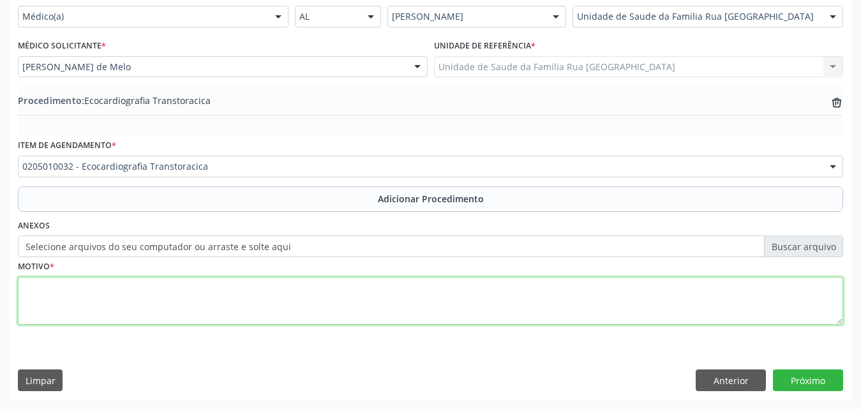
click at [78, 290] on textarea at bounding box center [430, 301] width 825 height 48
type textarea "avaliação cardiológica."
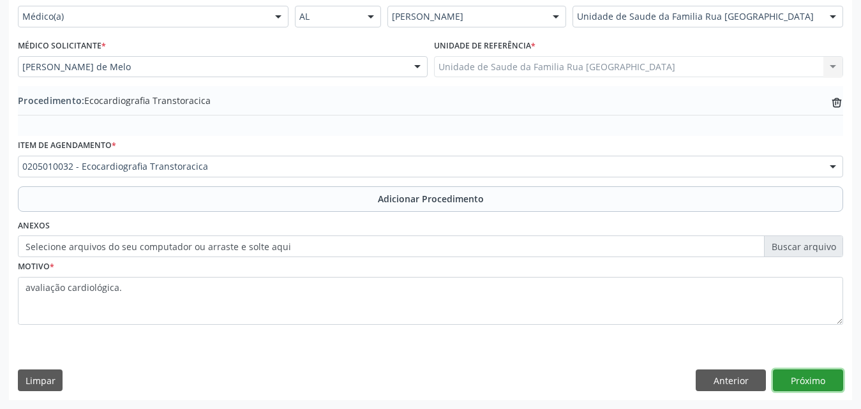
click at [801, 376] on button "Próximo" at bounding box center [808, 380] width 70 height 22
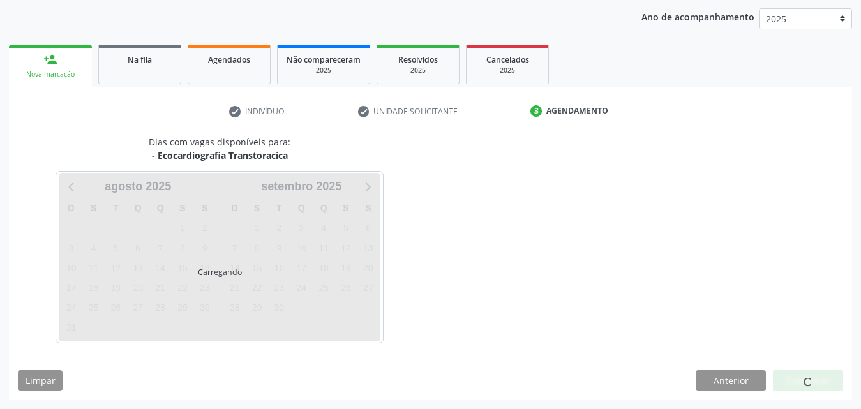
scroll to position [202, 0]
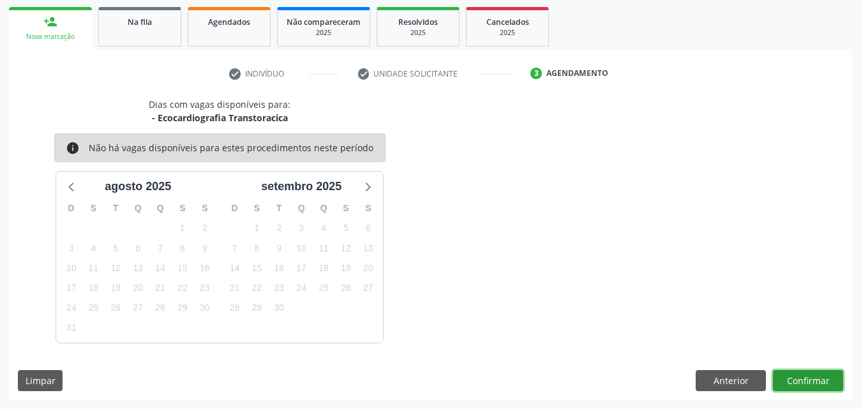
click at [805, 379] on button "Confirmar" at bounding box center [808, 381] width 70 height 22
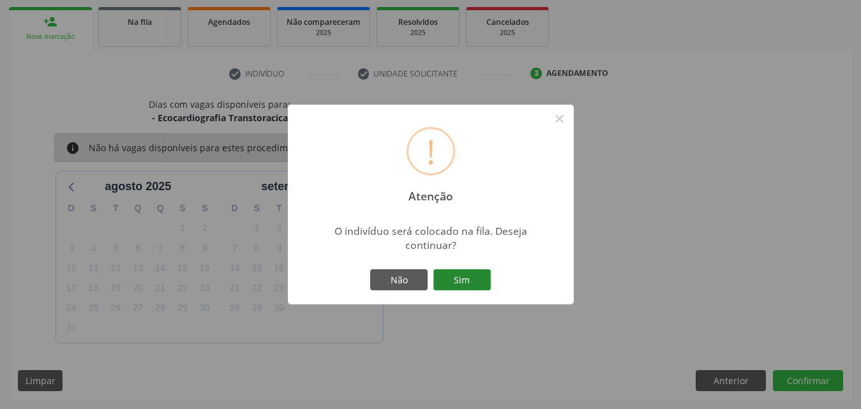
click at [450, 276] on button "Sim" at bounding box center [461, 280] width 57 height 22
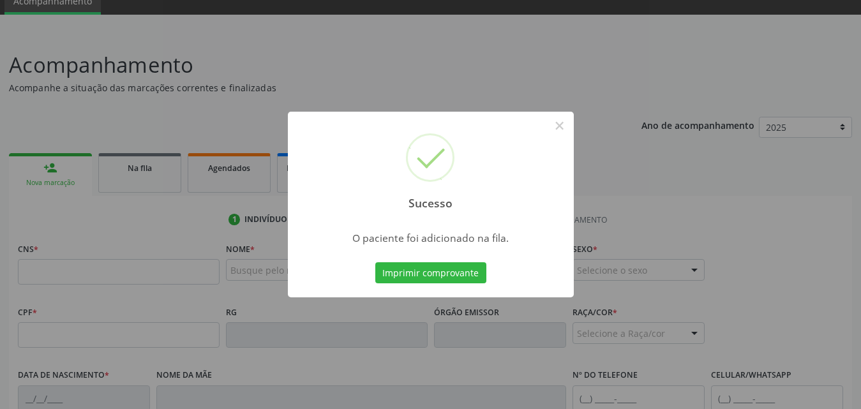
scroll to position [64, 0]
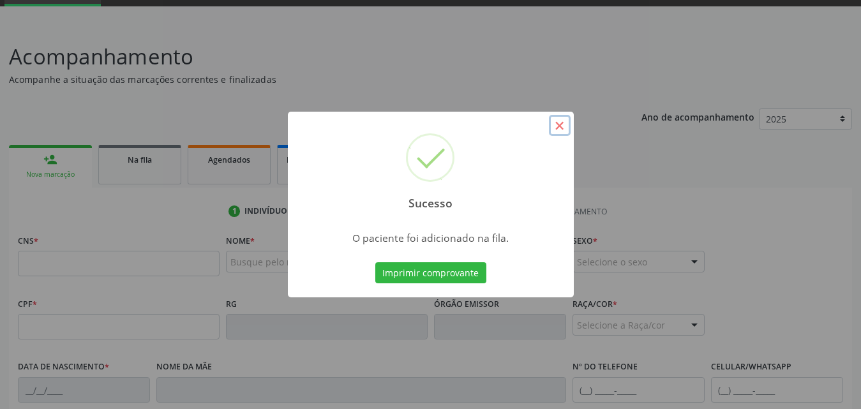
click at [560, 126] on button "×" at bounding box center [560, 126] width 22 height 22
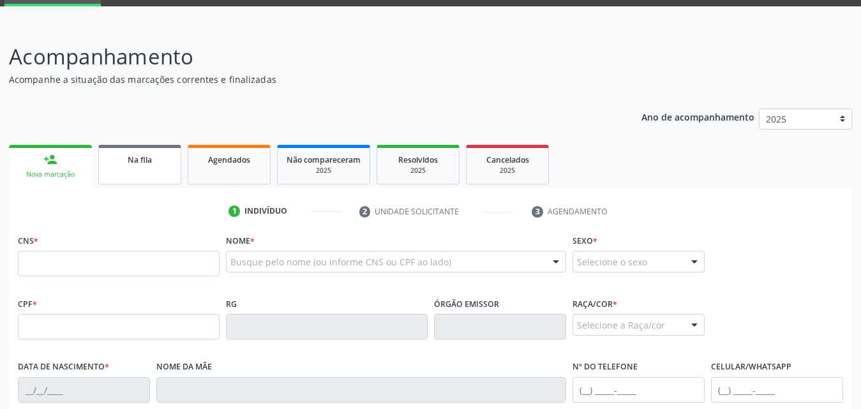
click at [128, 160] on span "Na fila" at bounding box center [140, 159] width 24 height 11
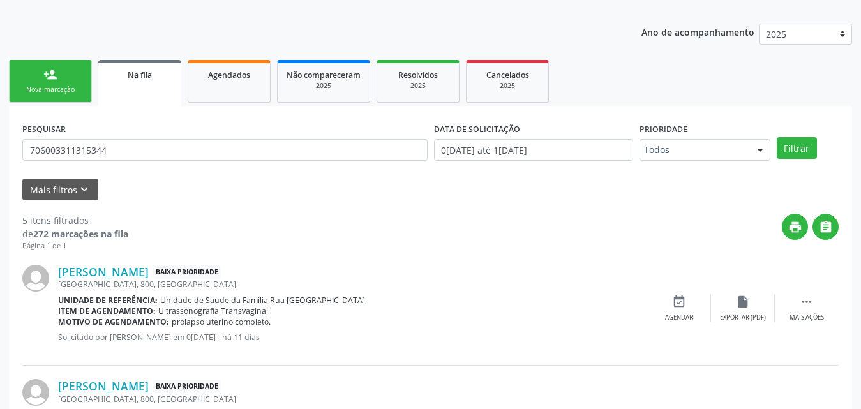
scroll to position [21, 0]
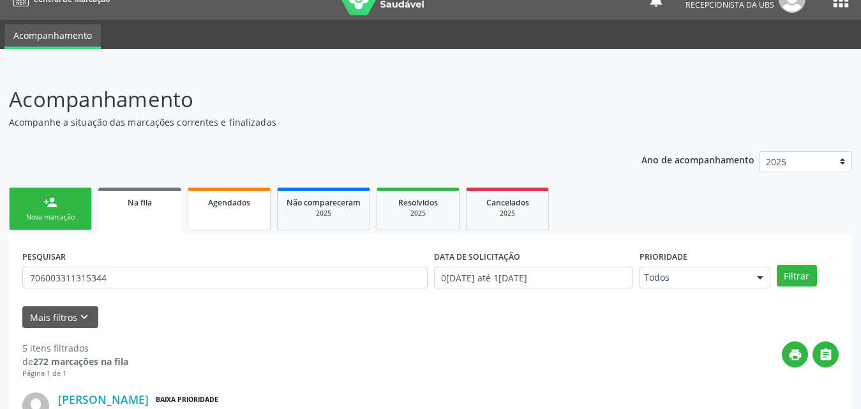
drag, startPoint x: 214, startPoint y: 209, endPoint x: 209, endPoint y: 213, distance: 6.9
click at [215, 210] on link "Agendados" at bounding box center [229, 209] width 83 height 43
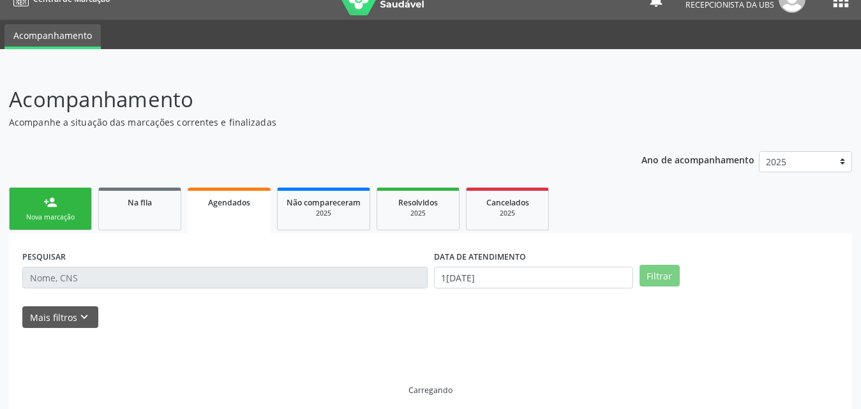
scroll to position [3, 0]
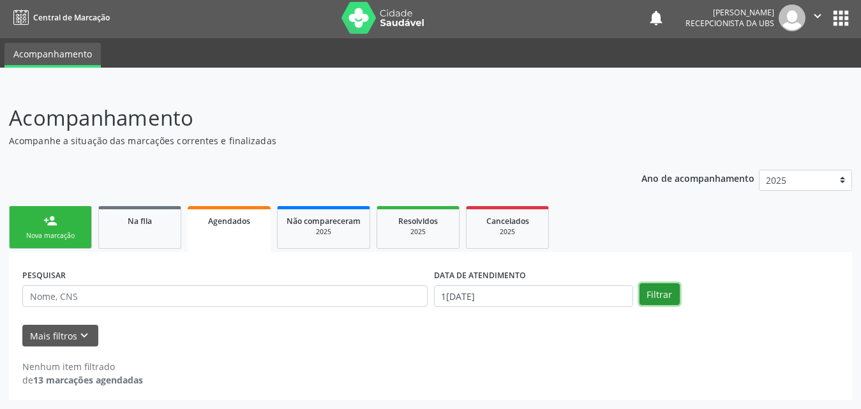
click at [647, 297] on button "Filtrar" at bounding box center [659, 294] width 40 height 22
click at [64, 330] on button "Mais filtros keyboard_arrow_down" at bounding box center [60, 336] width 76 height 22
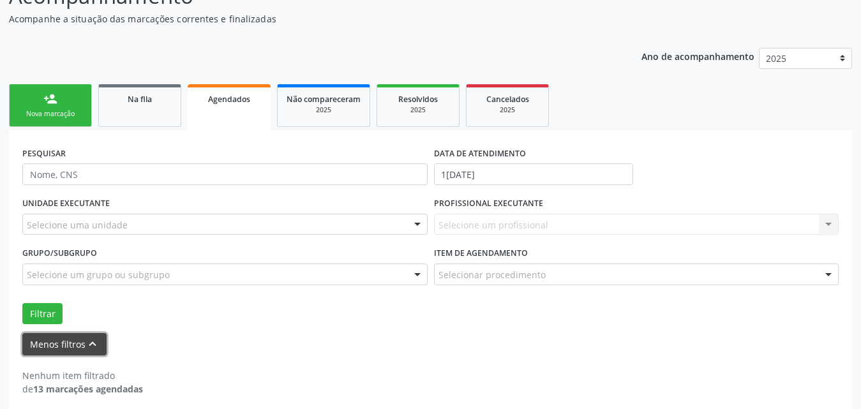
scroll to position [133, 0]
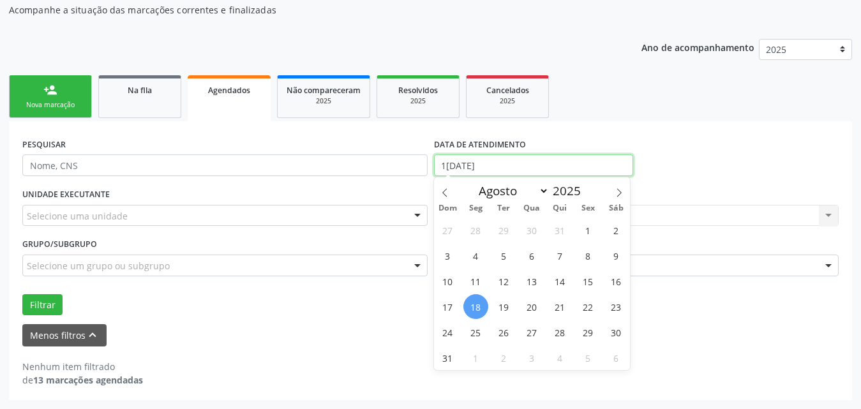
click at [565, 158] on input "[DATE]" at bounding box center [533, 165] width 199 height 22
click at [582, 232] on span "1" at bounding box center [588, 230] width 25 height 25
type input "[DATE]"
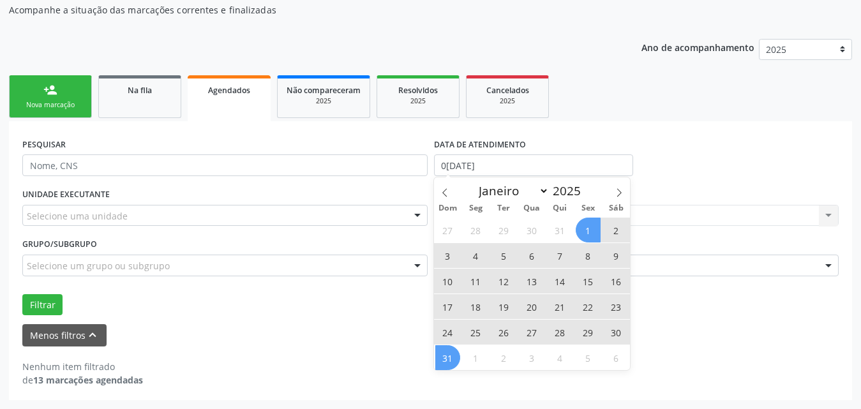
click at [443, 354] on span "31" at bounding box center [447, 357] width 25 height 25
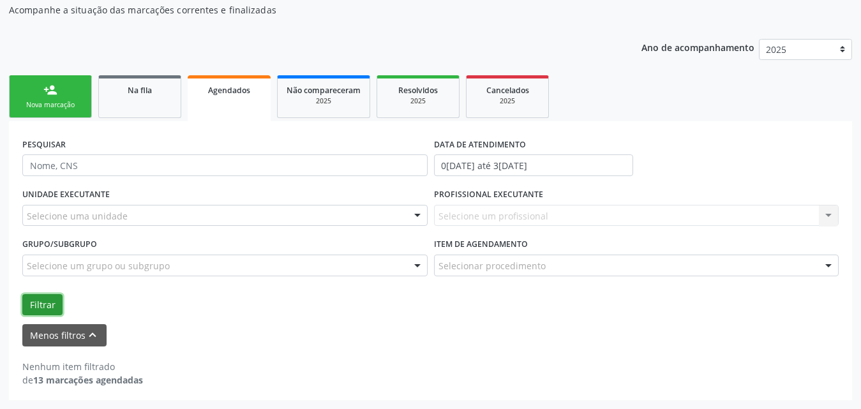
click at [36, 308] on button "Filtrar" at bounding box center [42, 305] width 40 height 22
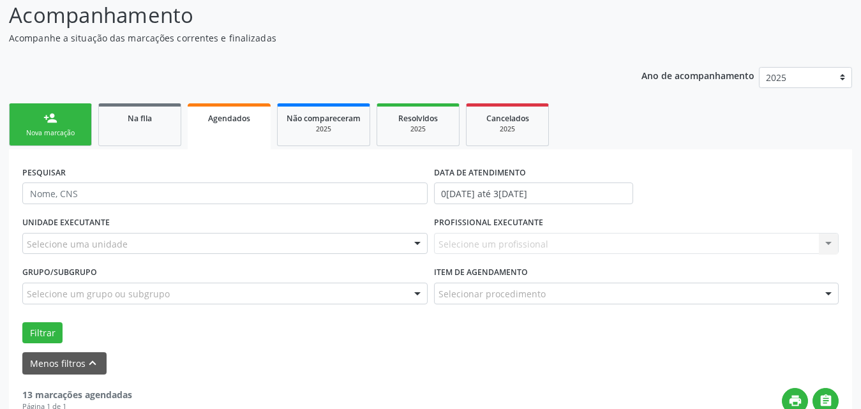
scroll to position [128, 0]
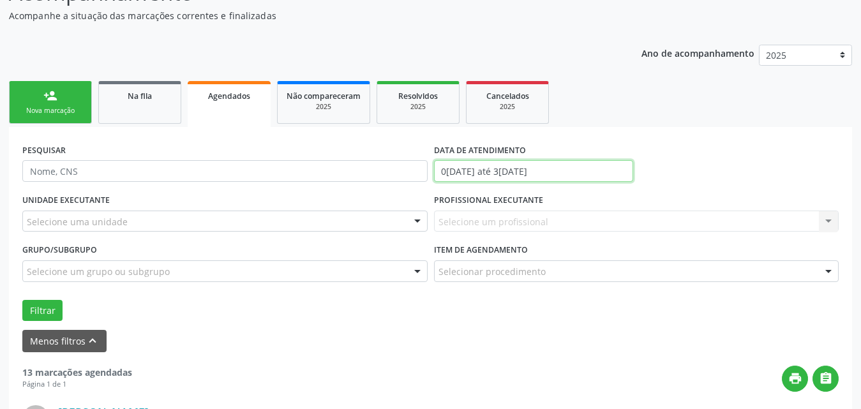
click at [575, 167] on input "[DATE] até [DATE]" at bounding box center [533, 171] width 199 height 22
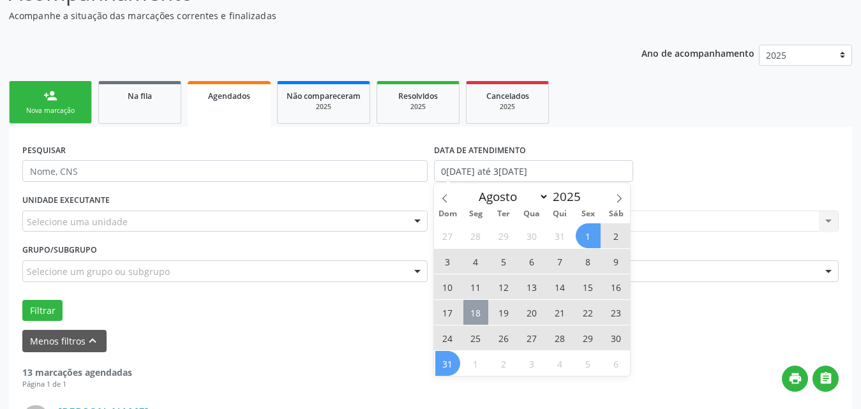
click at [470, 319] on span "18" at bounding box center [475, 312] width 25 height 25
type input "[DATE]"
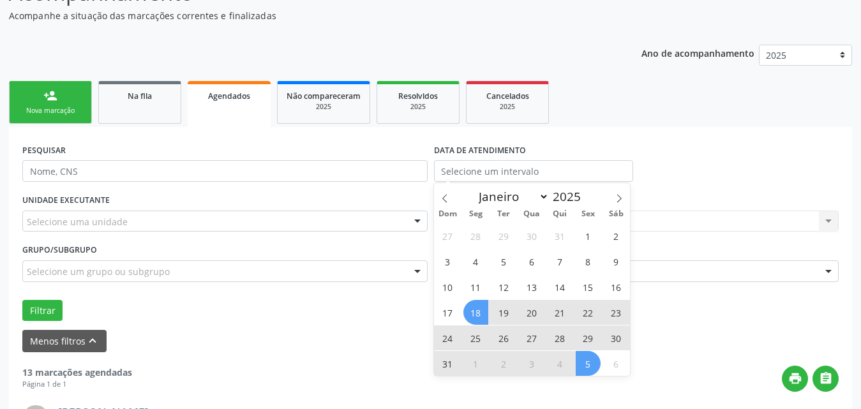
select select "7"
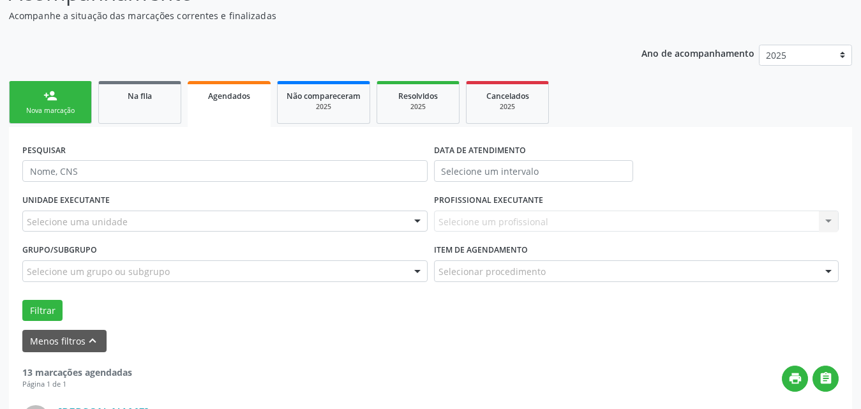
click at [732, 170] on div "PESQUISAR DATA DE ATENDIMENTO" at bounding box center [430, 165] width 823 height 50
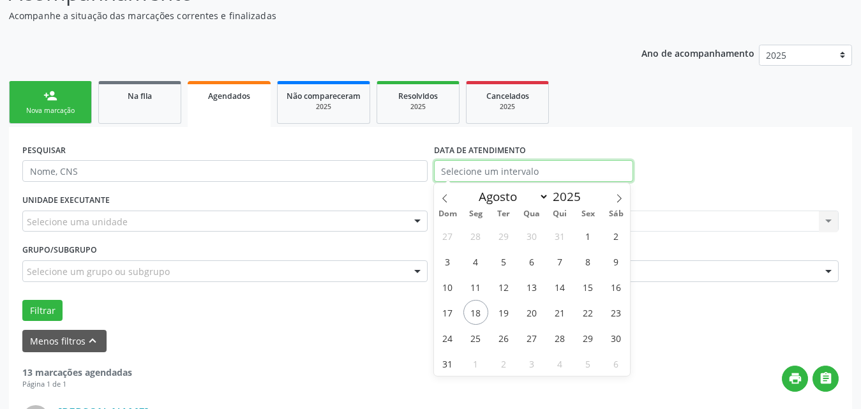
click at [559, 174] on input "text" at bounding box center [533, 171] width 199 height 22
click at [484, 313] on span "18" at bounding box center [475, 312] width 25 height 25
type input "[DATE]"
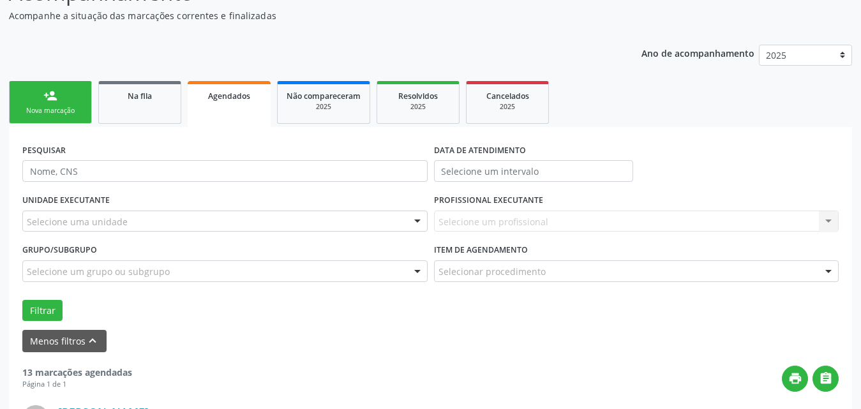
click at [321, 322] on form "PESQUISAR DATA DE ATENDIMENTO UNIDADE EXECUTANTE Selecione uma unidade Todos as…" at bounding box center [430, 245] width 816 height 211
click at [28, 311] on button "Filtrar" at bounding box center [42, 311] width 40 height 22
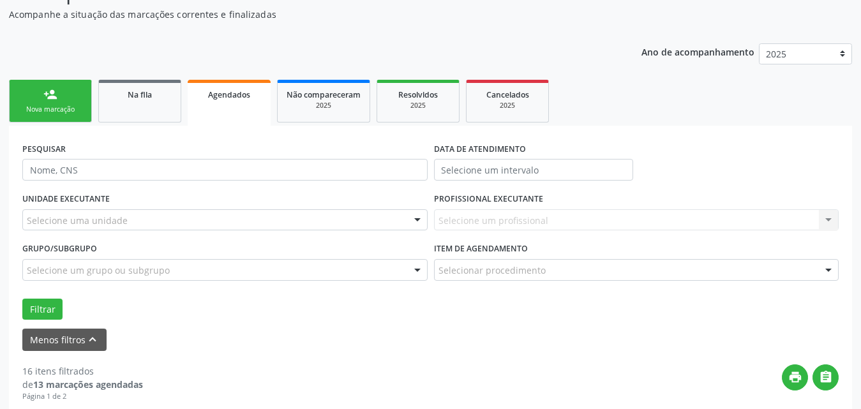
scroll to position [0, 0]
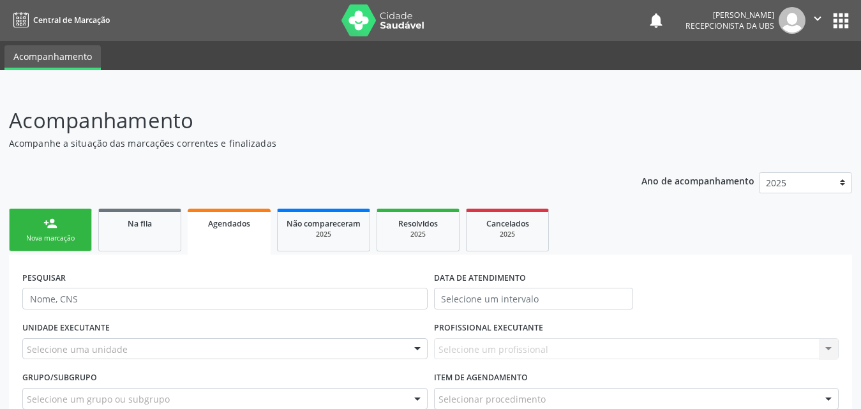
click at [226, 229] on div "Agendados" at bounding box center [229, 222] width 65 height 13
click at [231, 230] on link "Agendados" at bounding box center [229, 232] width 83 height 46
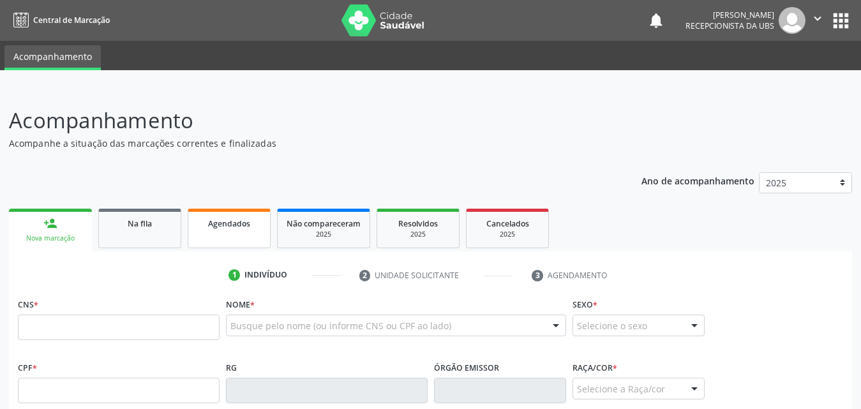
click at [237, 225] on span "Agendados" at bounding box center [229, 223] width 42 height 11
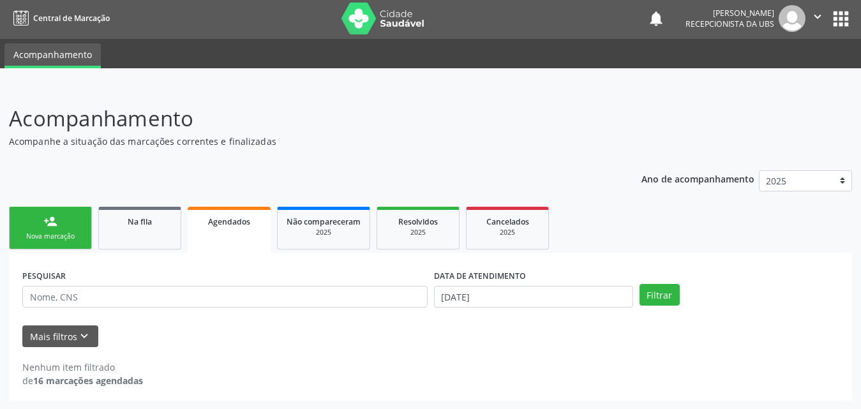
scroll to position [3, 0]
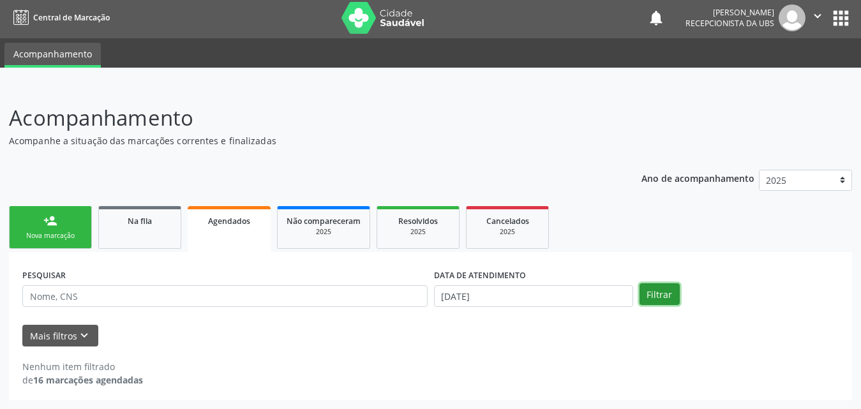
click at [640, 296] on button "Filtrar" at bounding box center [659, 294] width 40 height 22
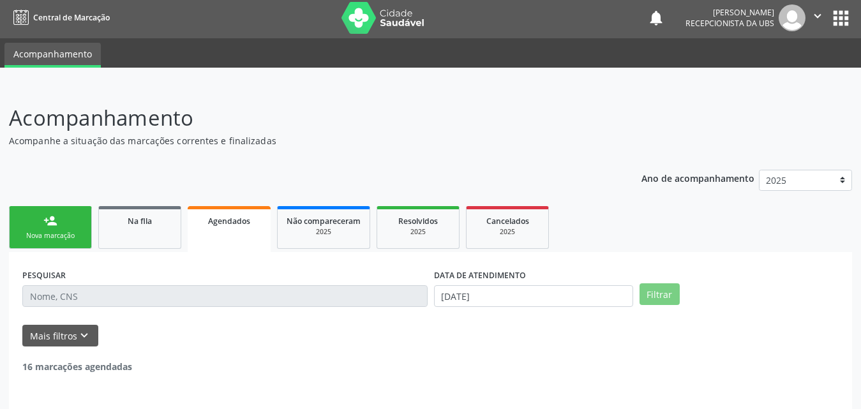
click at [650, 298] on button "Filtrar" at bounding box center [659, 294] width 40 height 22
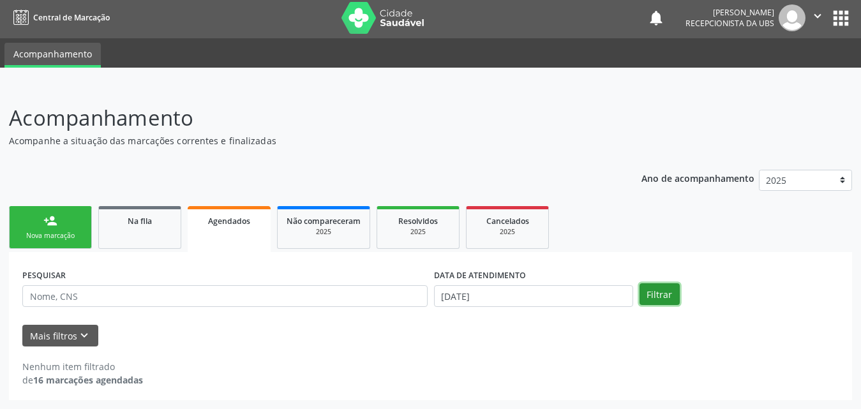
click at [650, 298] on button "Filtrar" at bounding box center [659, 294] width 40 height 22
click at [53, 331] on button "Mais filtros keyboard_arrow_down" at bounding box center [60, 336] width 76 height 22
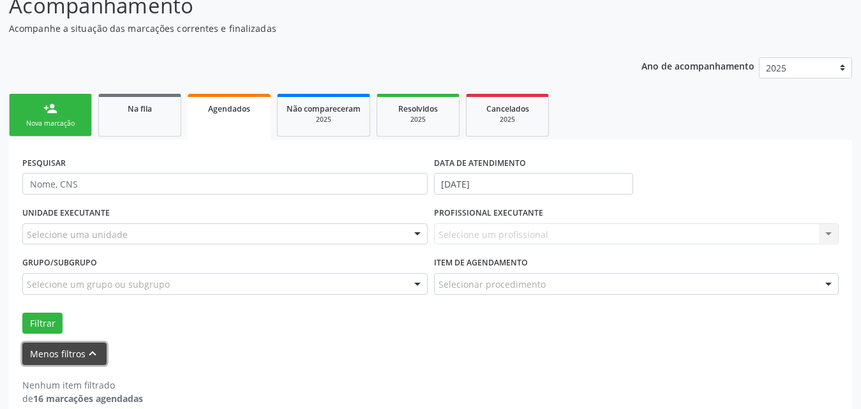
scroll to position [133, 0]
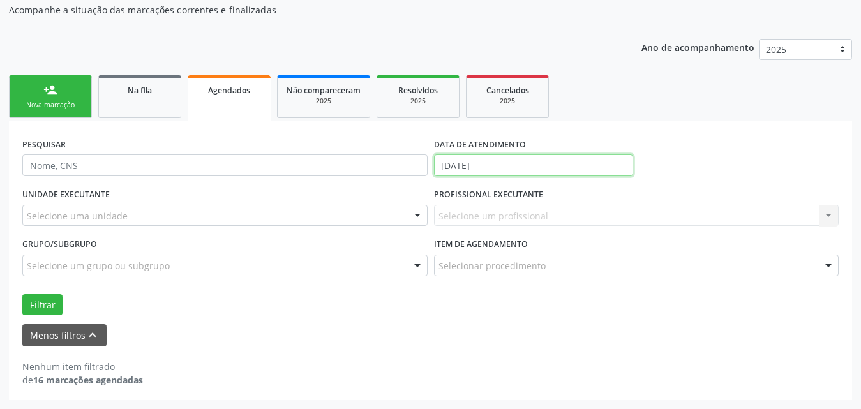
click at [524, 160] on input "[DATE]" at bounding box center [533, 165] width 199 height 22
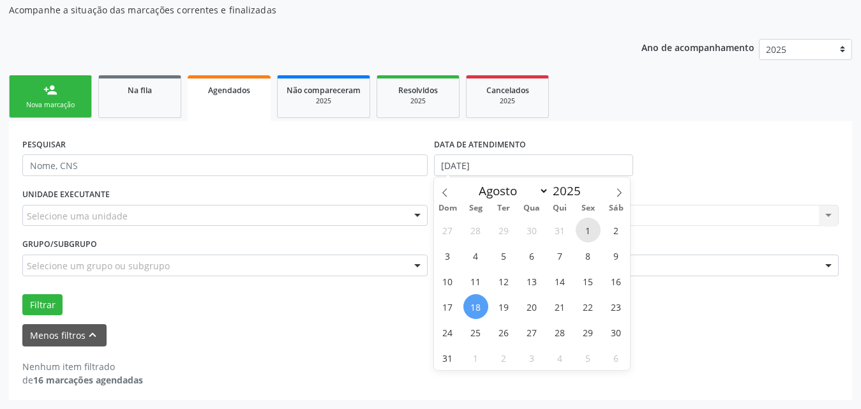
click at [589, 228] on span "1" at bounding box center [588, 230] width 25 height 25
type input "[DATE]"
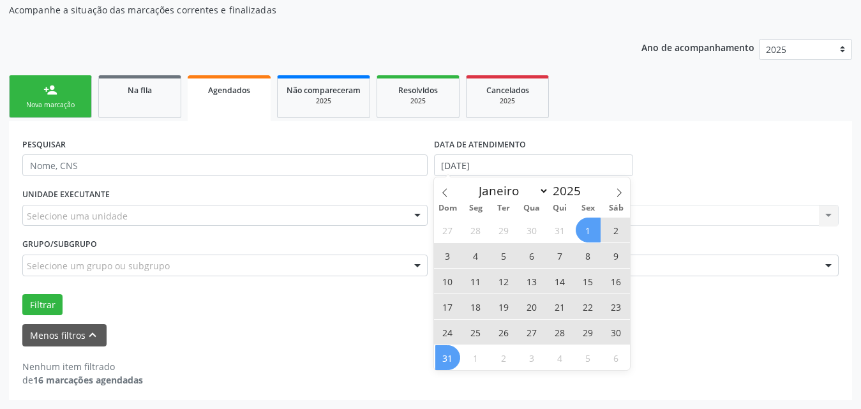
click at [443, 352] on span "31" at bounding box center [447, 357] width 25 height 25
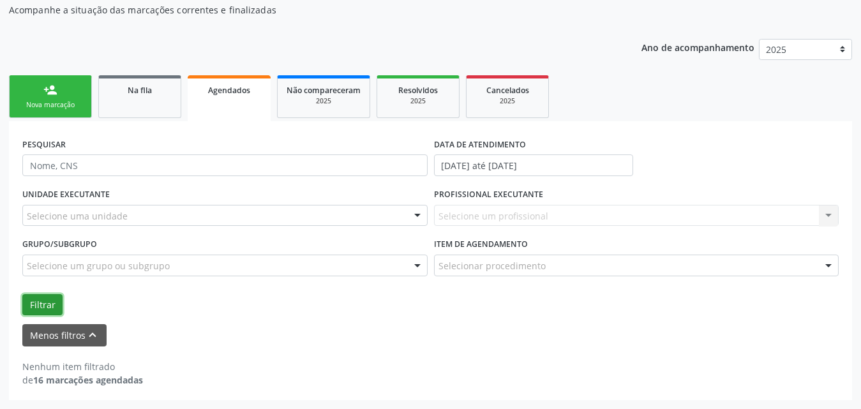
click at [33, 302] on button "Filtrar" at bounding box center [42, 305] width 40 height 22
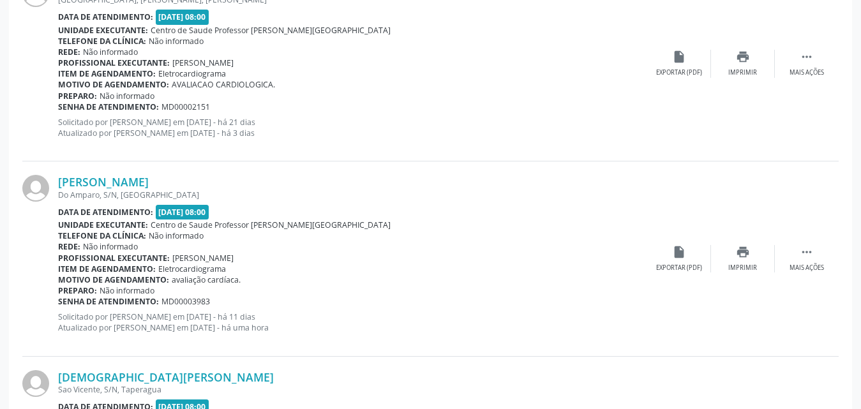
scroll to position [2048, 0]
